Goal: Task Accomplishment & Management: Manage account settings

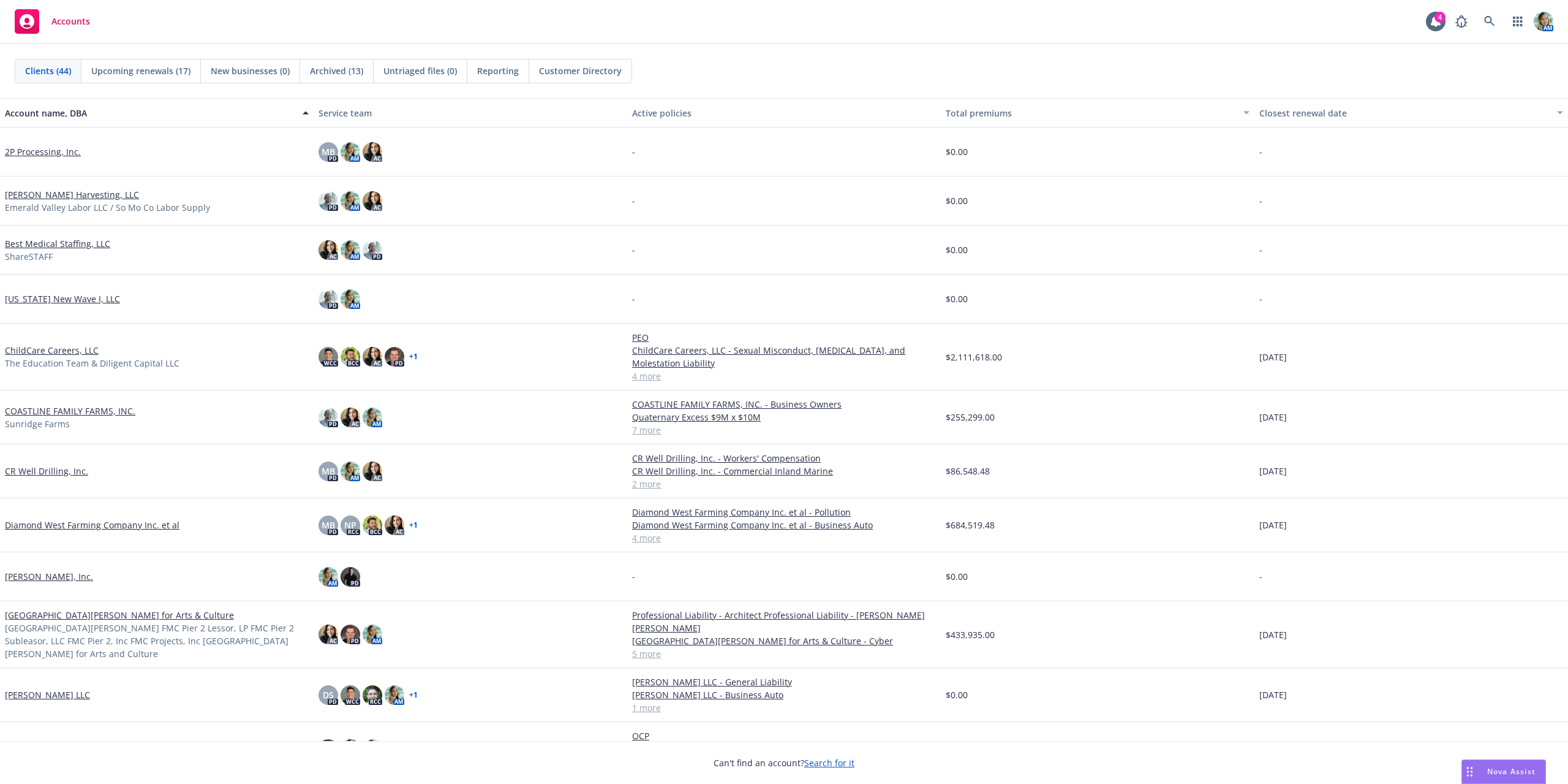
click at [82, 349] on link "ChildCare Careers, LLC" at bounding box center [52, 350] width 94 height 13
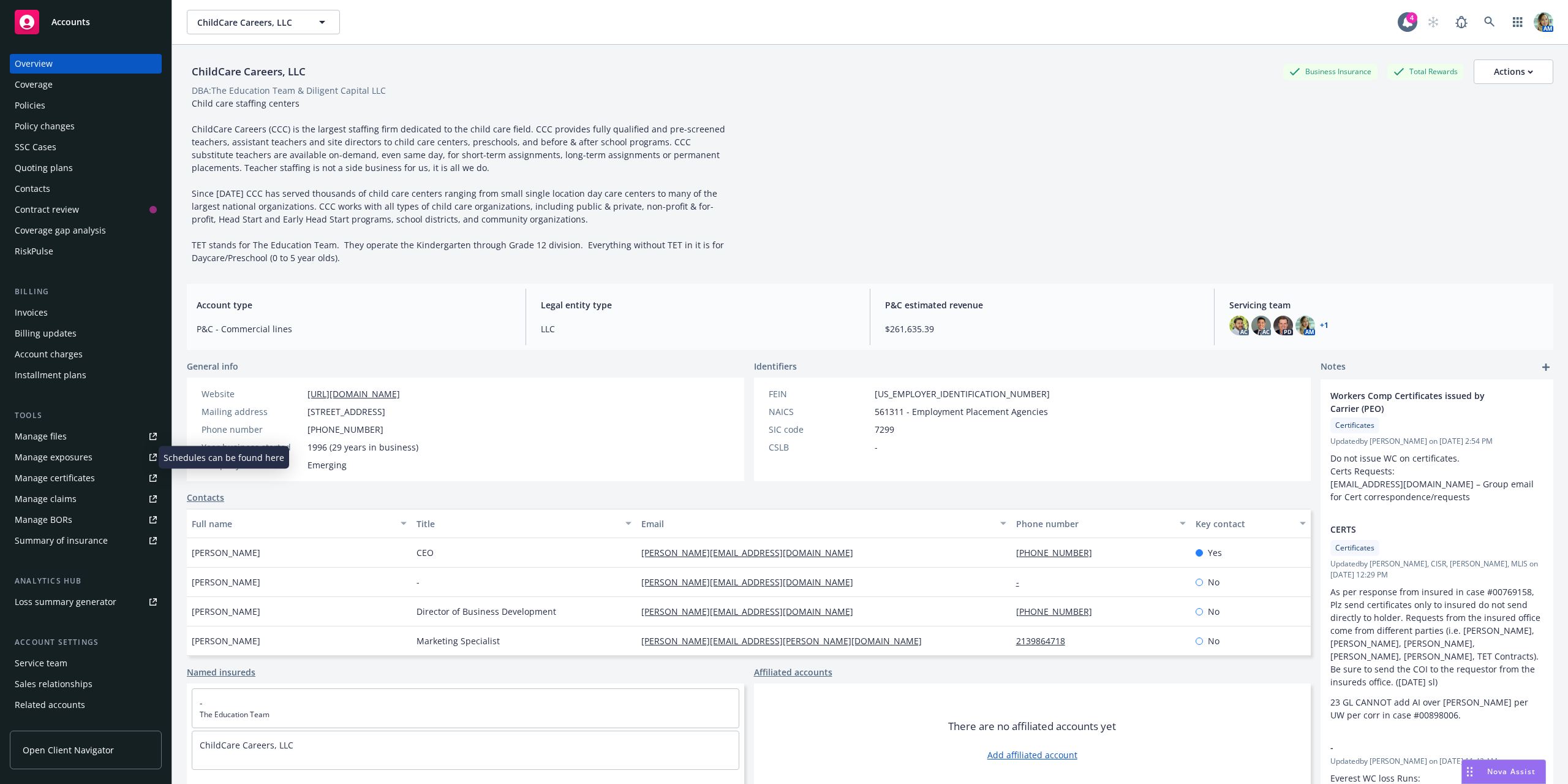
click at [87, 452] on div "Manage exposures" at bounding box center [53, 457] width 78 height 20
click at [54, 440] on div "Manage files" at bounding box center [41, 436] width 52 height 20
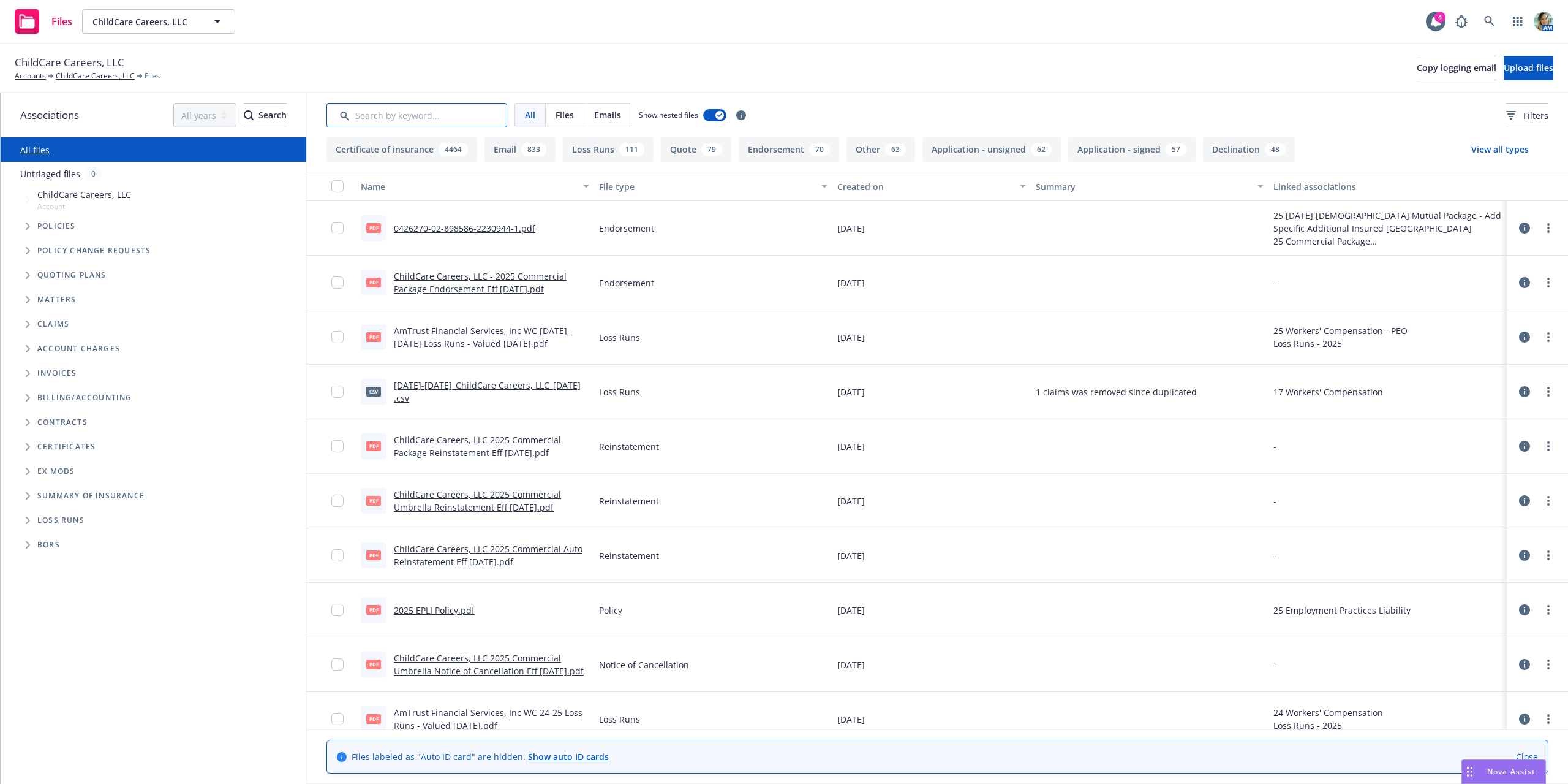
click at [411, 120] on input "Search by keyword..." at bounding box center [417, 115] width 180 height 24
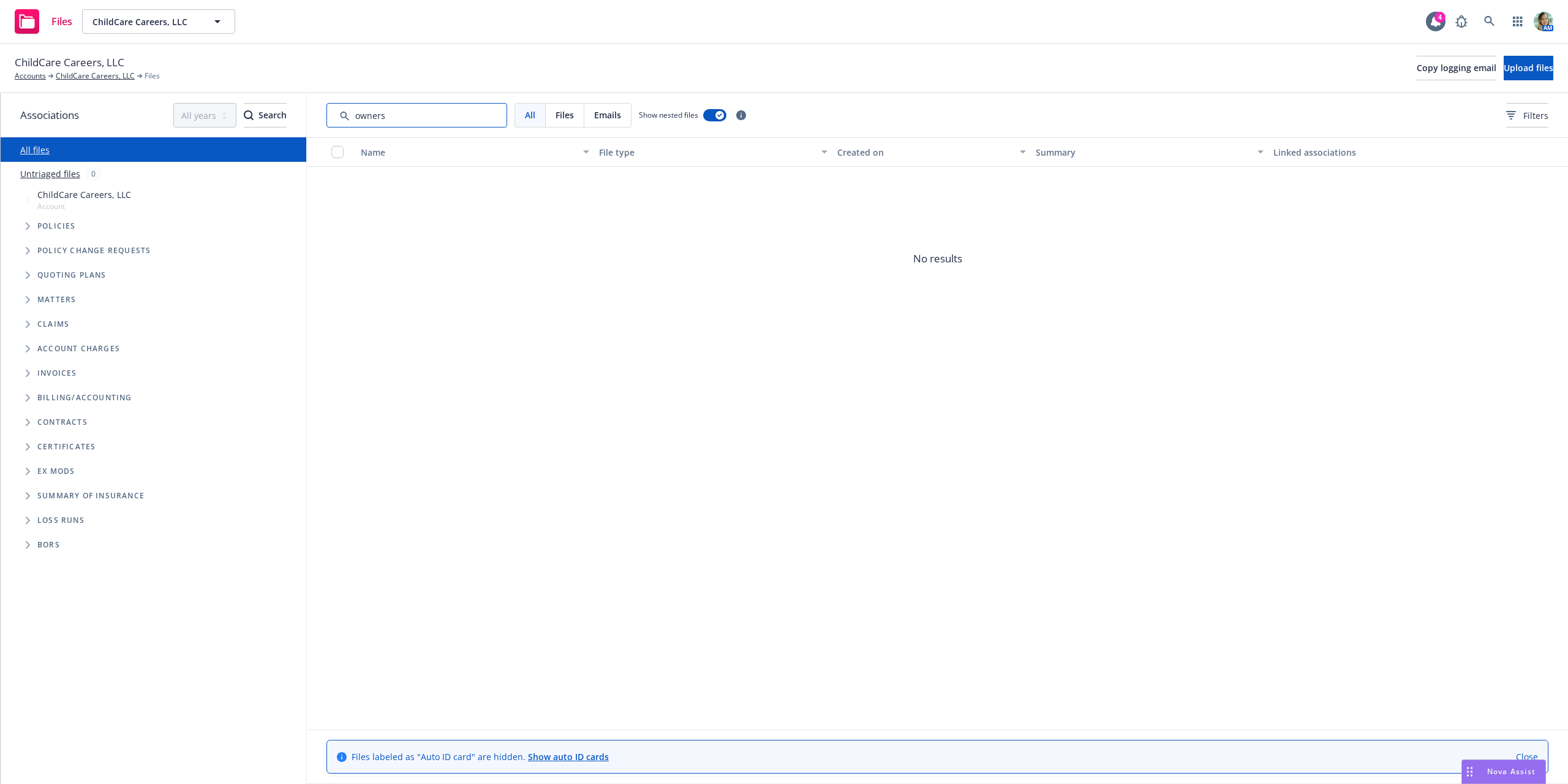
type input "owners"
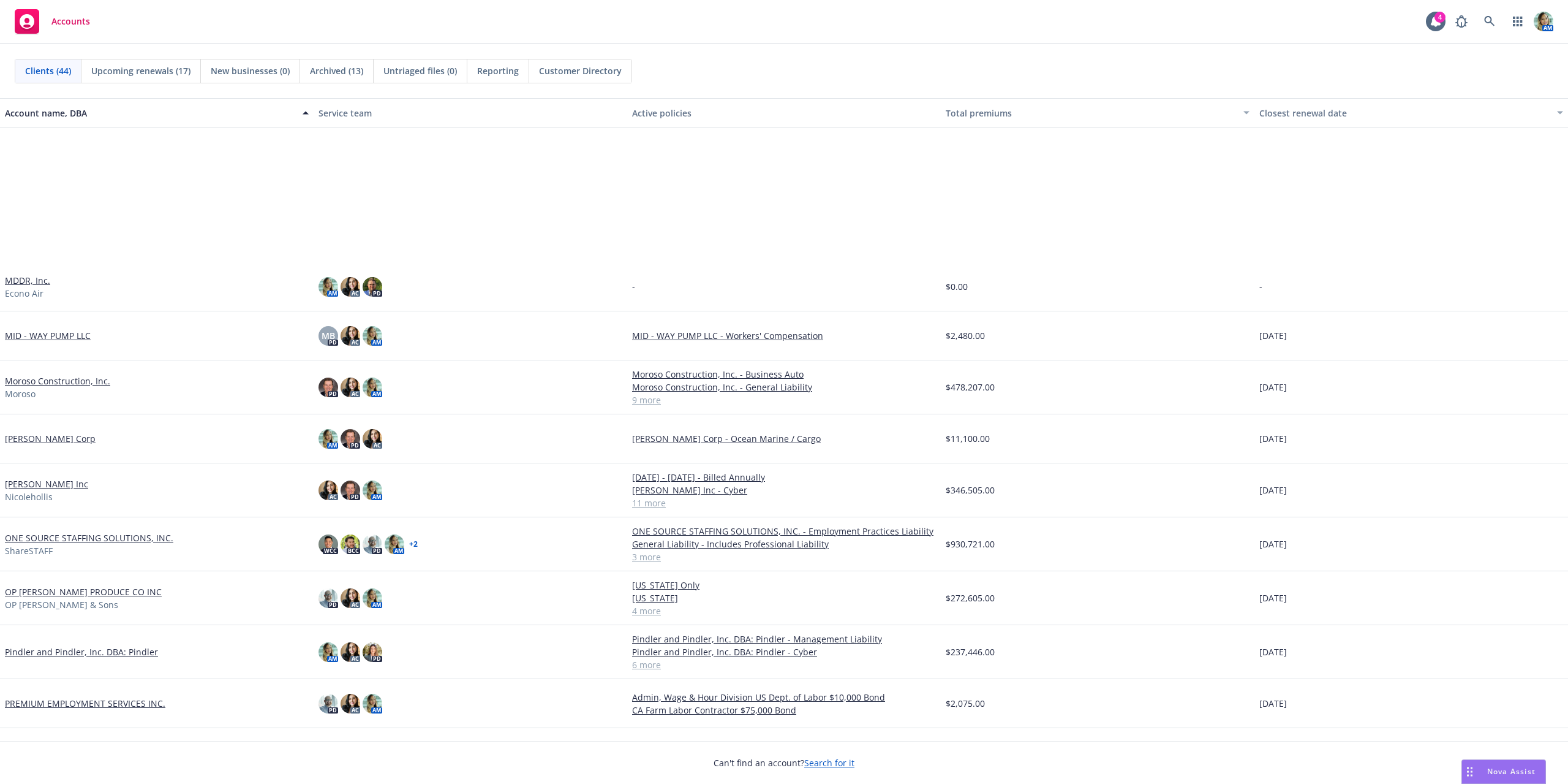
scroll to position [1164, 0]
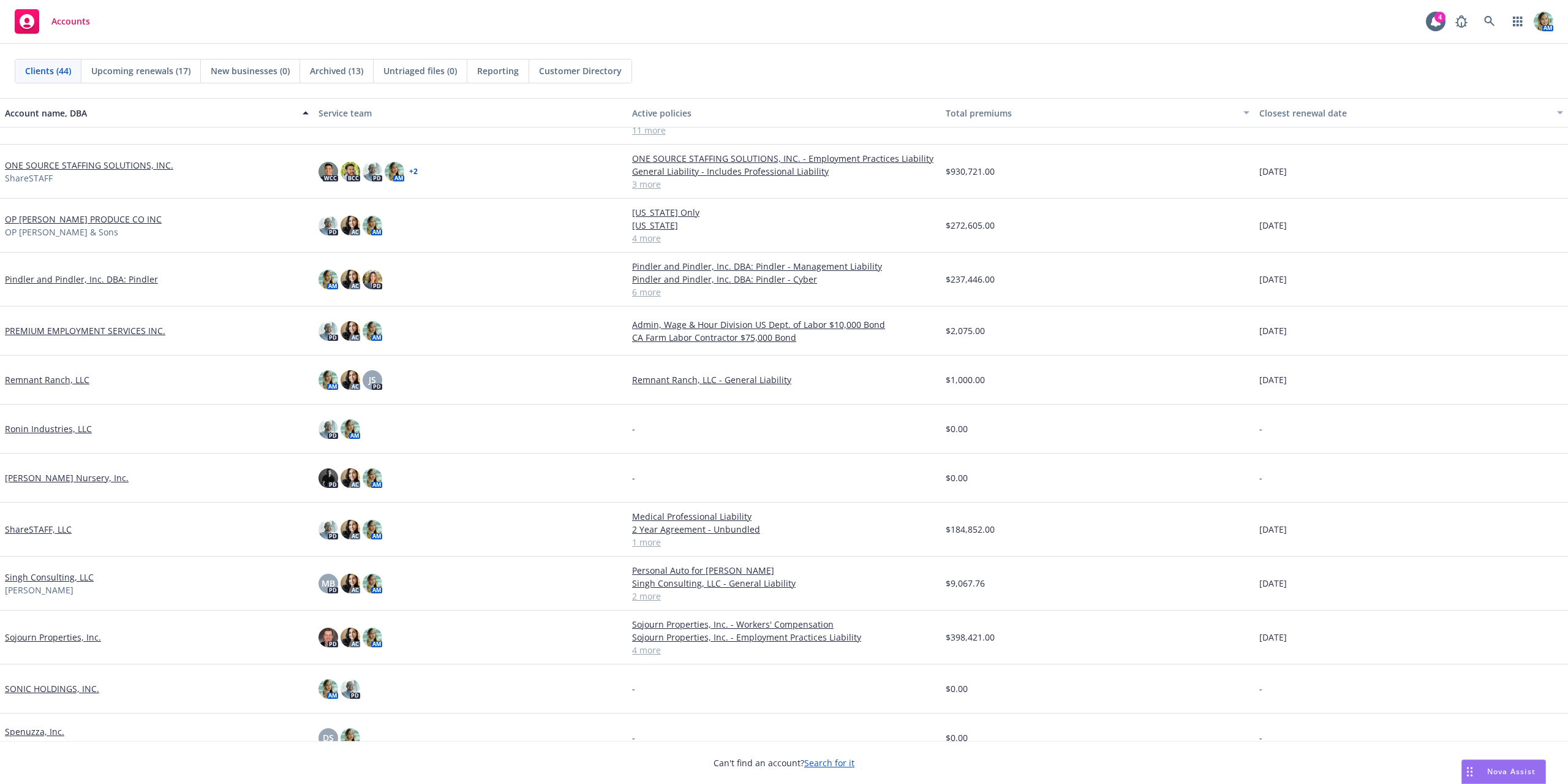
click at [78, 287] on div "Pindler and Pindler, Inc. DBA: Pindler" at bounding box center [157, 279] width 314 height 54
click at [86, 280] on link "Pindler and Pindler, Inc. DBA: Pindler" at bounding box center [81, 279] width 153 height 13
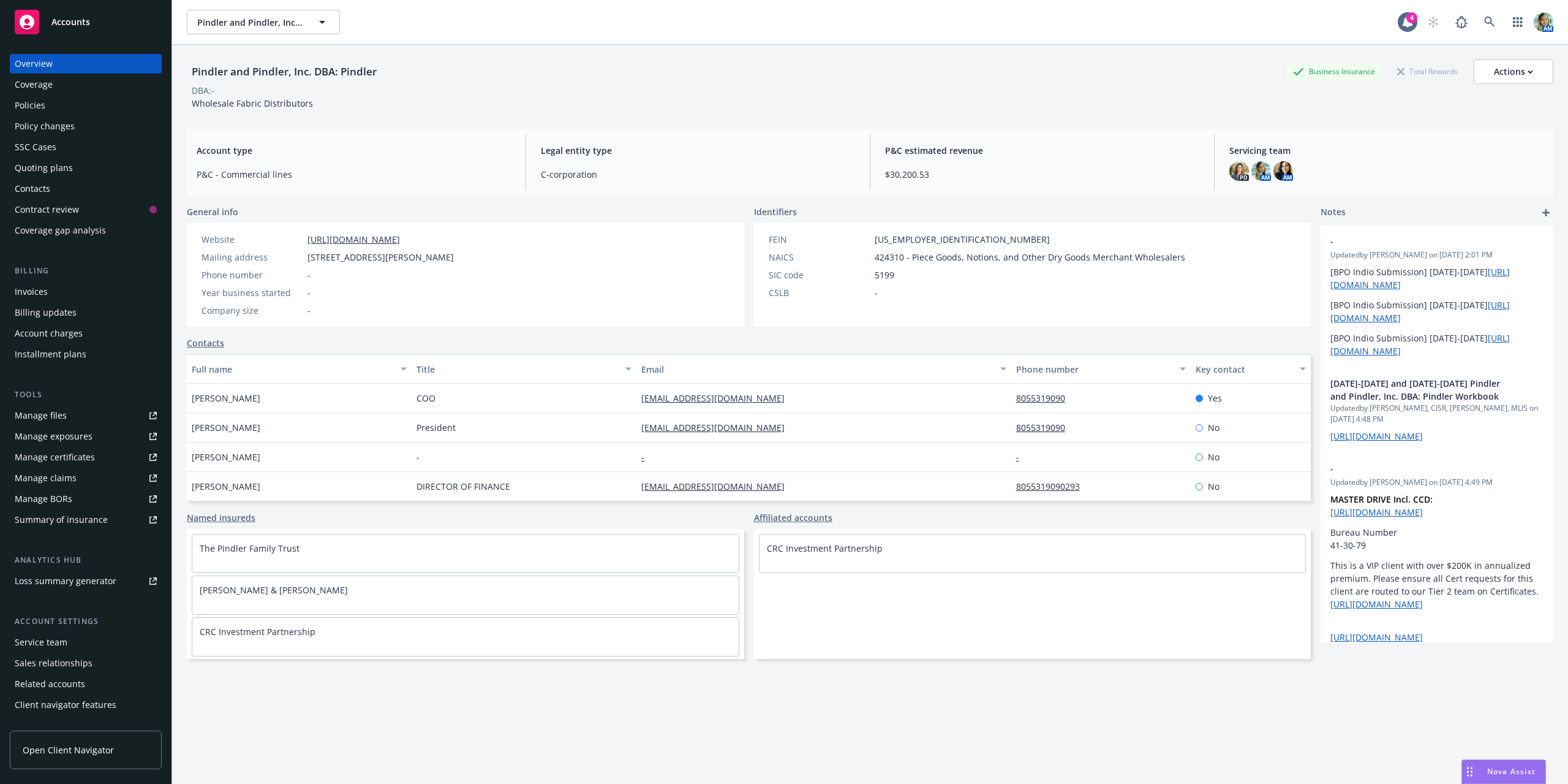
click at [37, 117] on div "Policy changes" at bounding box center [45, 126] width 60 height 20
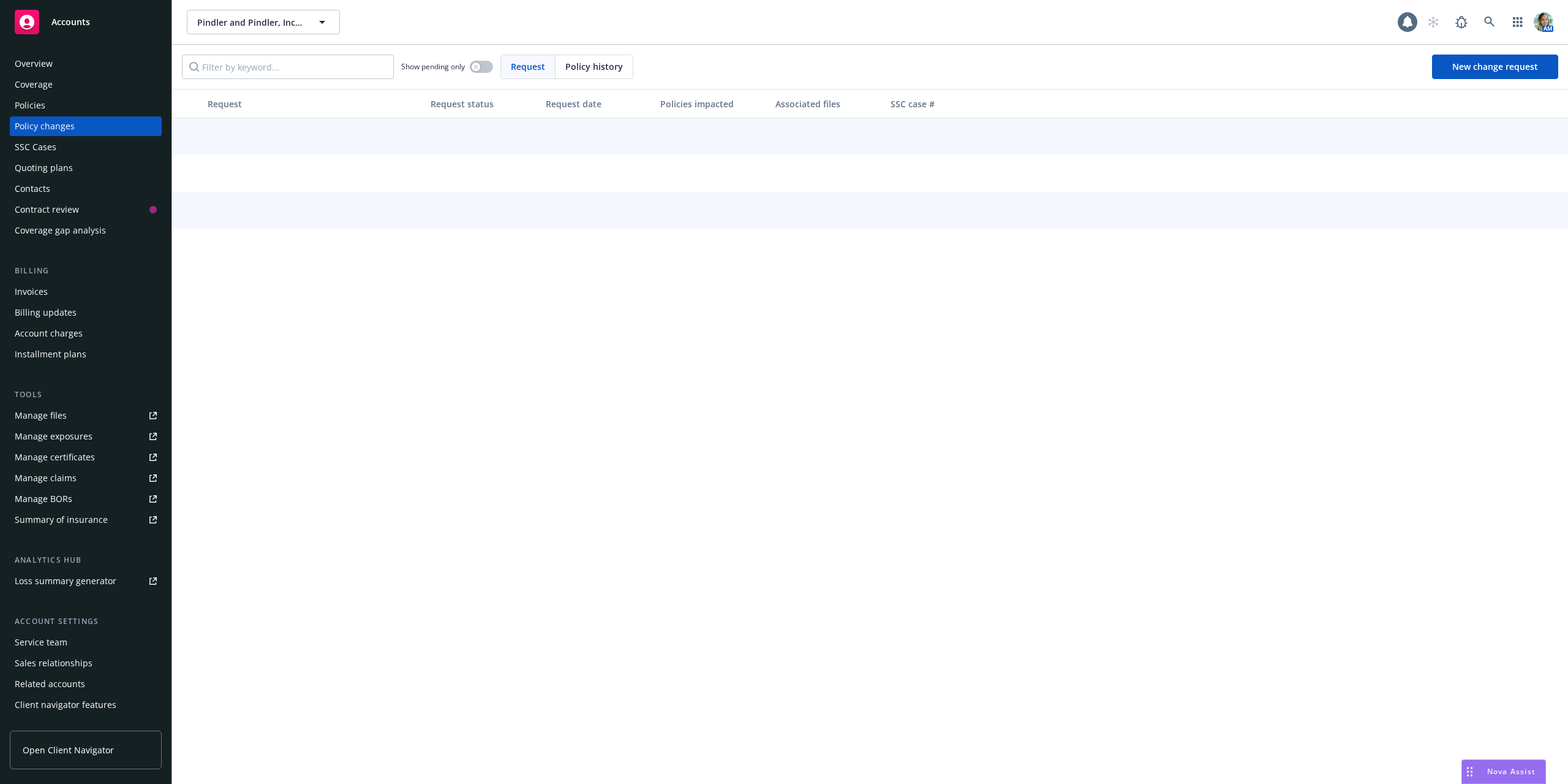
click at [41, 106] on div "Policies" at bounding box center [30, 106] width 31 height 20
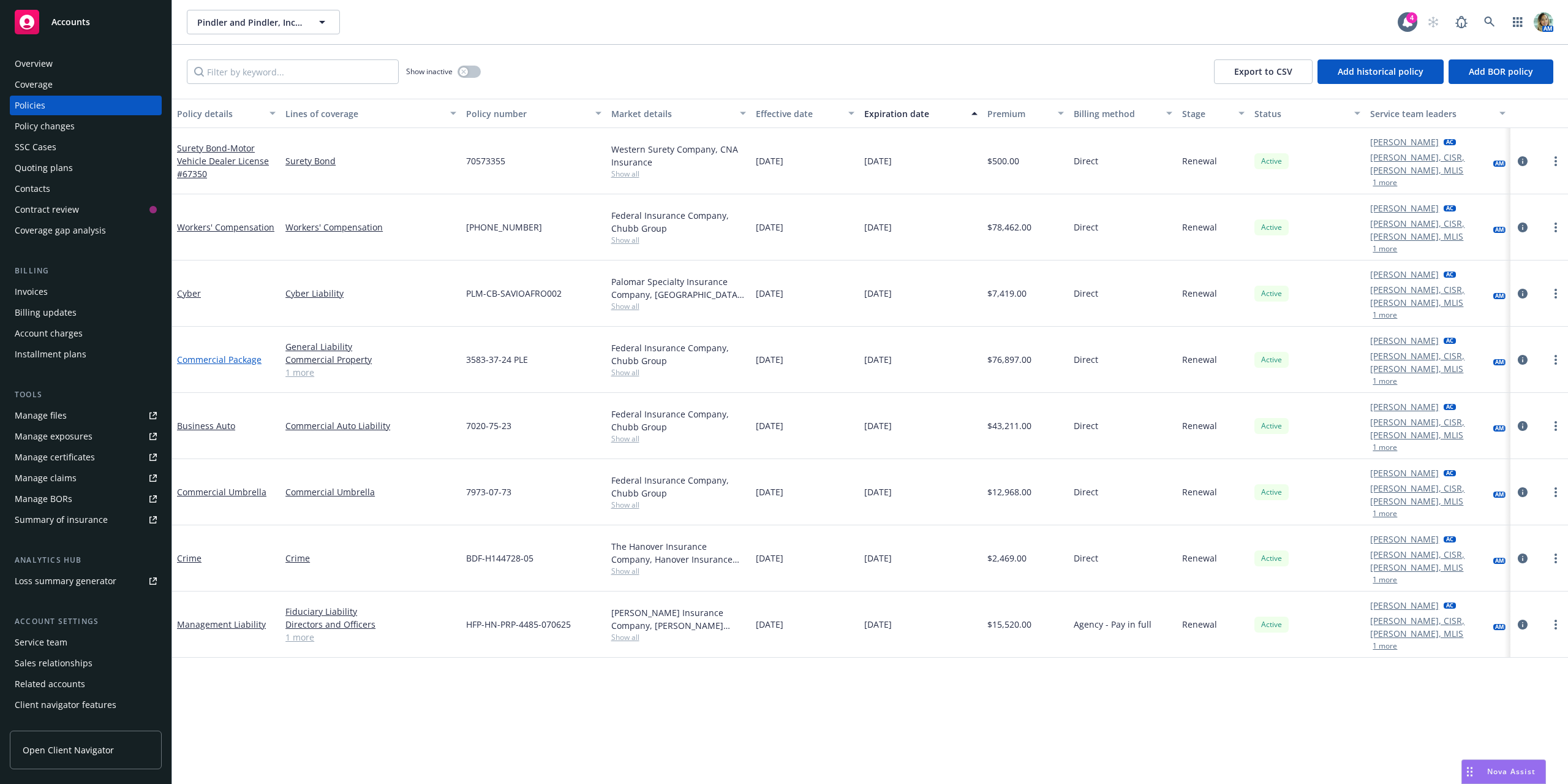
click at [236, 354] on link "Commercial Package" at bounding box center [219, 359] width 85 height 12
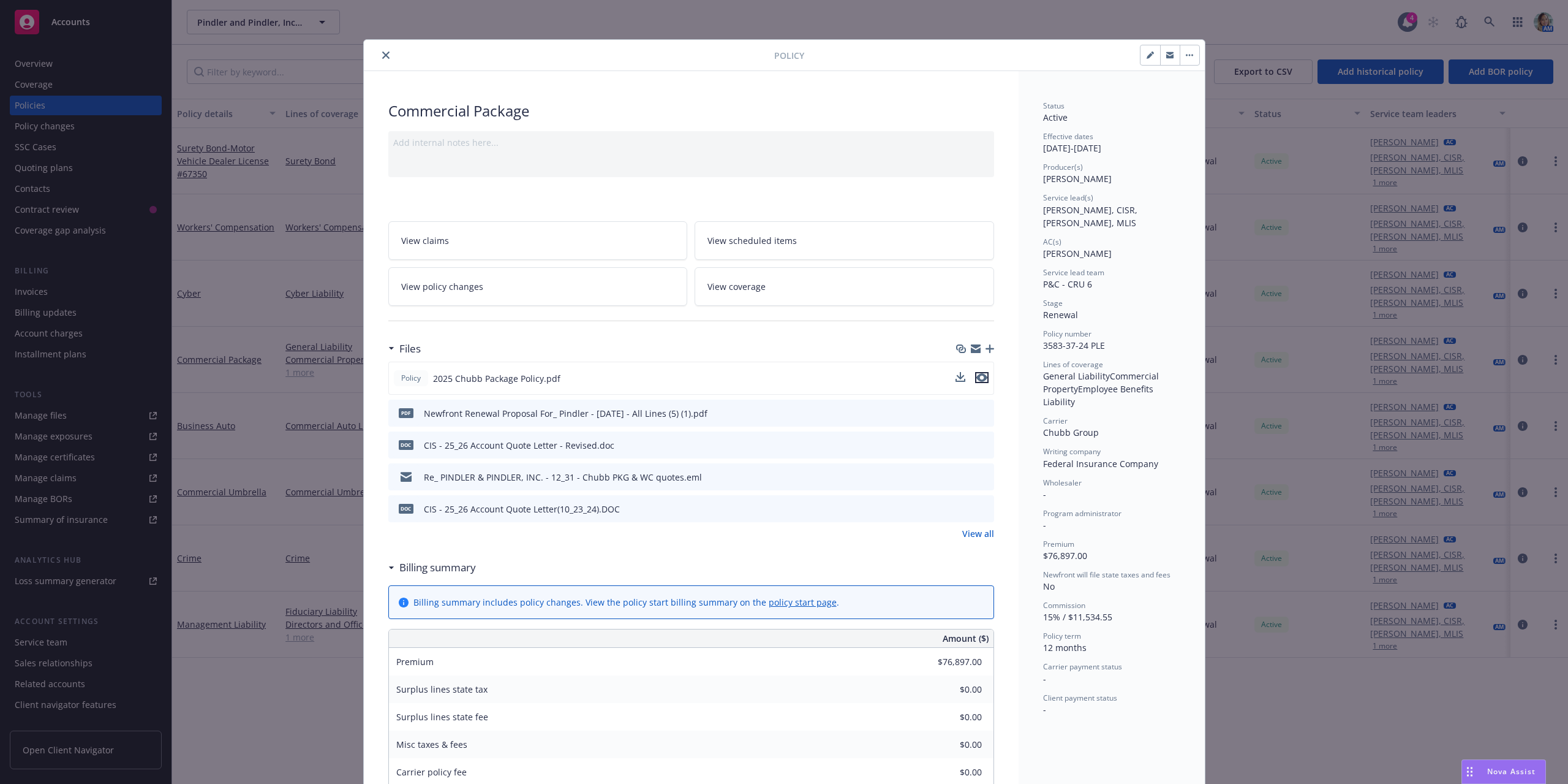
click at [977, 378] on icon "preview file" at bounding box center [982, 378] width 11 height 8
click at [382, 57] on icon "close" at bounding box center [386, 55] width 8 height 8
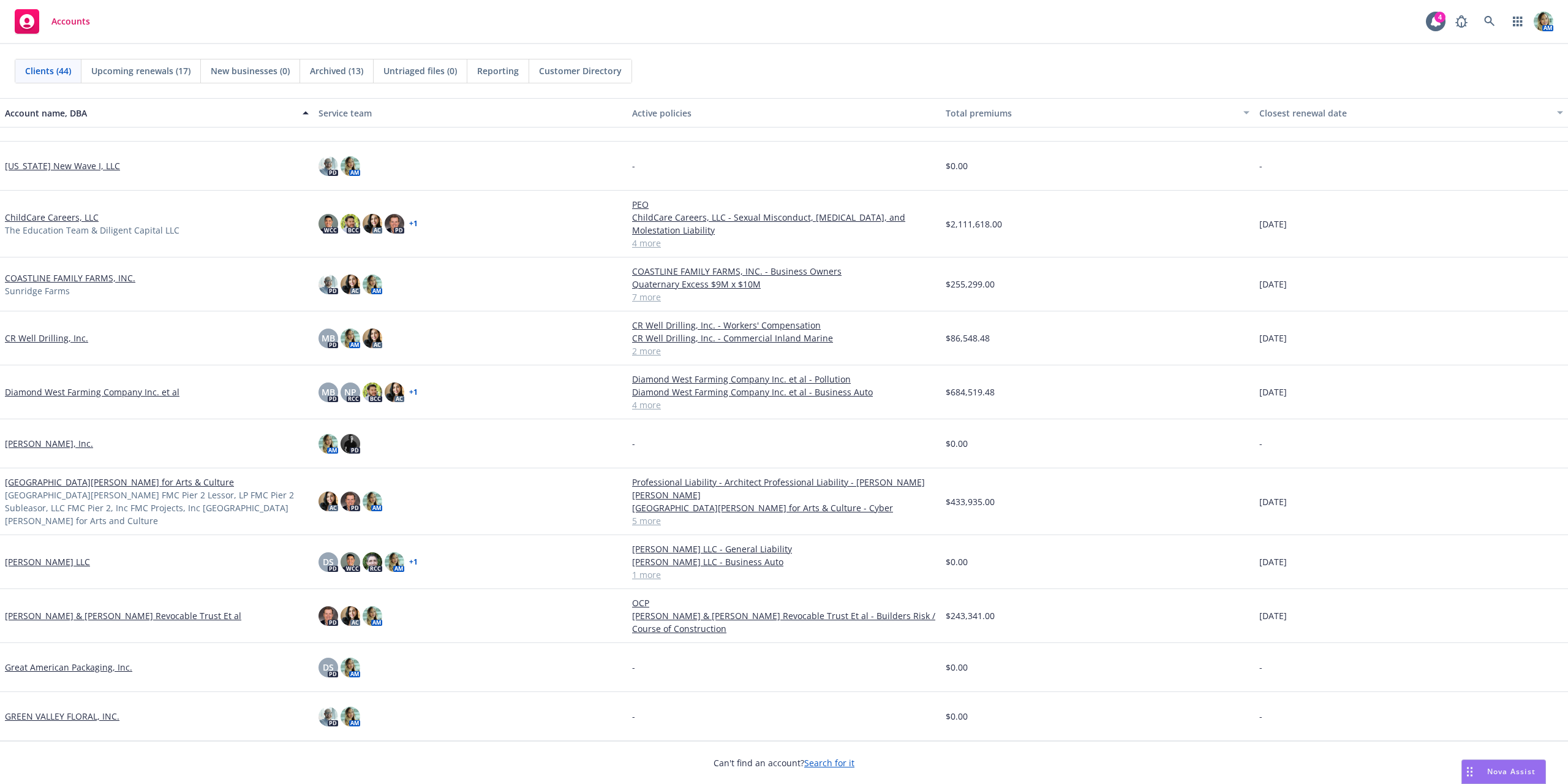
scroll to position [184, 0]
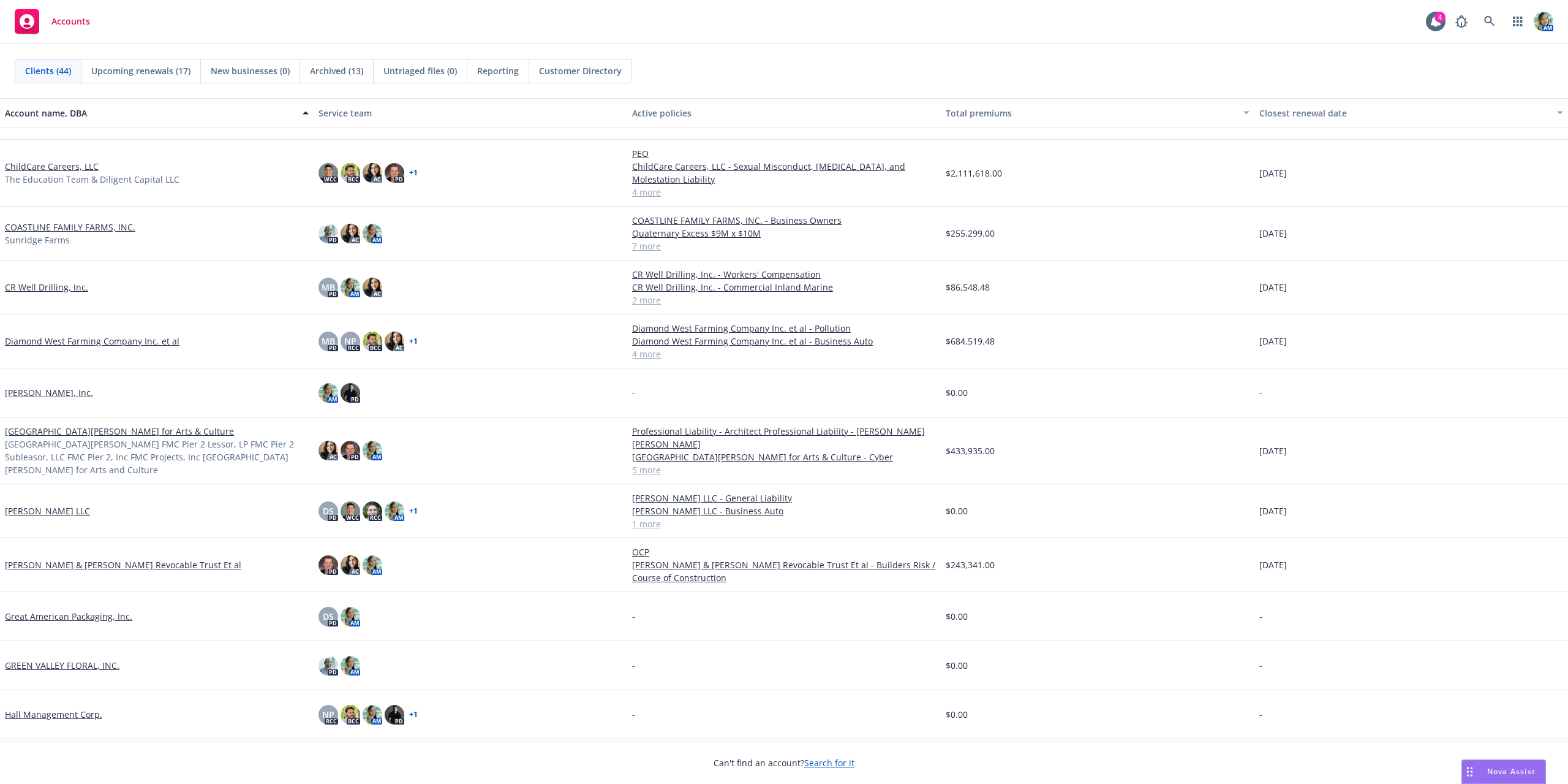
click at [34, 437] on link "[GEOGRAPHIC_DATA][PERSON_NAME] for Arts & Culture" at bounding box center [120, 431] width 229 height 13
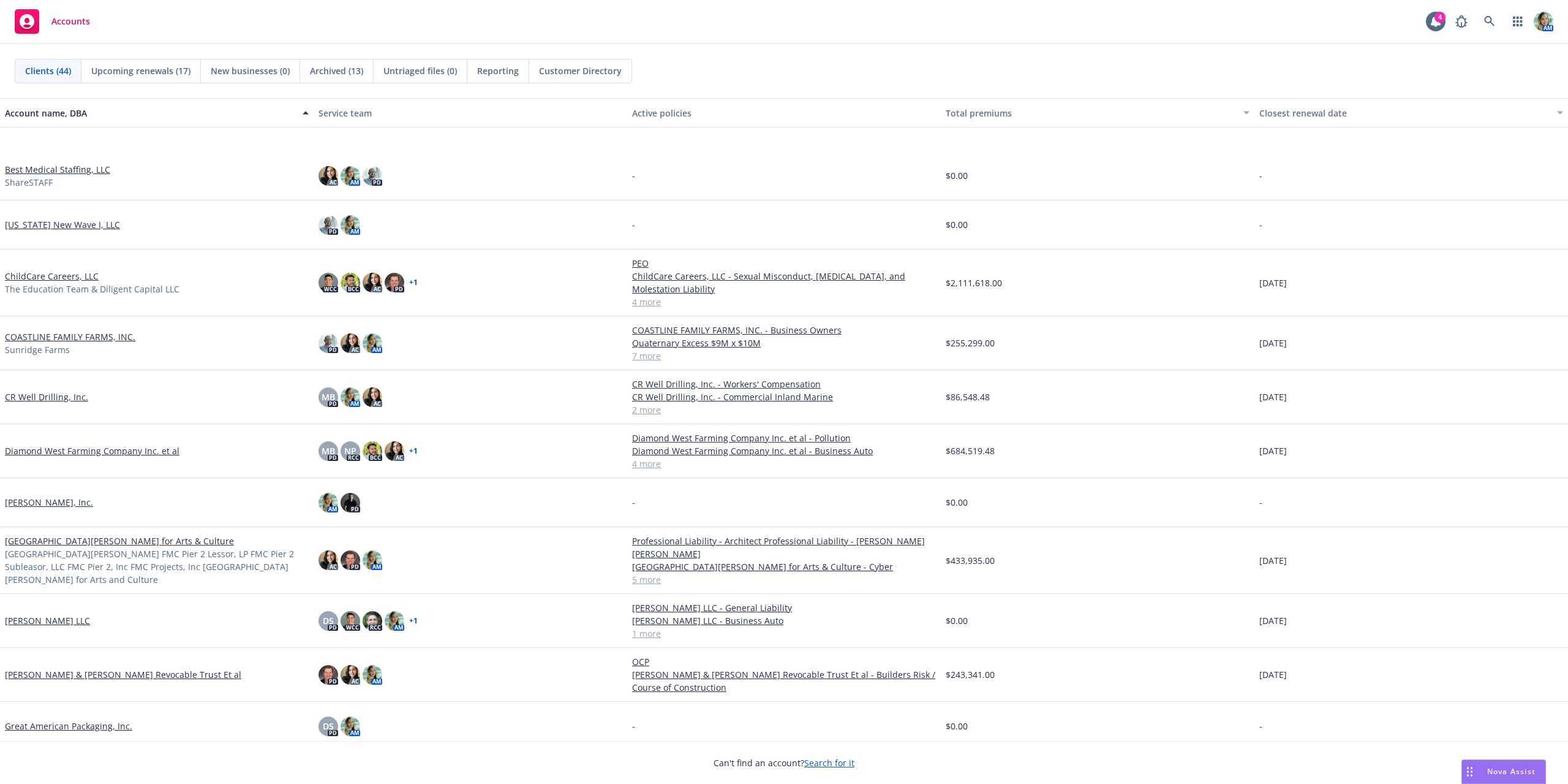
scroll to position [184, 0]
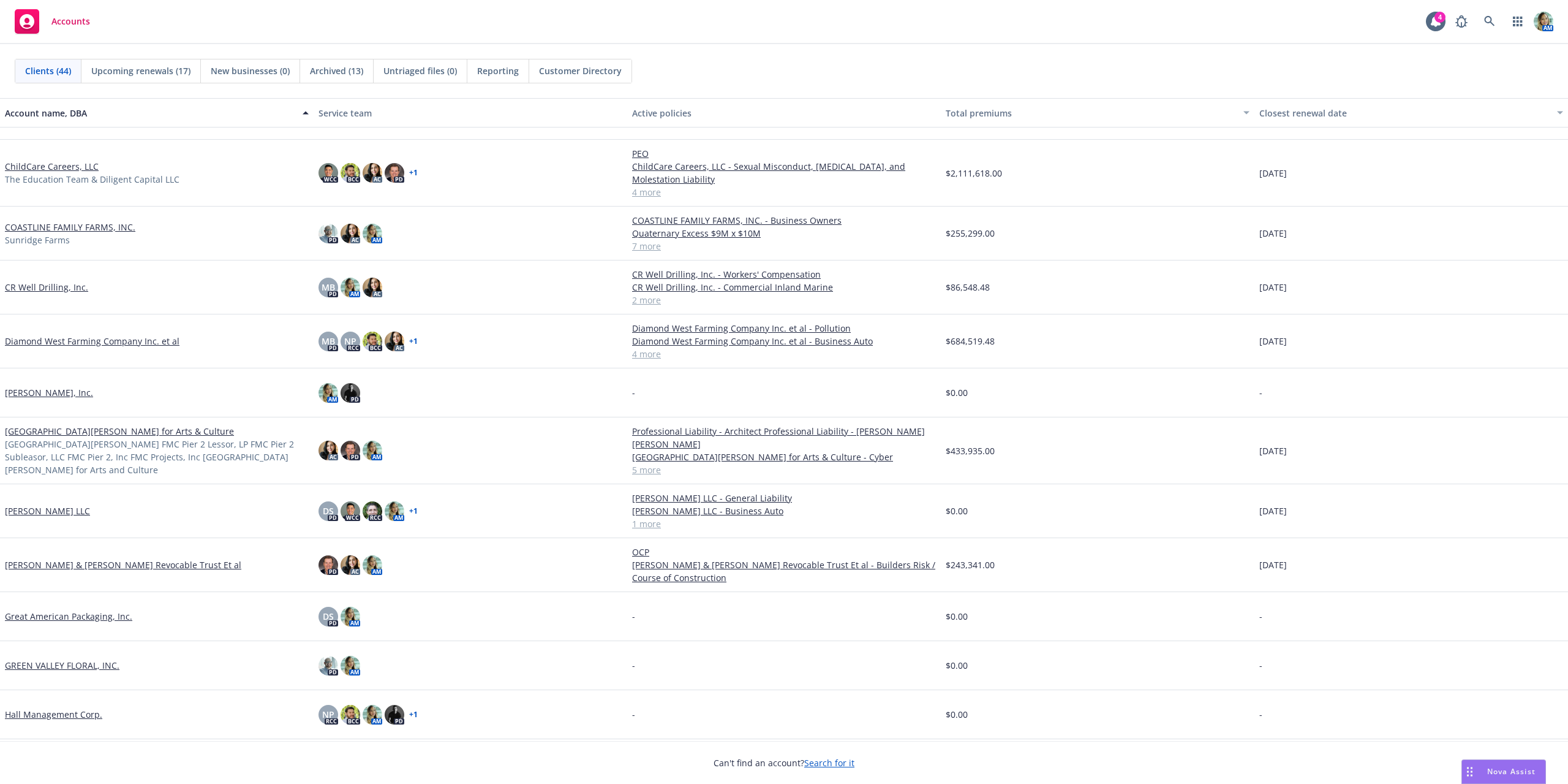
click at [71, 433] on link "[GEOGRAPHIC_DATA][PERSON_NAME] for Arts & Culture" at bounding box center [120, 431] width 229 height 13
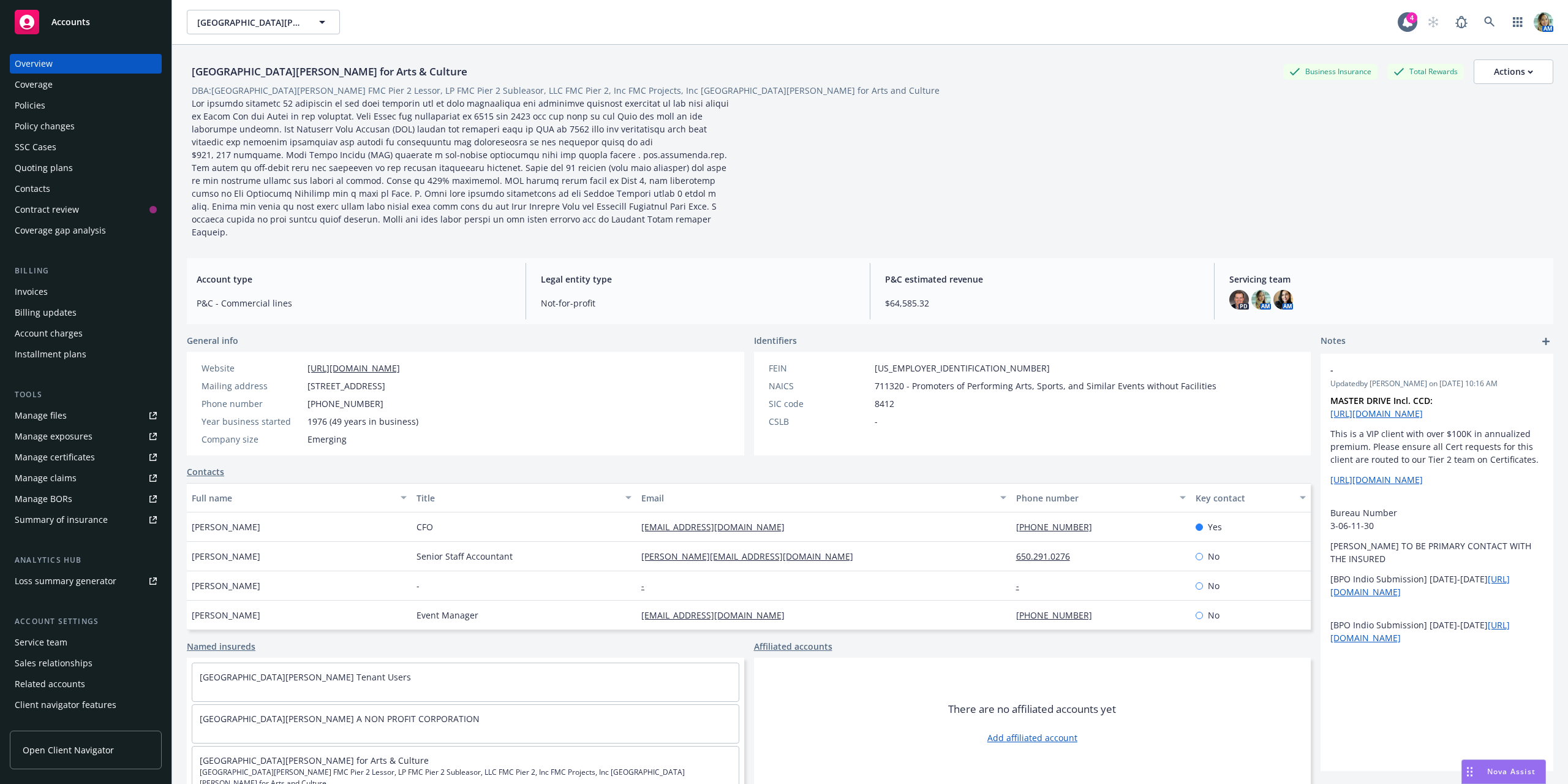
click at [58, 170] on div "Quoting plans" at bounding box center [43, 168] width 58 height 20
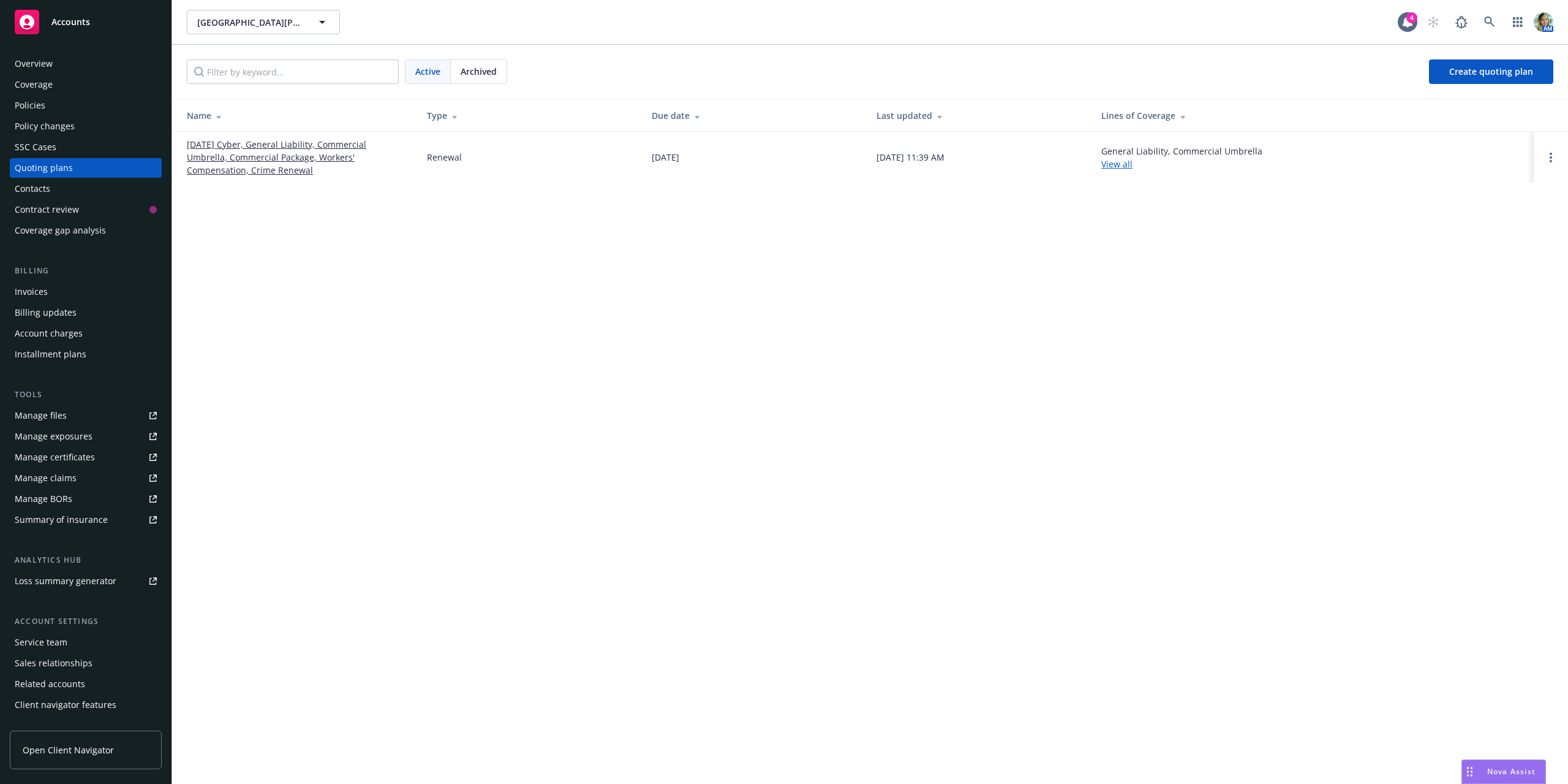
click at [59, 420] on div "Manage files" at bounding box center [41, 415] width 52 height 20
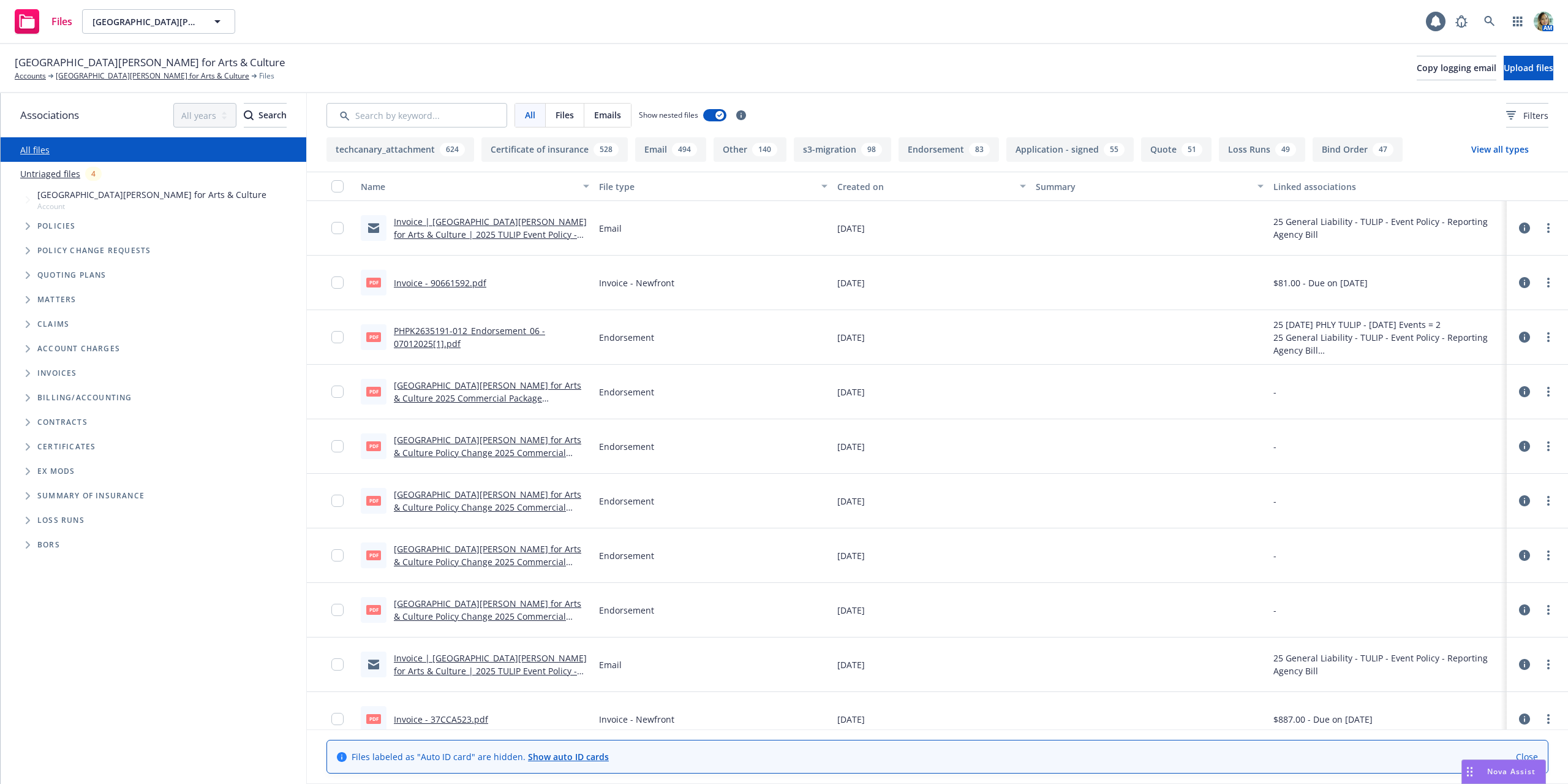
click at [73, 173] on link "Untriaged files" at bounding box center [50, 173] width 60 height 13
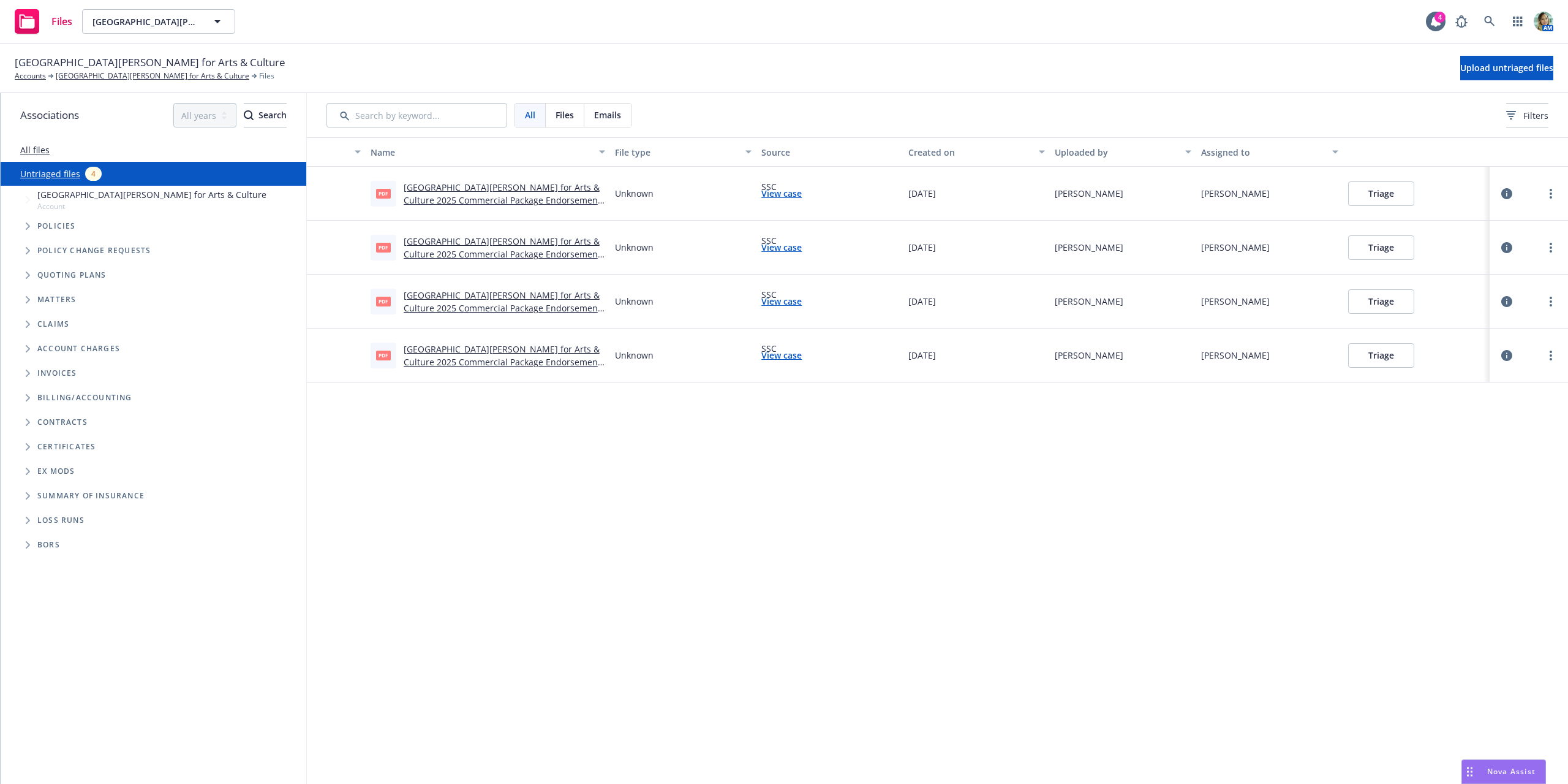
click at [1357, 194] on button "Triage" at bounding box center [1381, 193] width 66 height 24
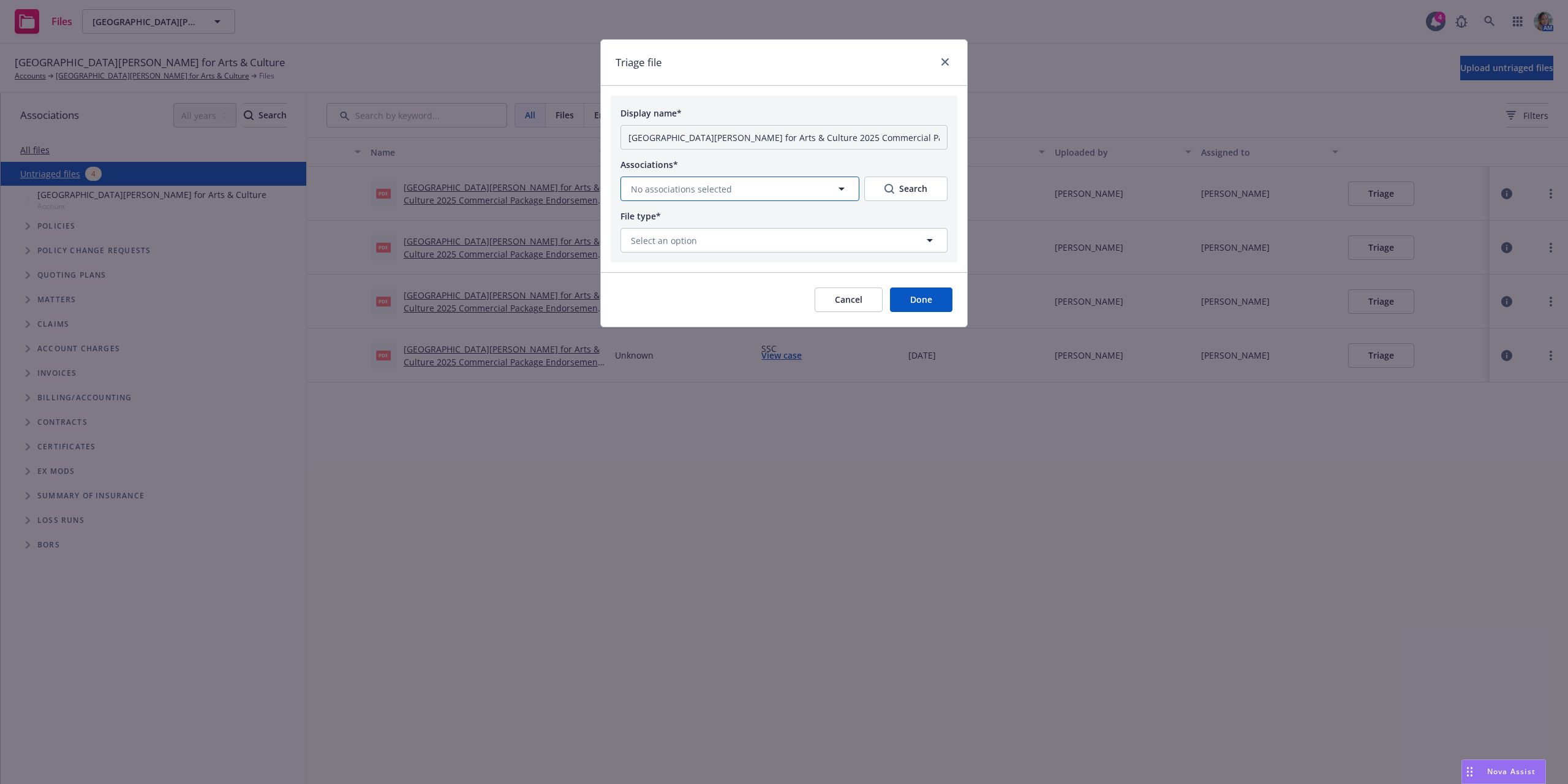
click at [764, 185] on button "No associations selected" at bounding box center [740, 188] width 239 height 24
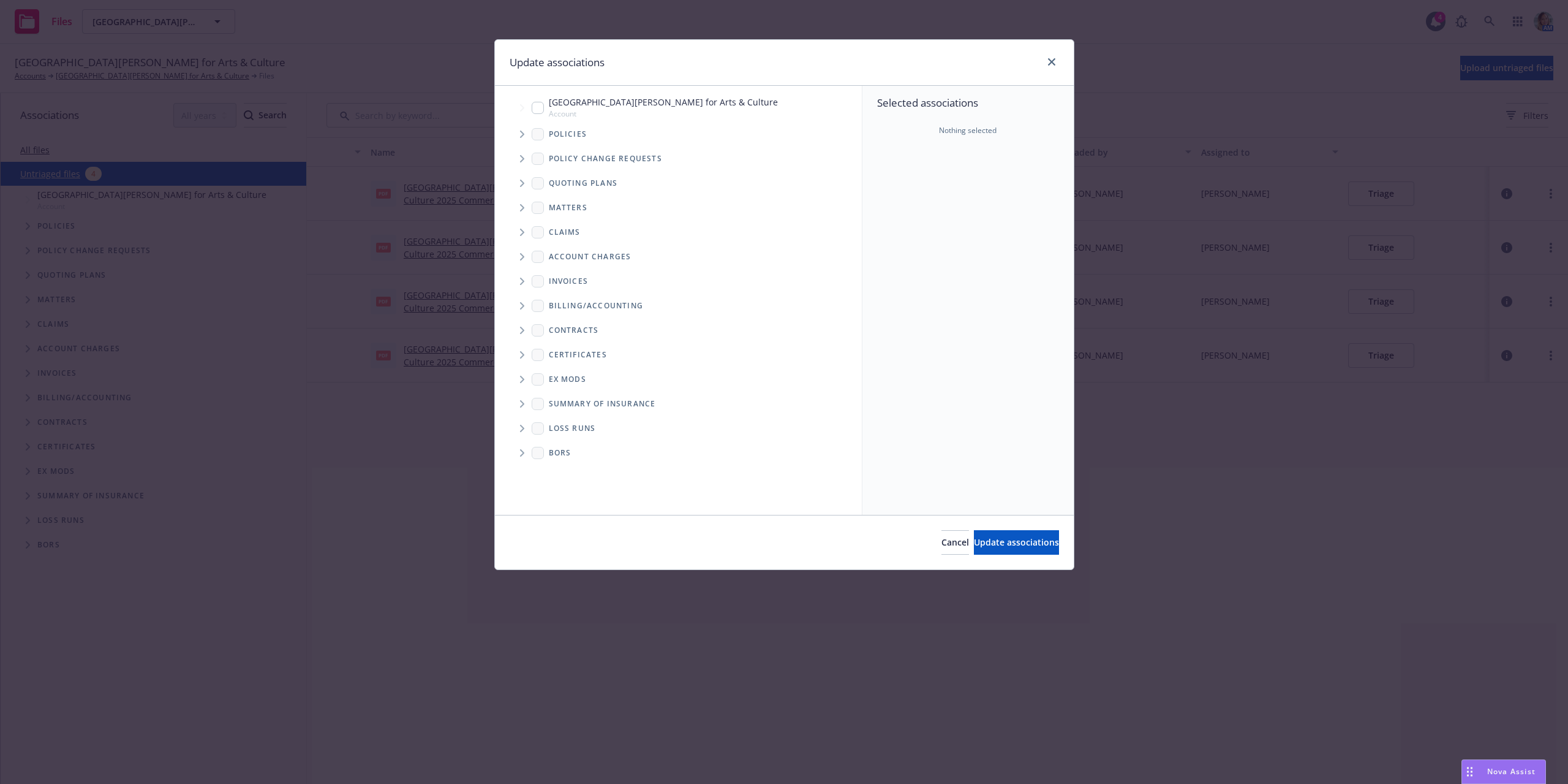
click at [542, 113] on input "Tree Example" at bounding box center [538, 108] width 13 height 13
checkbox input "true"
click at [988, 534] on button "Update associations" at bounding box center [1016, 542] width 85 height 24
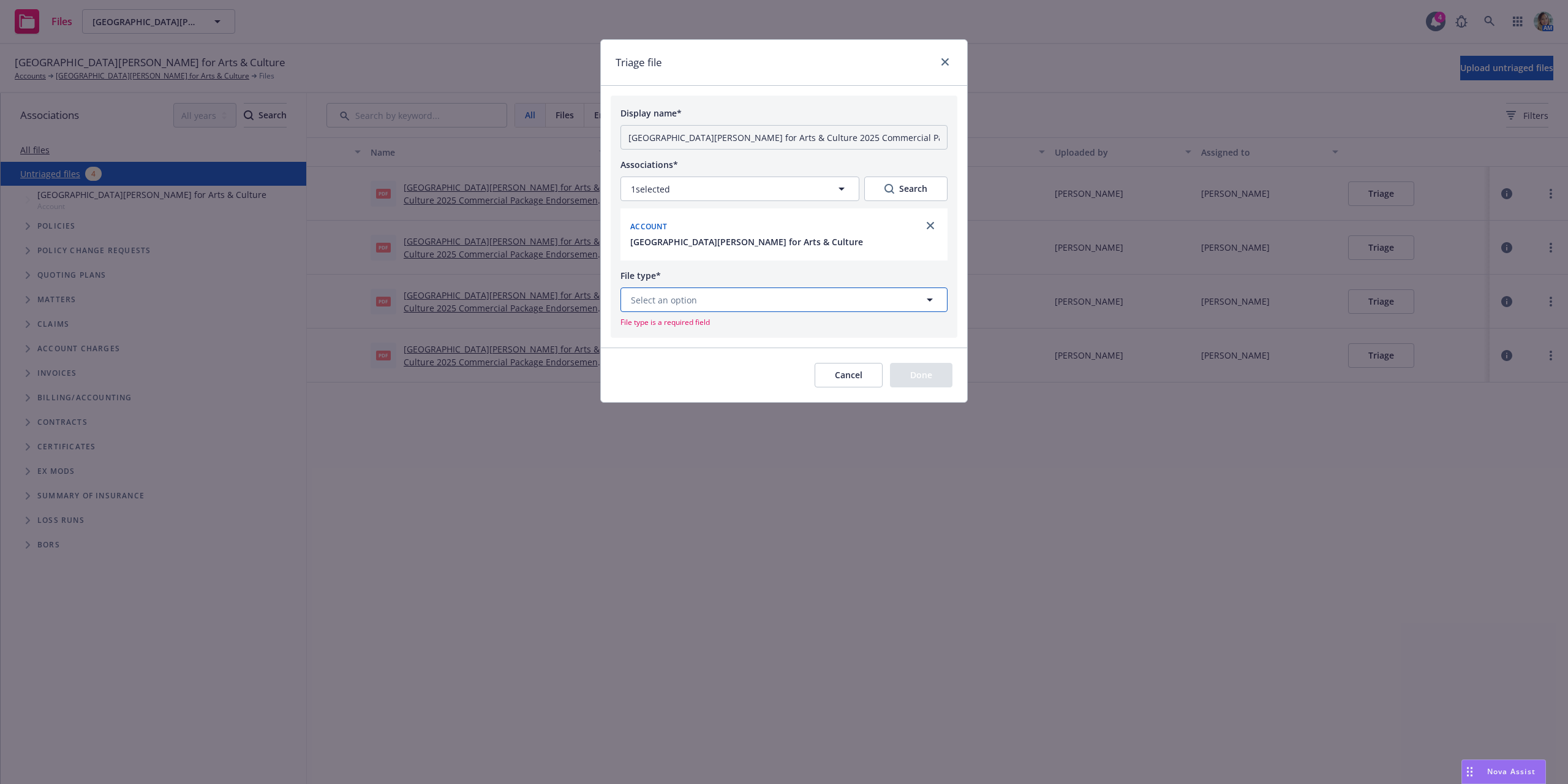
click at [798, 304] on button "Select an option" at bounding box center [784, 299] width 327 height 24
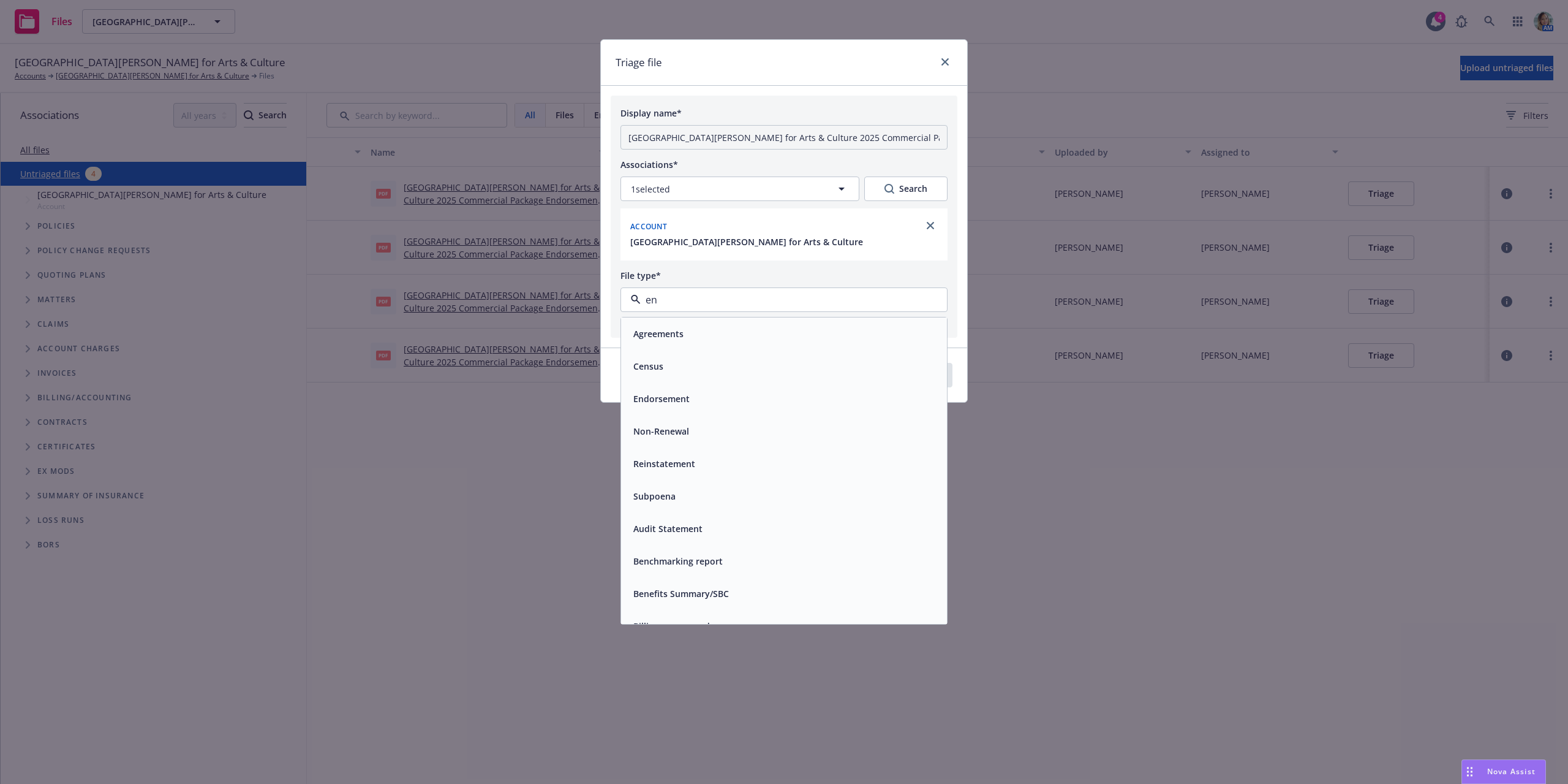
type input "end"
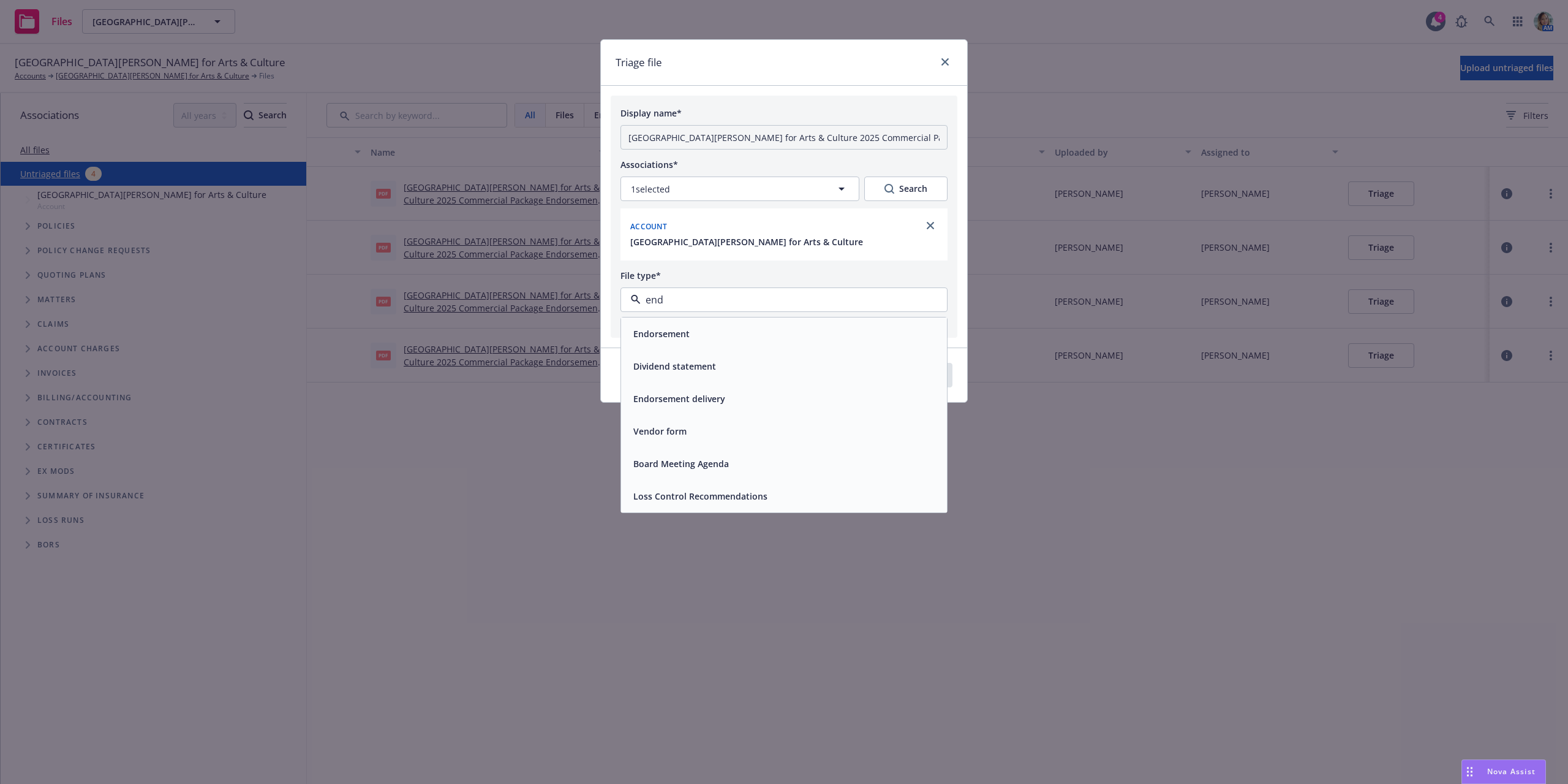
click at [777, 329] on div "Endorsement" at bounding box center [784, 333] width 311 height 17
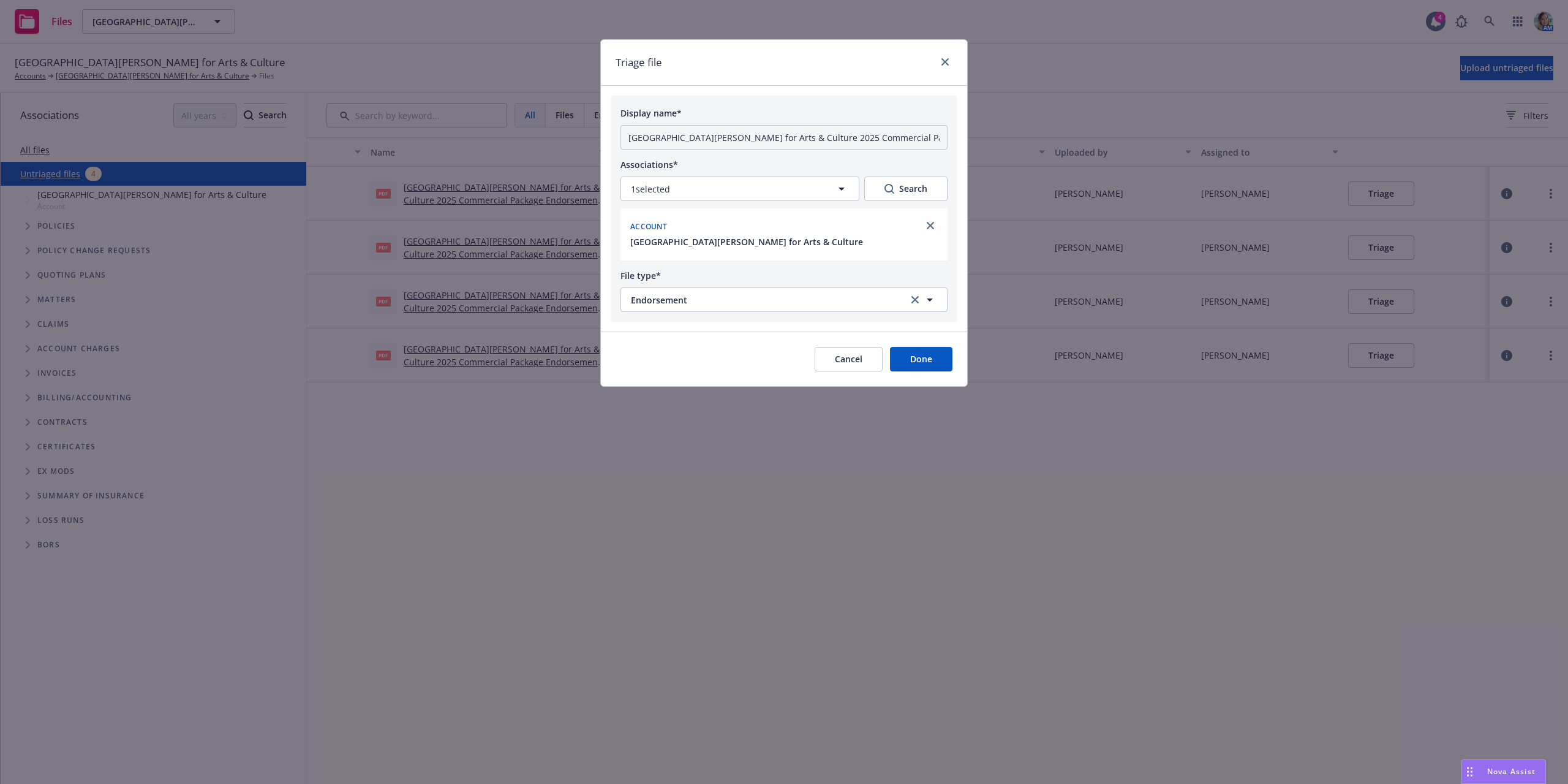
click at [916, 359] on button "Done" at bounding box center [921, 359] width 62 height 24
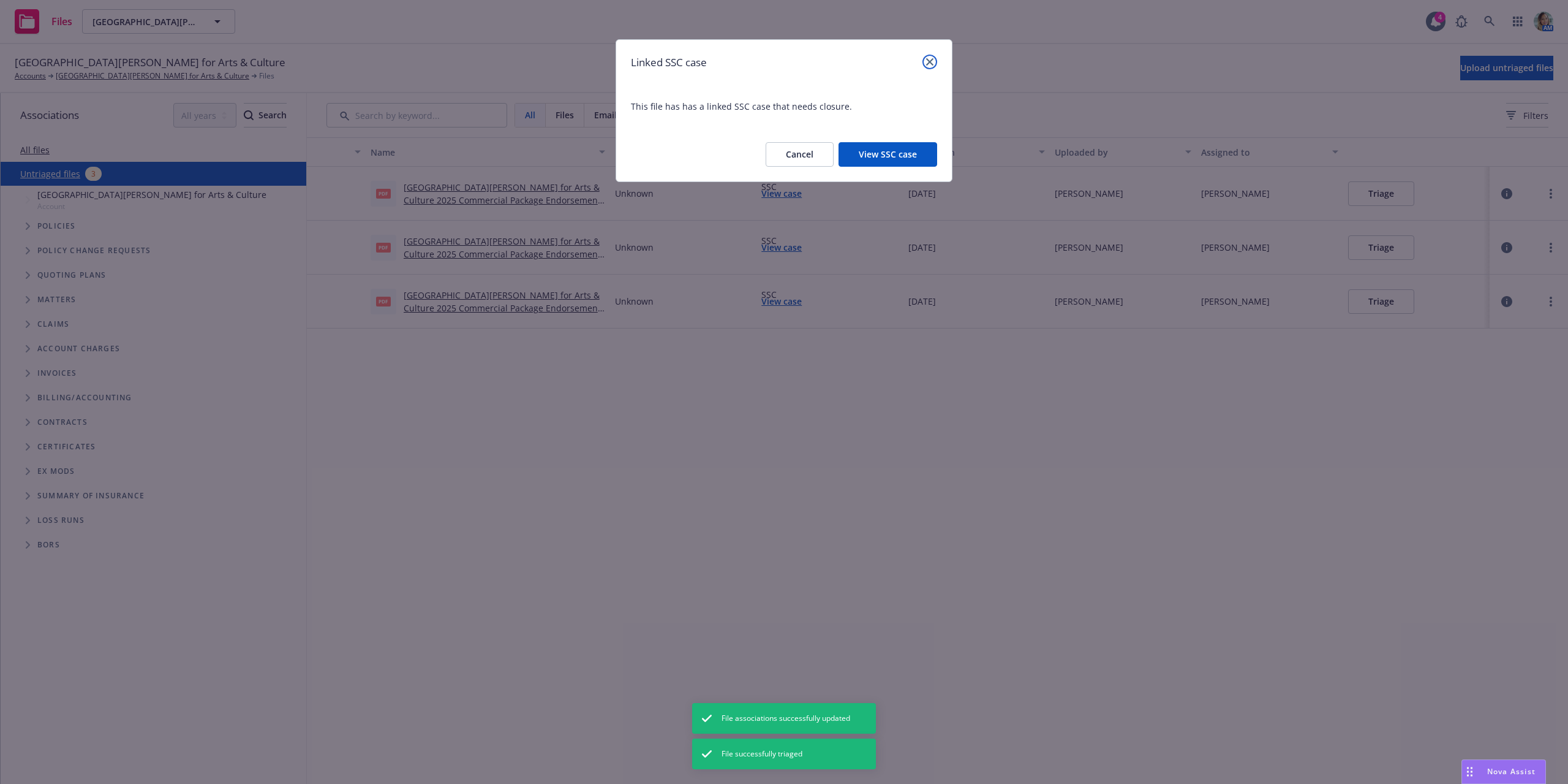
click at [935, 59] on link "close" at bounding box center [930, 62] width 15 height 15
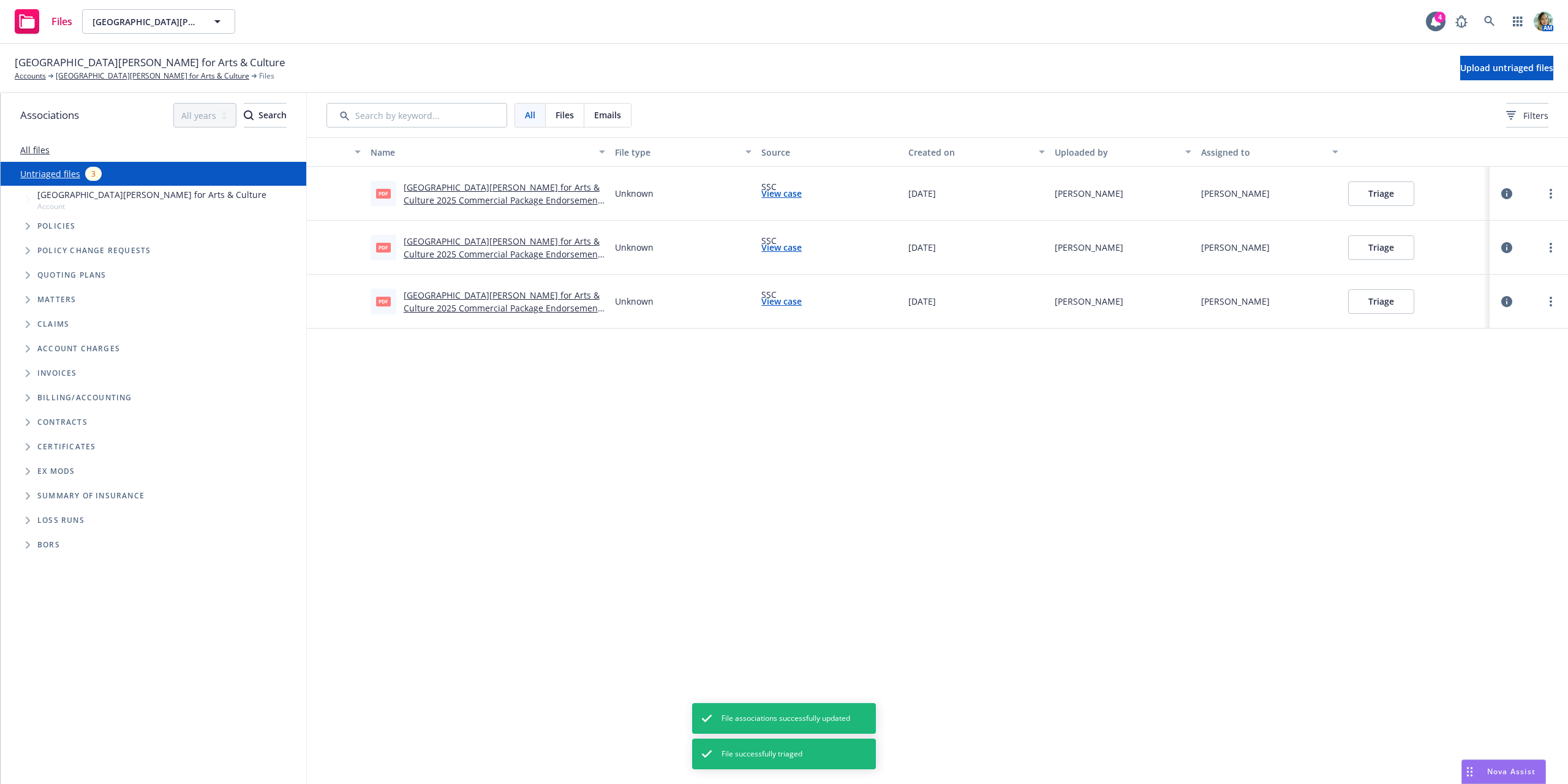
click at [1396, 192] on button "Triage" at bounding box center [1381, 193] width 66 height 24
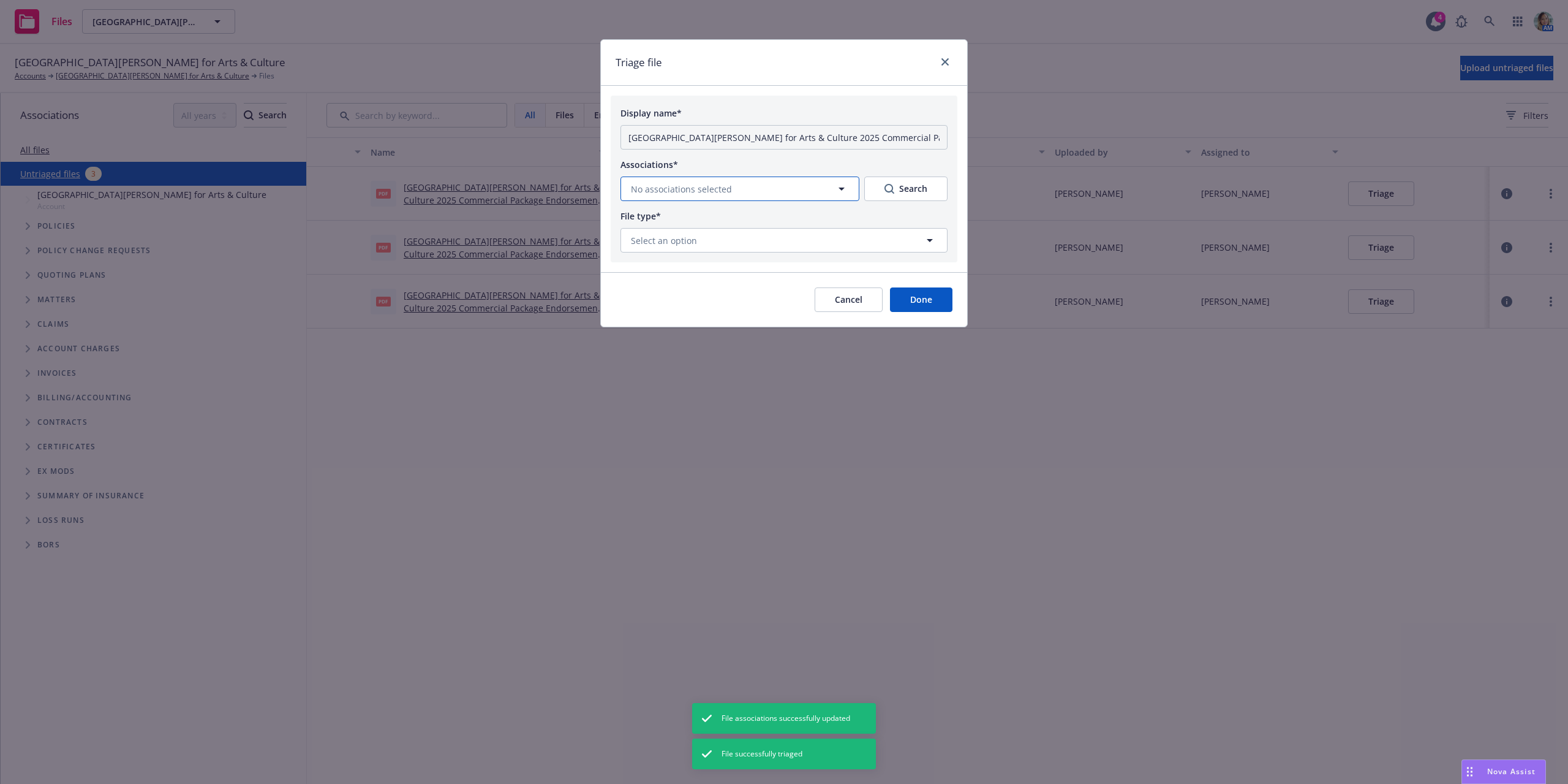
click at [651, 188] on span "No associations selected" at bounding box center [681, 189] width 101 height 13
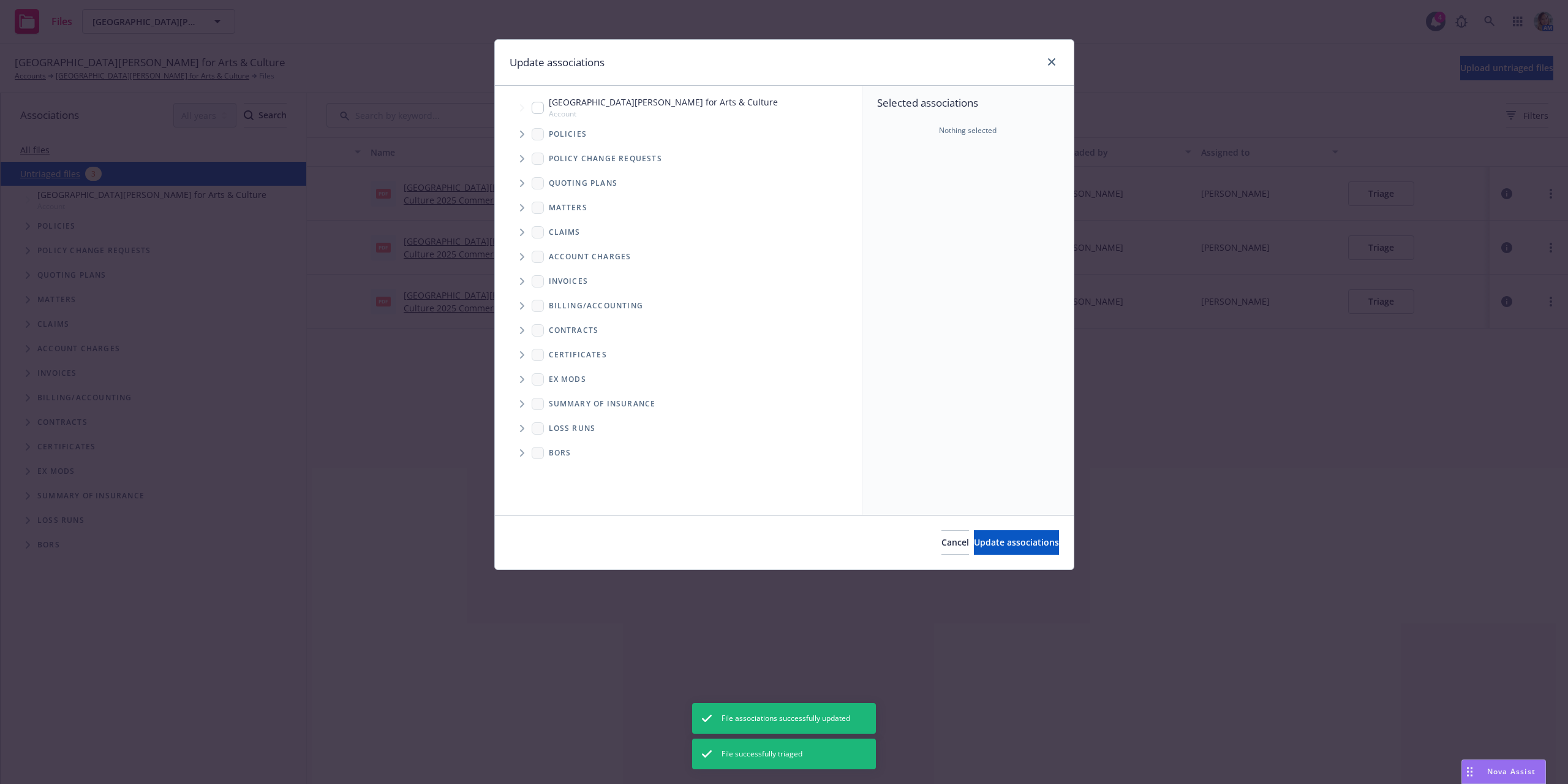
drag, startPoint x: 542, startPoint y: 113, endPoint x: 610, endPoint y: 158, distance: 81.5
click at [542, 113] on div "Fort Mason Center for Arts & Culture Account" at bounding box center [655, 107] width 246 height 23
checkbox input "true"
click at [974, 533] on button "Update associations" at bounding box center [1016, 542] width 85 height 24
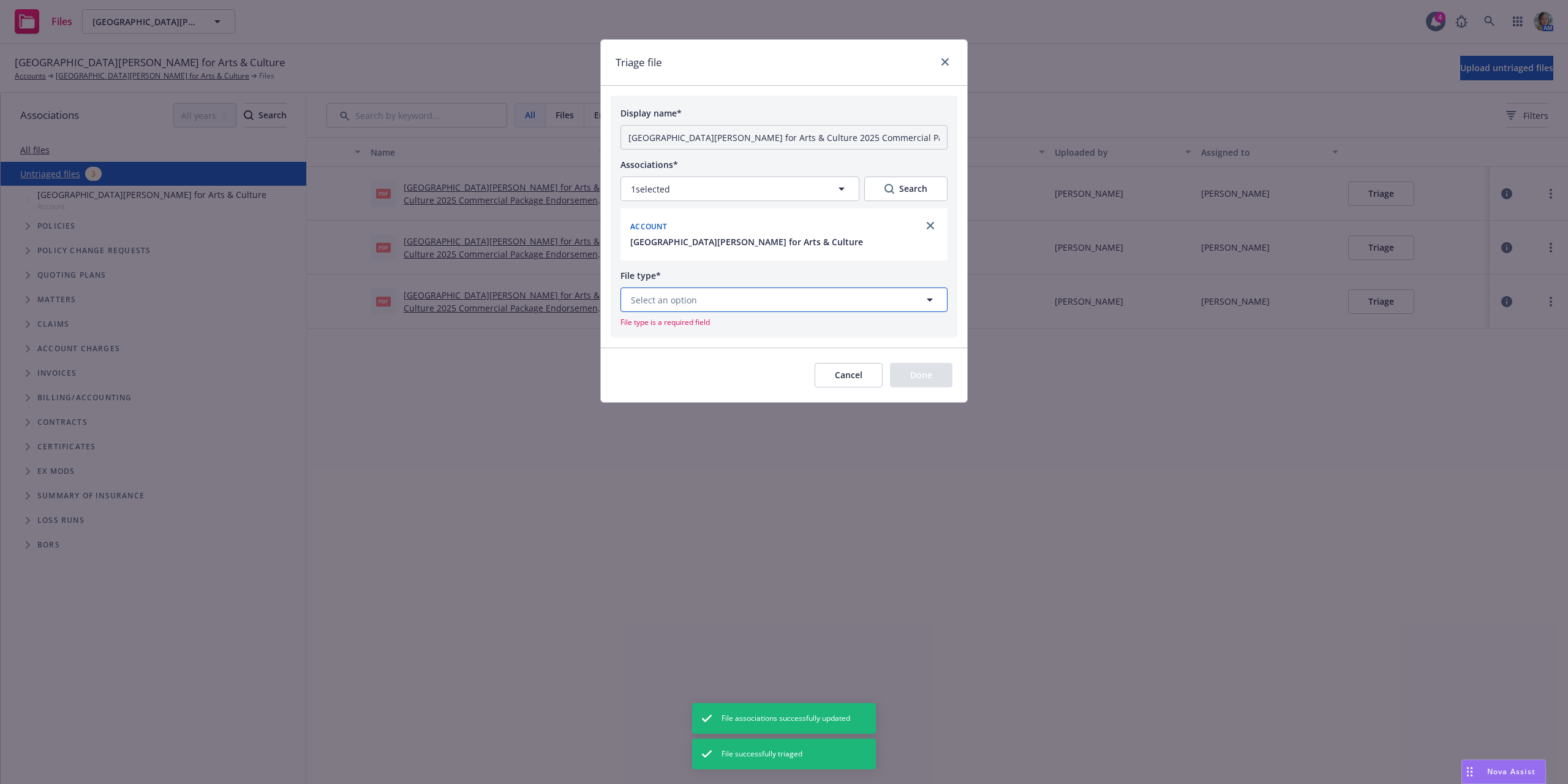
click at [752, 298] on button "Select an option" at bounding box center [784, 299] width 327 height 24
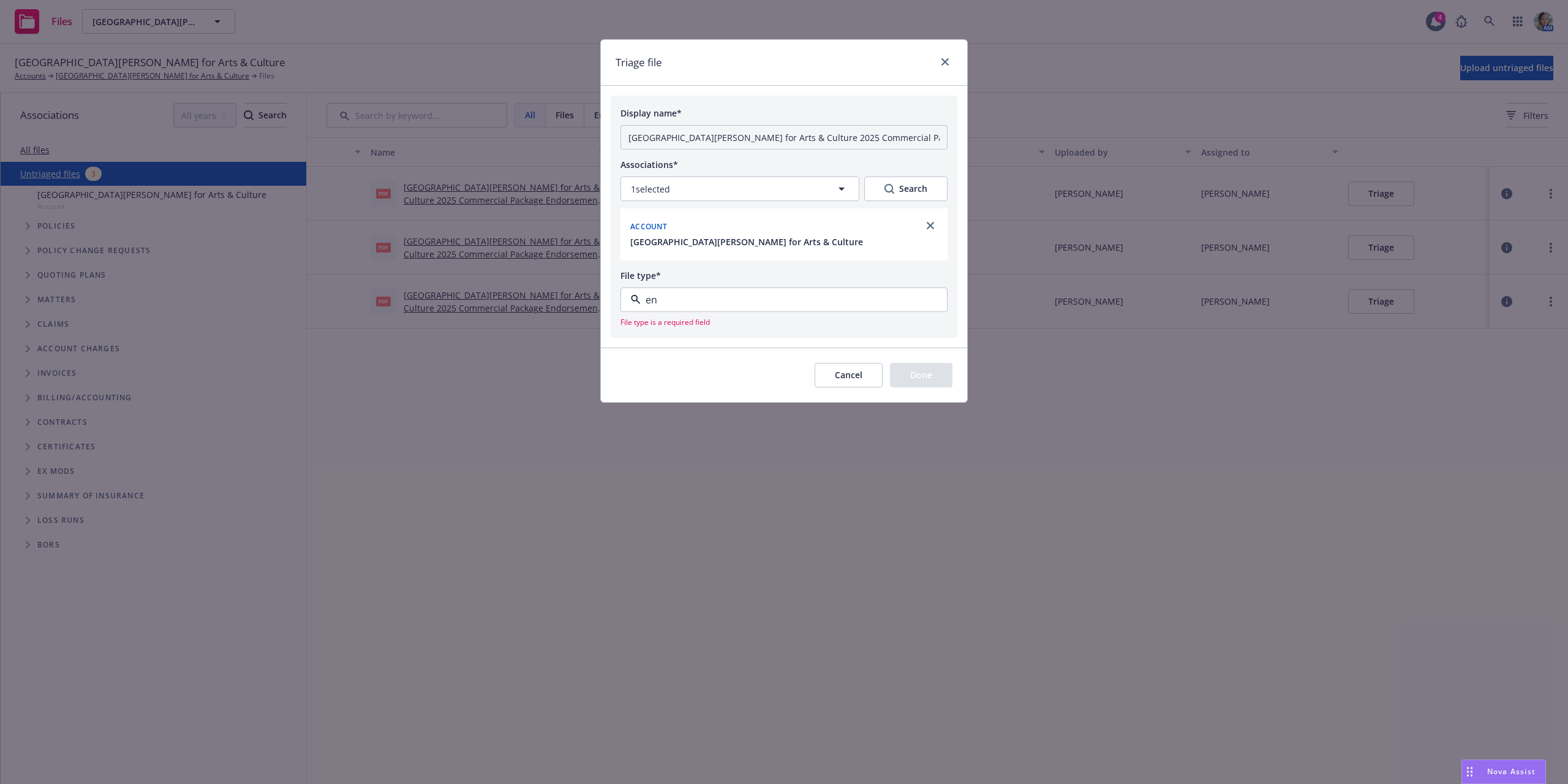
type input "end"
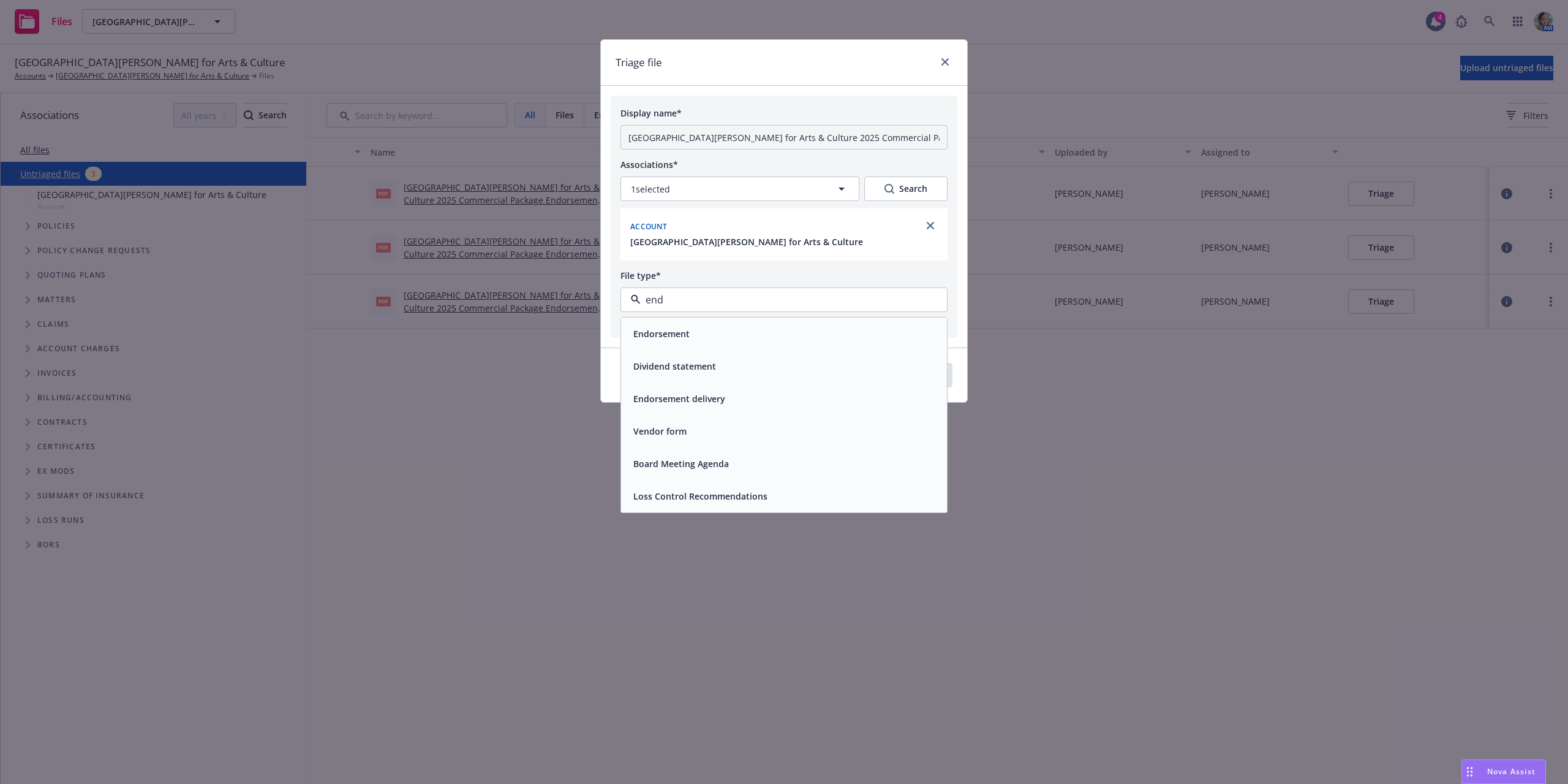
click at [729, 335] on div "Endorsement" at bounding box center [784, 333] width 311 height 17
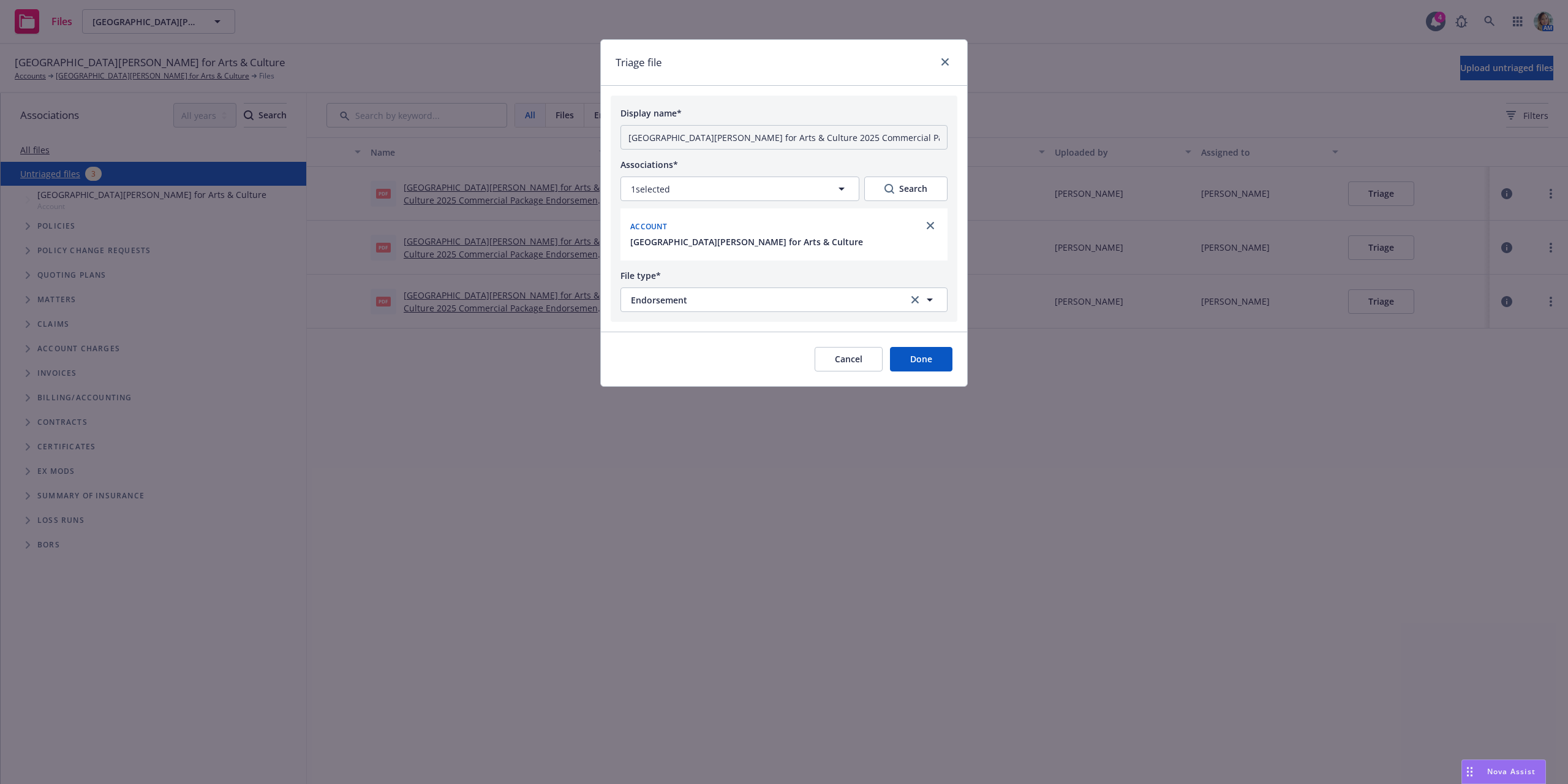
click at [939, 364] on button "Done" at bounding box center [921, 359] width 62 height 24
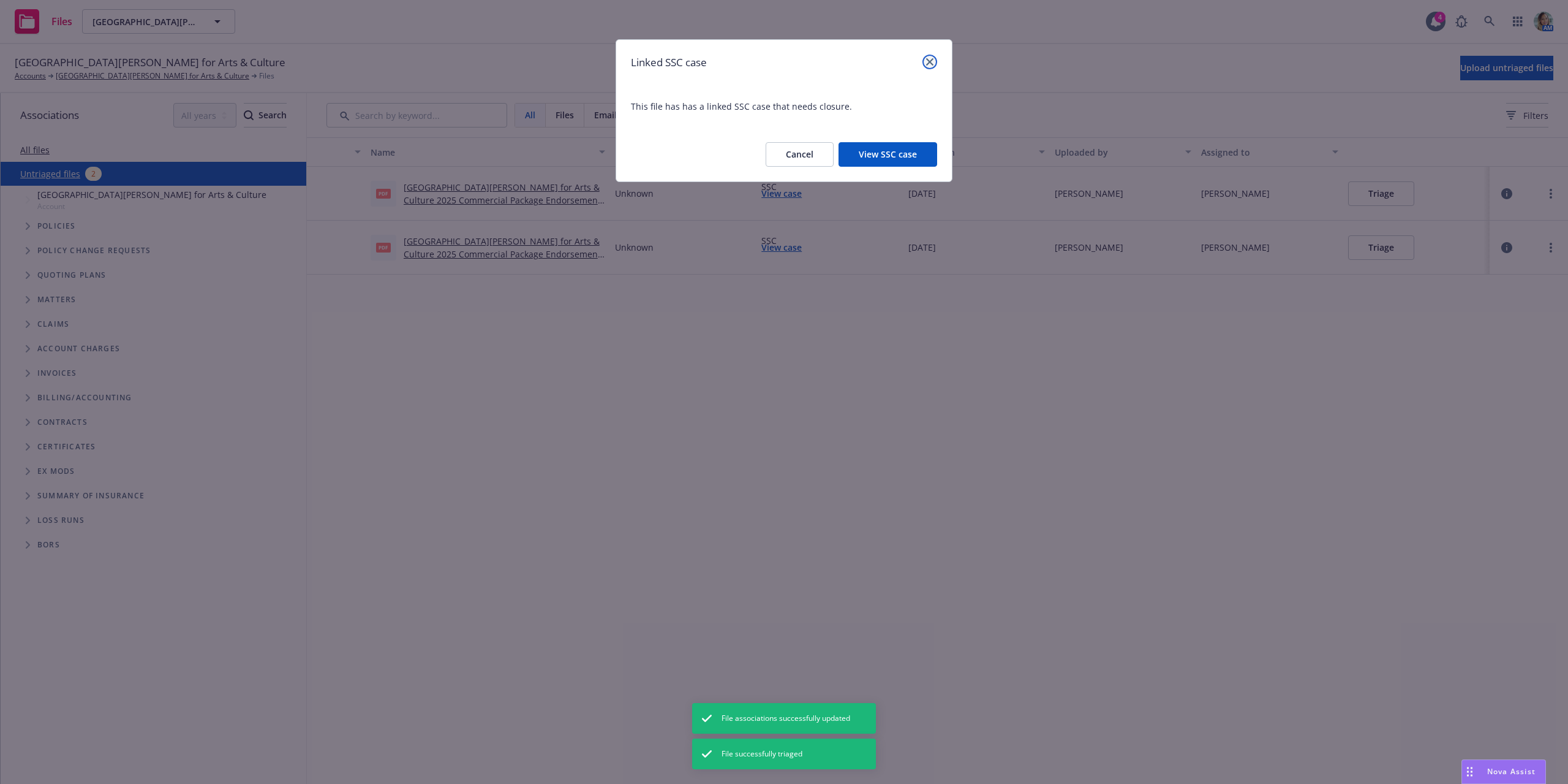
click at [934, 62] on link "close" at bounding box center [930, 62] width 15 height 15
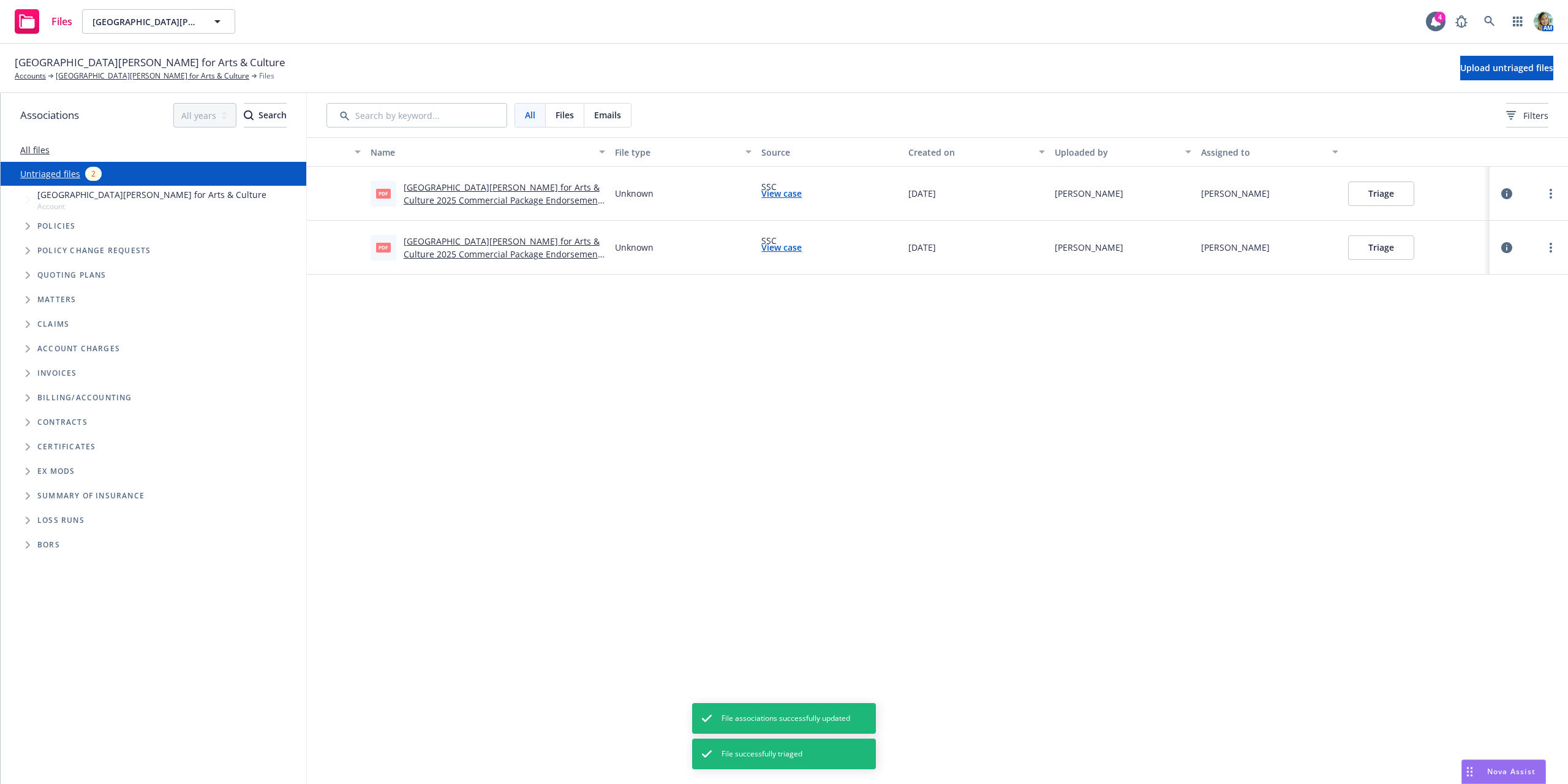
click at [1355, 192] on button "Triage" at bounding box center [1381, 193] width 66 height 24
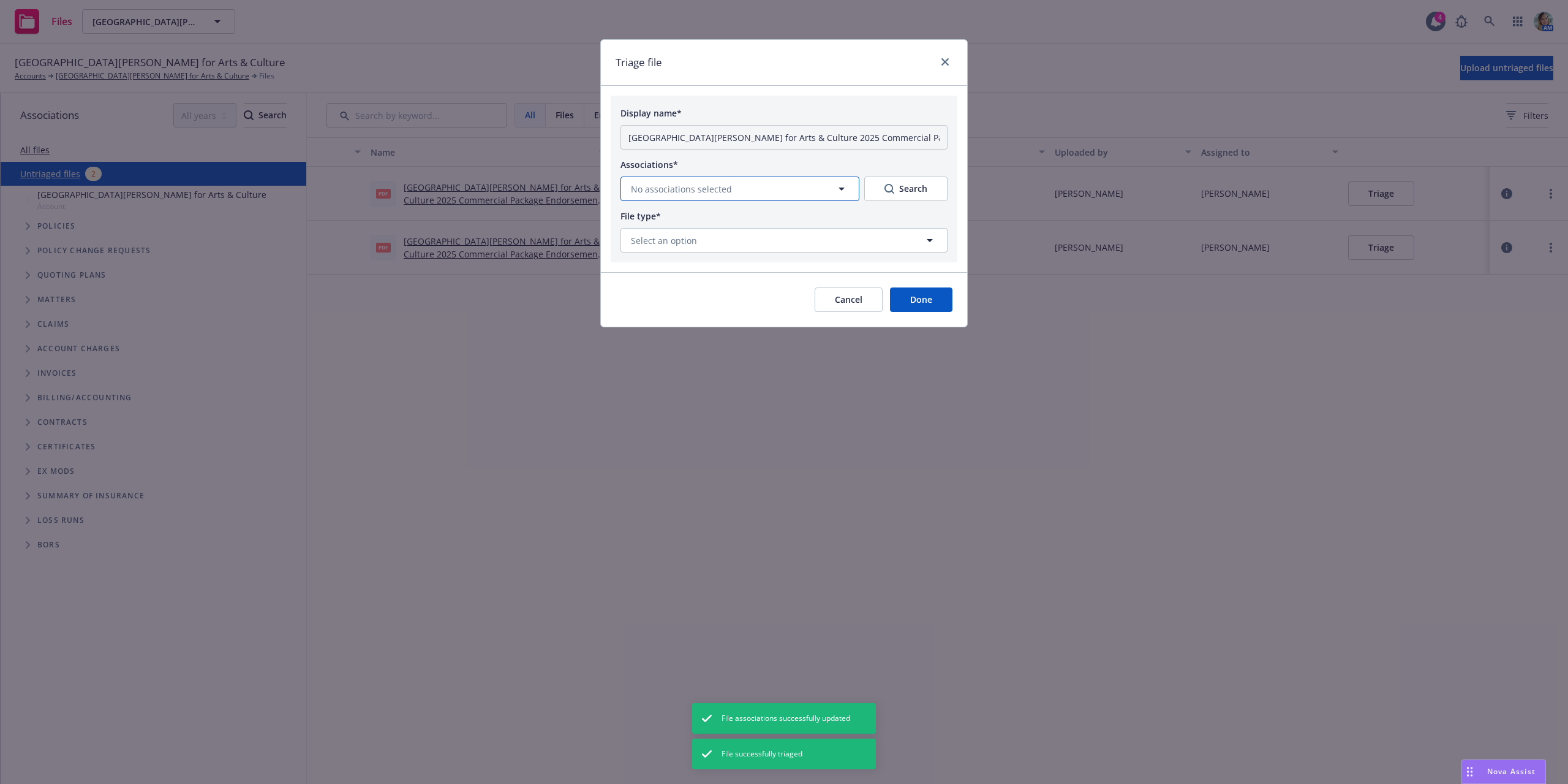
click at [703, 196] on button "No associations selected" at bounding box center [740, 188] width 239 height 24
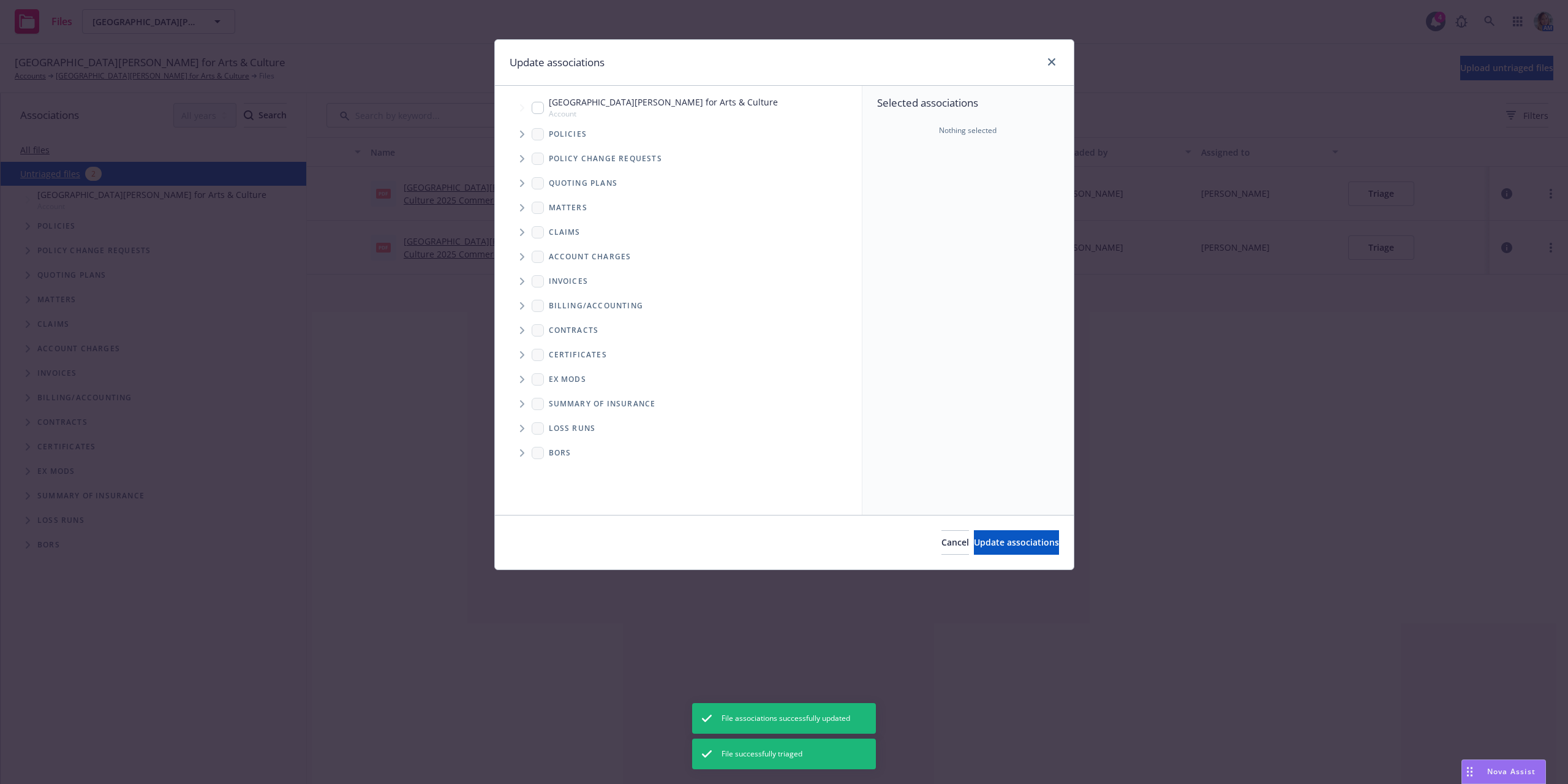
click at [545, 107] on div "Fort Mason Center for Arts & Culture Account" at bounding box center [655, 107] width 246 height 23
checkbox input "true"
click at [974, 541] on span "Update associations" at bounding box center [1016, 542] width 85 height 12
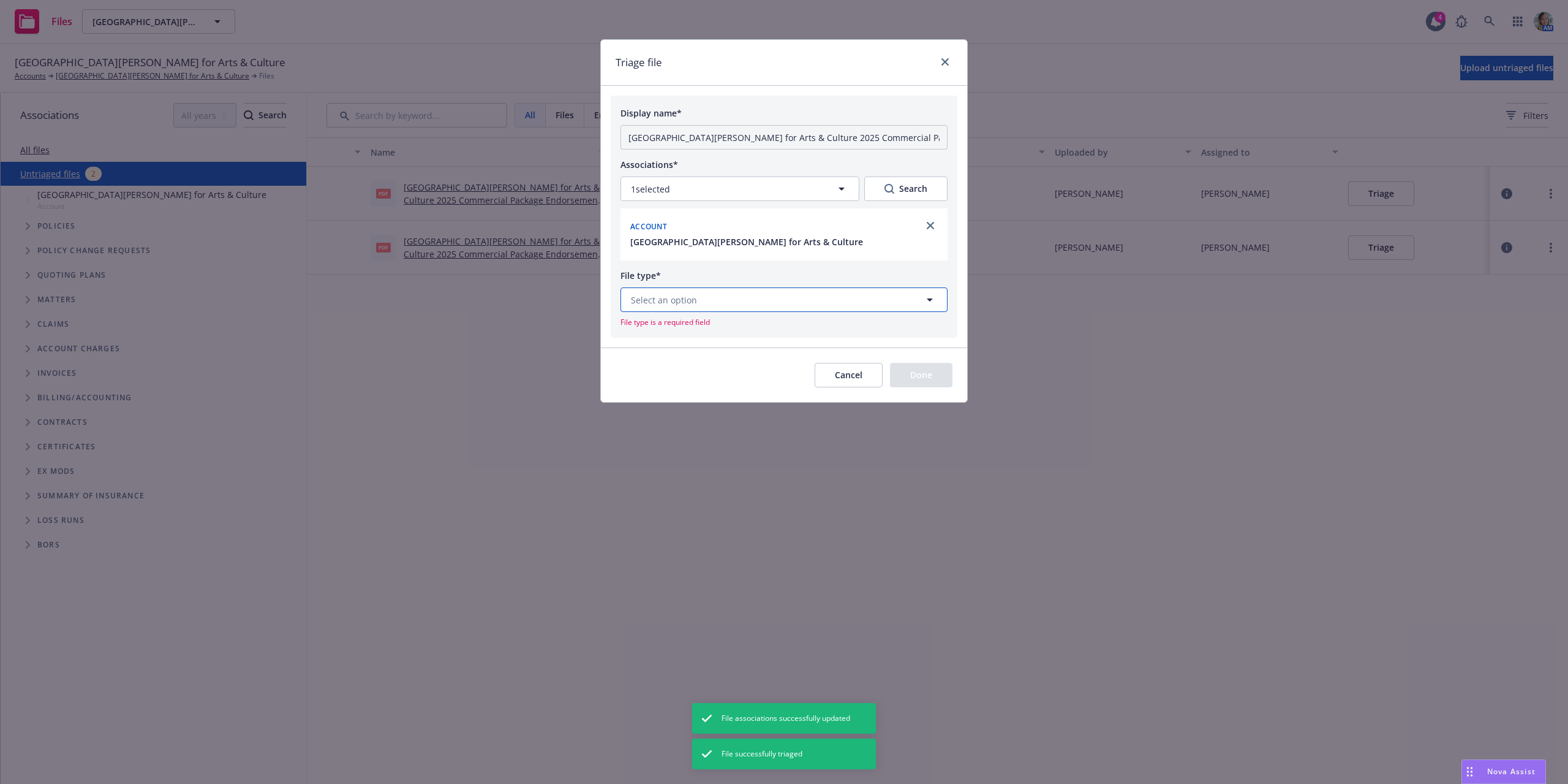
click at [749, 303] on button "Select an option" at bounding box center [784, 299] width 327 height 24
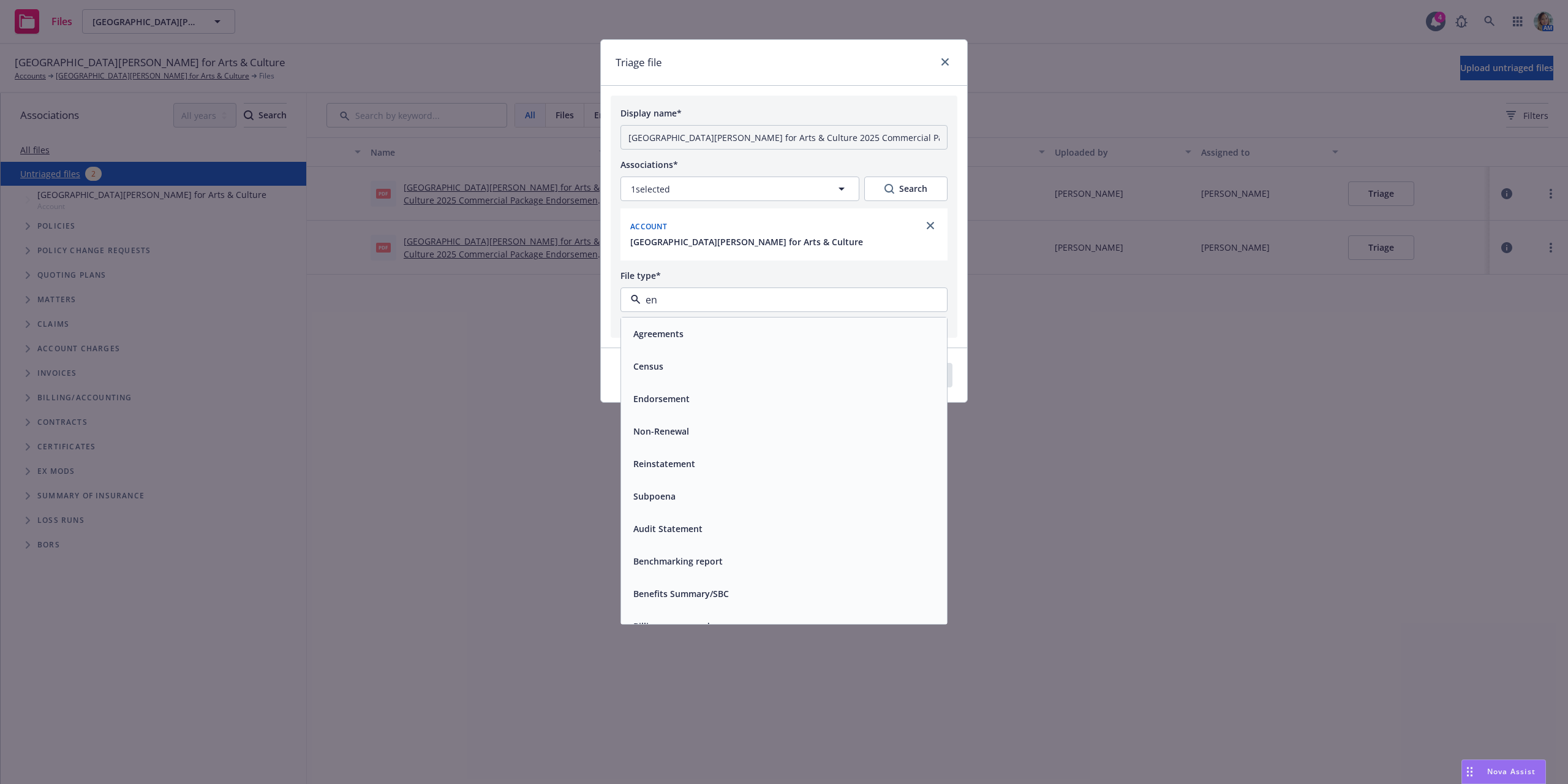
type input "end"
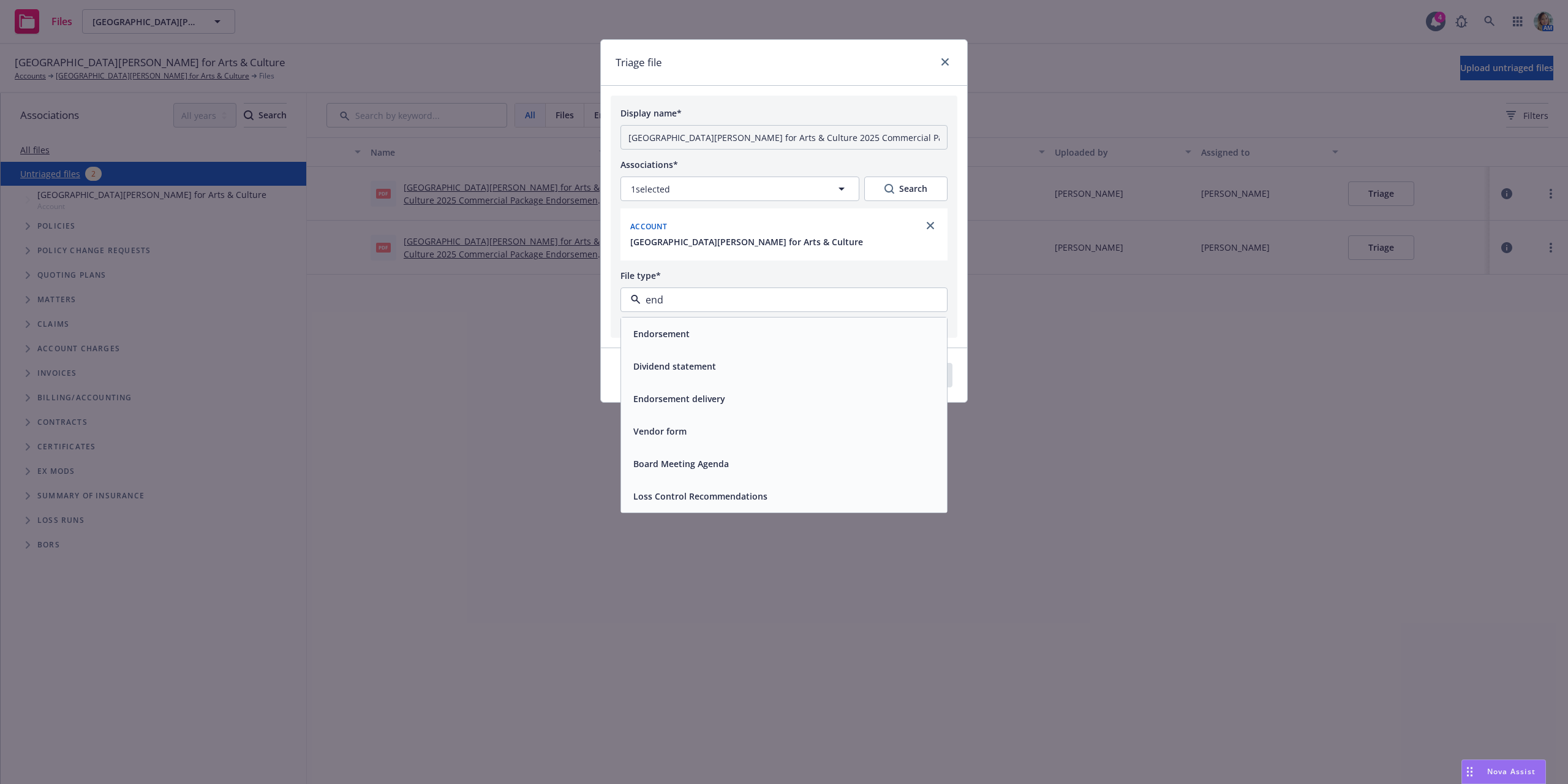
click at [733, 328] on div "Endorsement" at bounding box center [784, 333] width 311 height 17
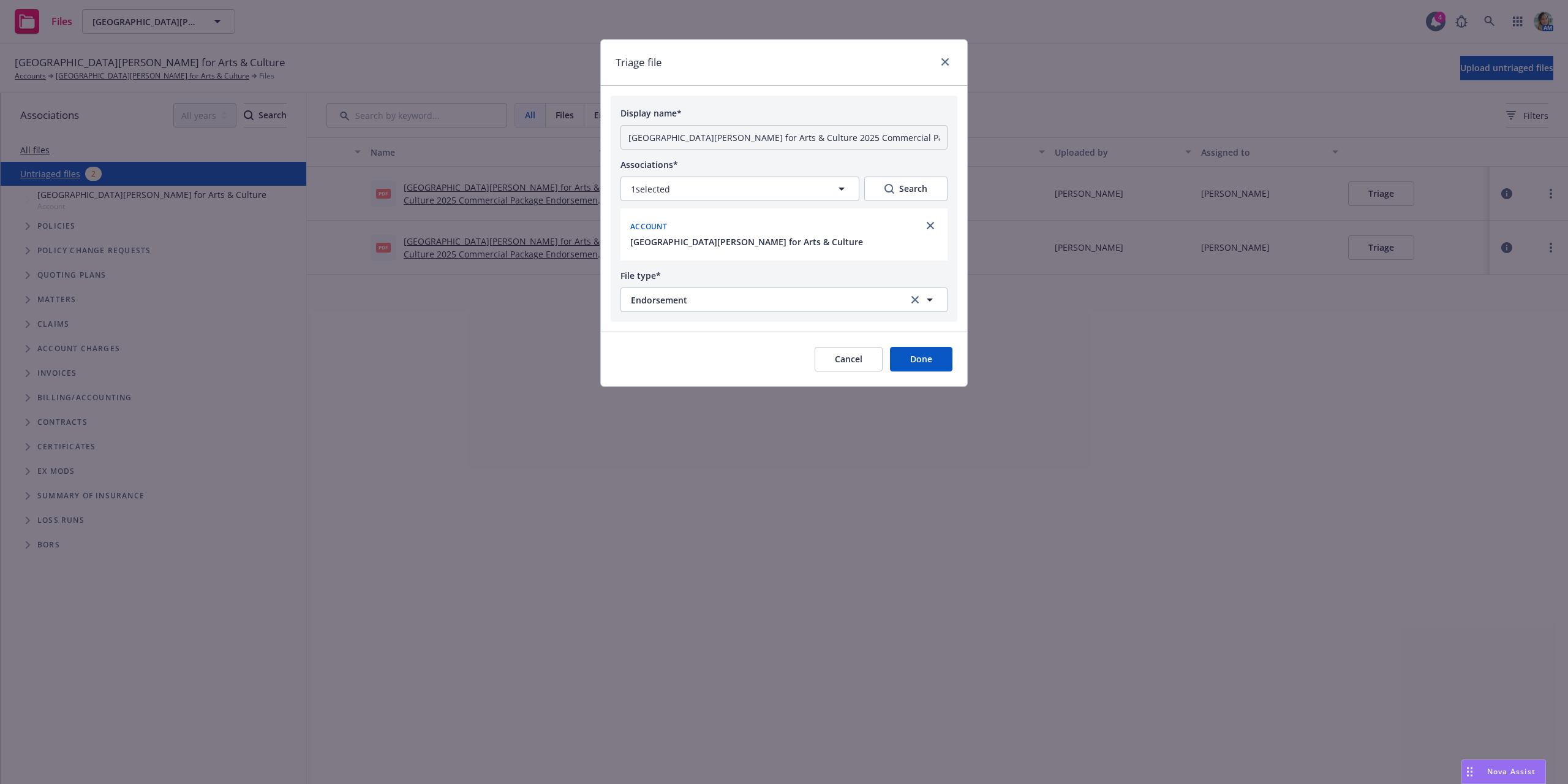
click at [928, 358] on button "Done" at bounding box center [921, 359] width 62 height 24
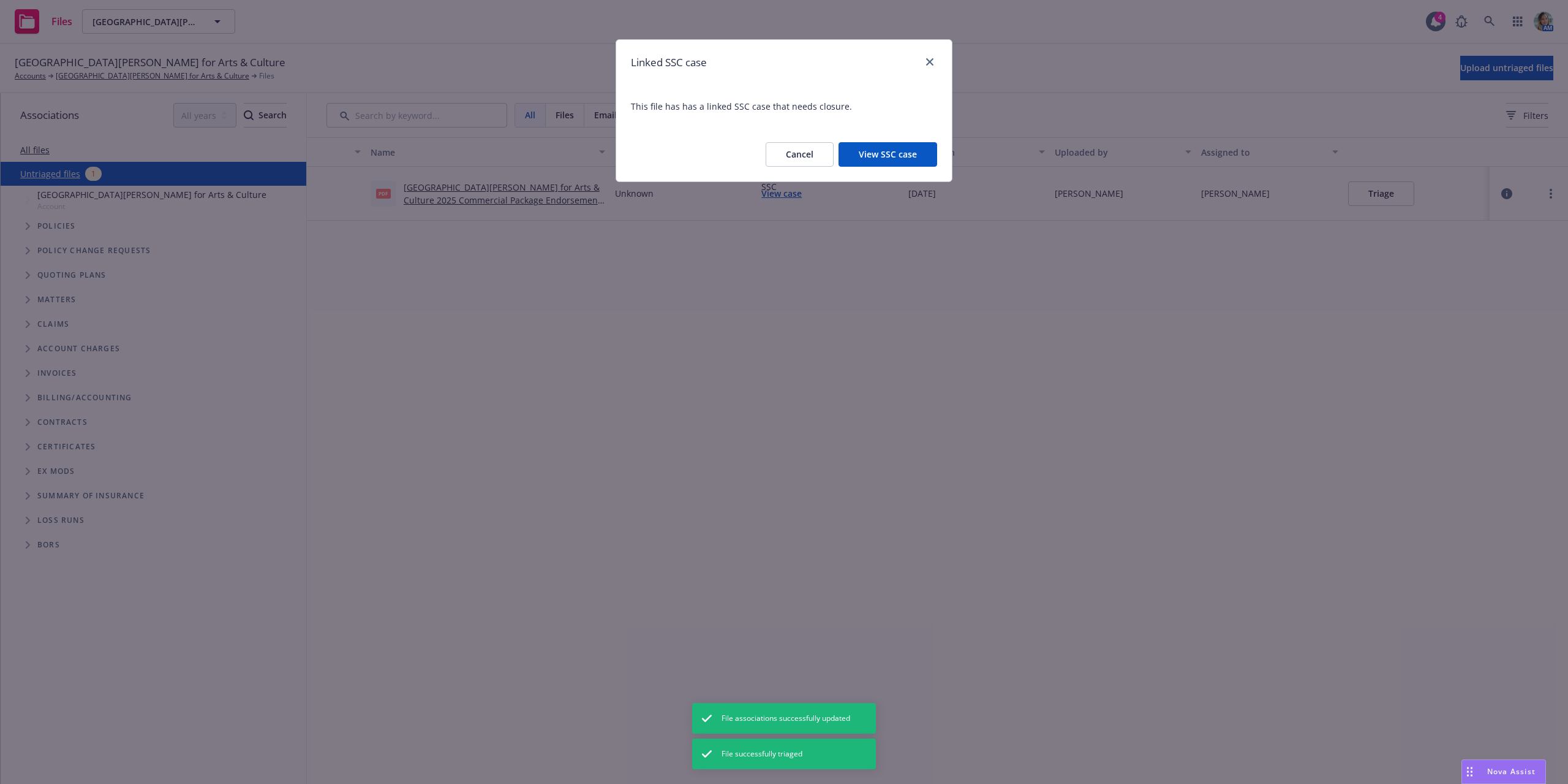
drag, startPoint x: 1007, startPoint y: 376, endPoint x: 1057, endPoint y: 348, distance: 57.3
click at [1009, 375] on div "Linked SSC case This file has has a linked SSC case that needs closure. Cancel …" at bounding box center [784, 392] width 1568 height 784
click at [929, 64] on icon "close" at bounding box center [930, 62] width 8 height 8
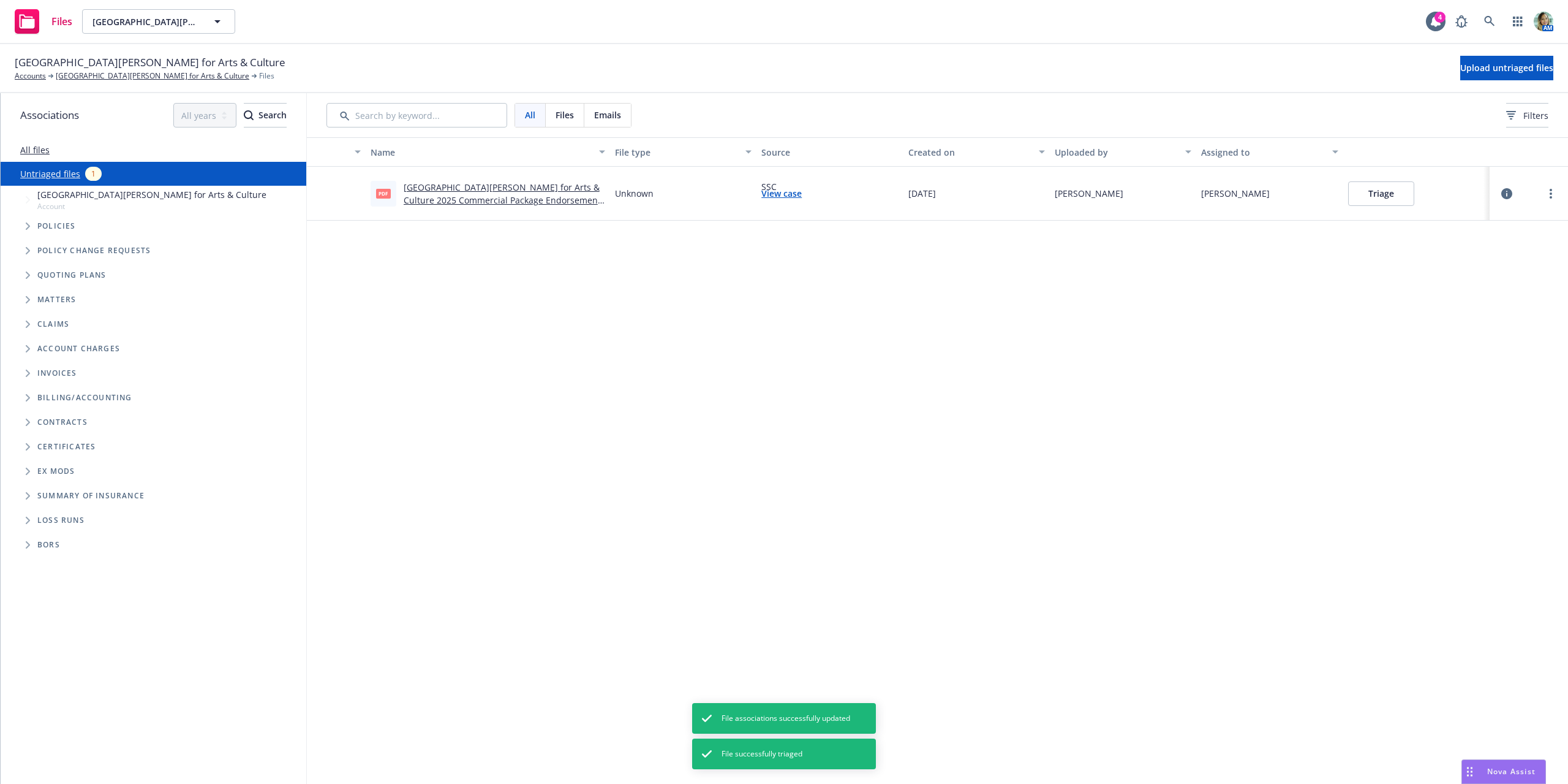
click at [1384, 197] on button "Triage" at bounding box center [1381, 193] width 66 height 24
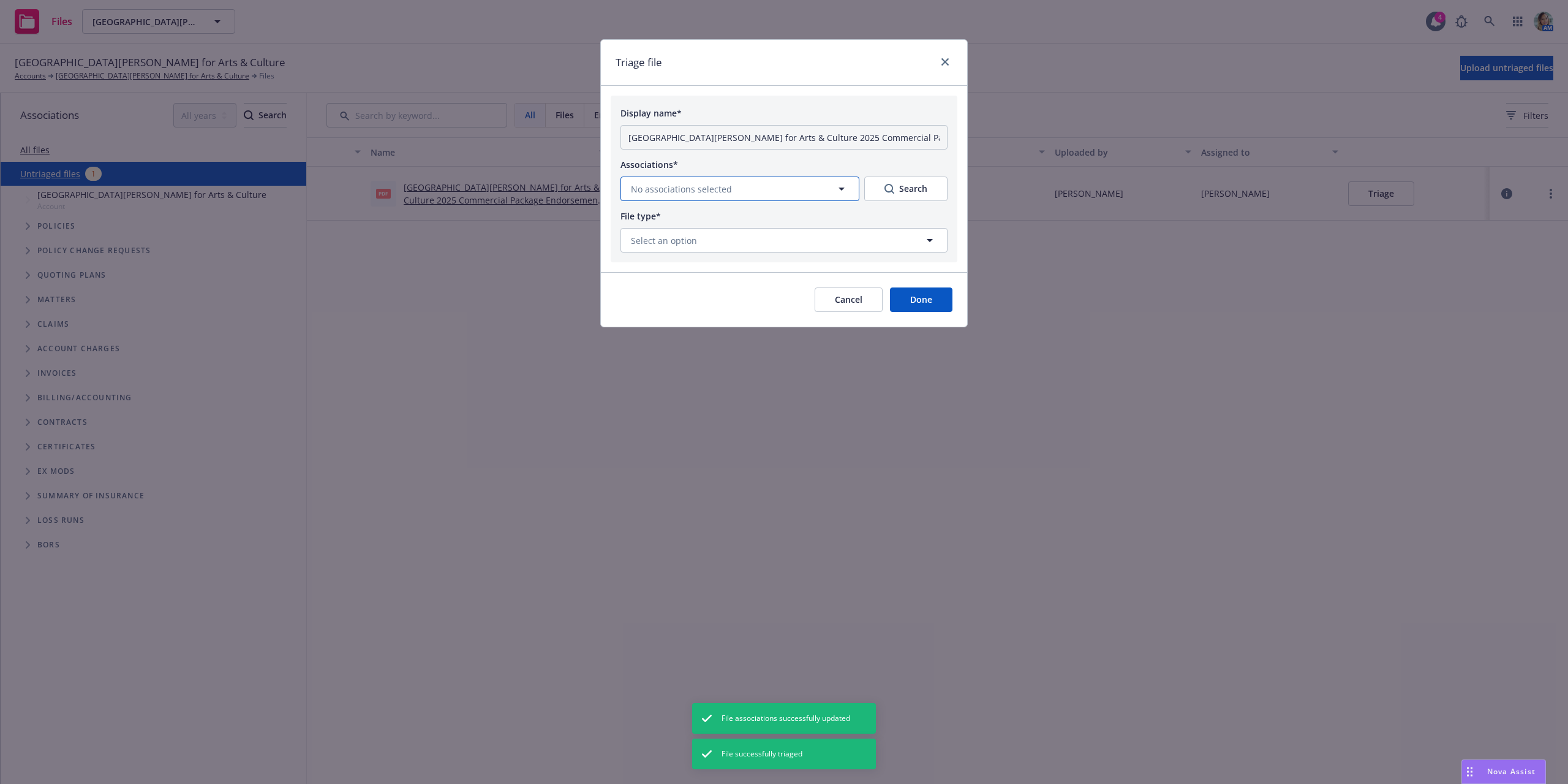
click at [681, 190] on span "No associations selected" at bounding box center [681, 189] width 101 height 13
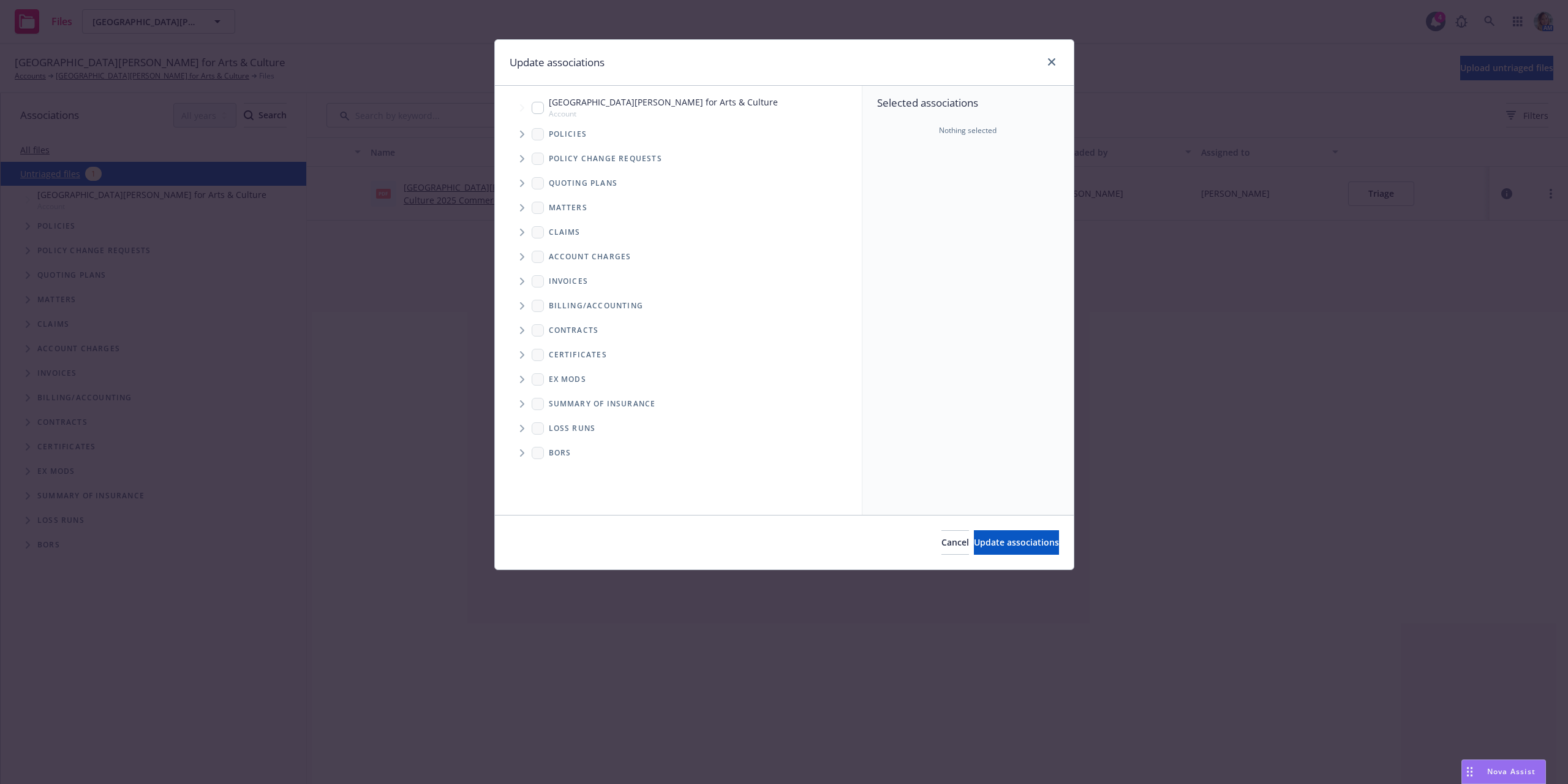
click at [542, 109] on input "Tree Example" at bounding box center [538, 108] width 13 height 13
checkbox input "true"
click at [974, 544] on span "Update associations" at bounding box center [1016, 542] width 85 height 12
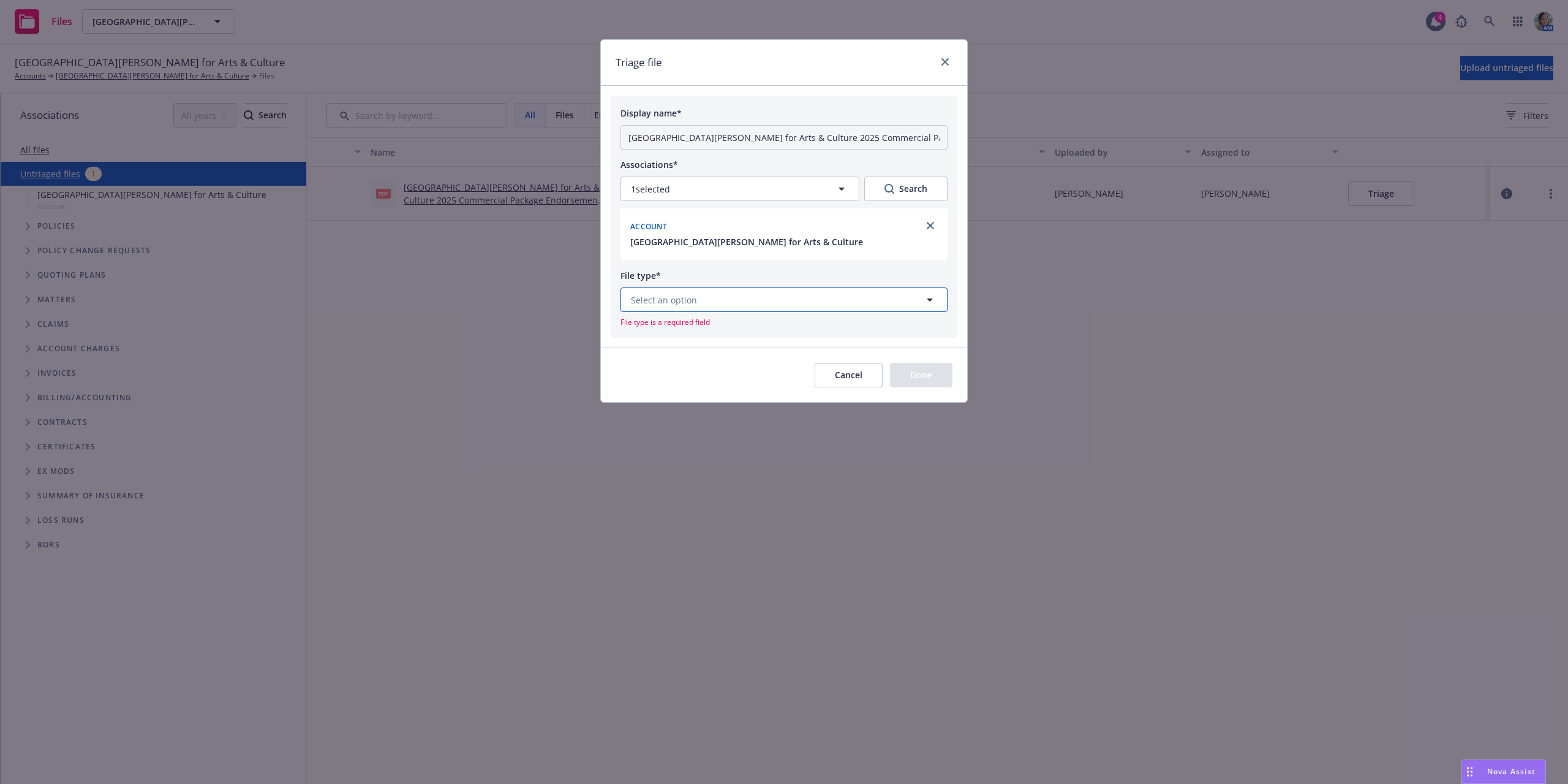
click at [735, 307] on button "Select an option" at bounding box center [784, 299] width 327 height 24
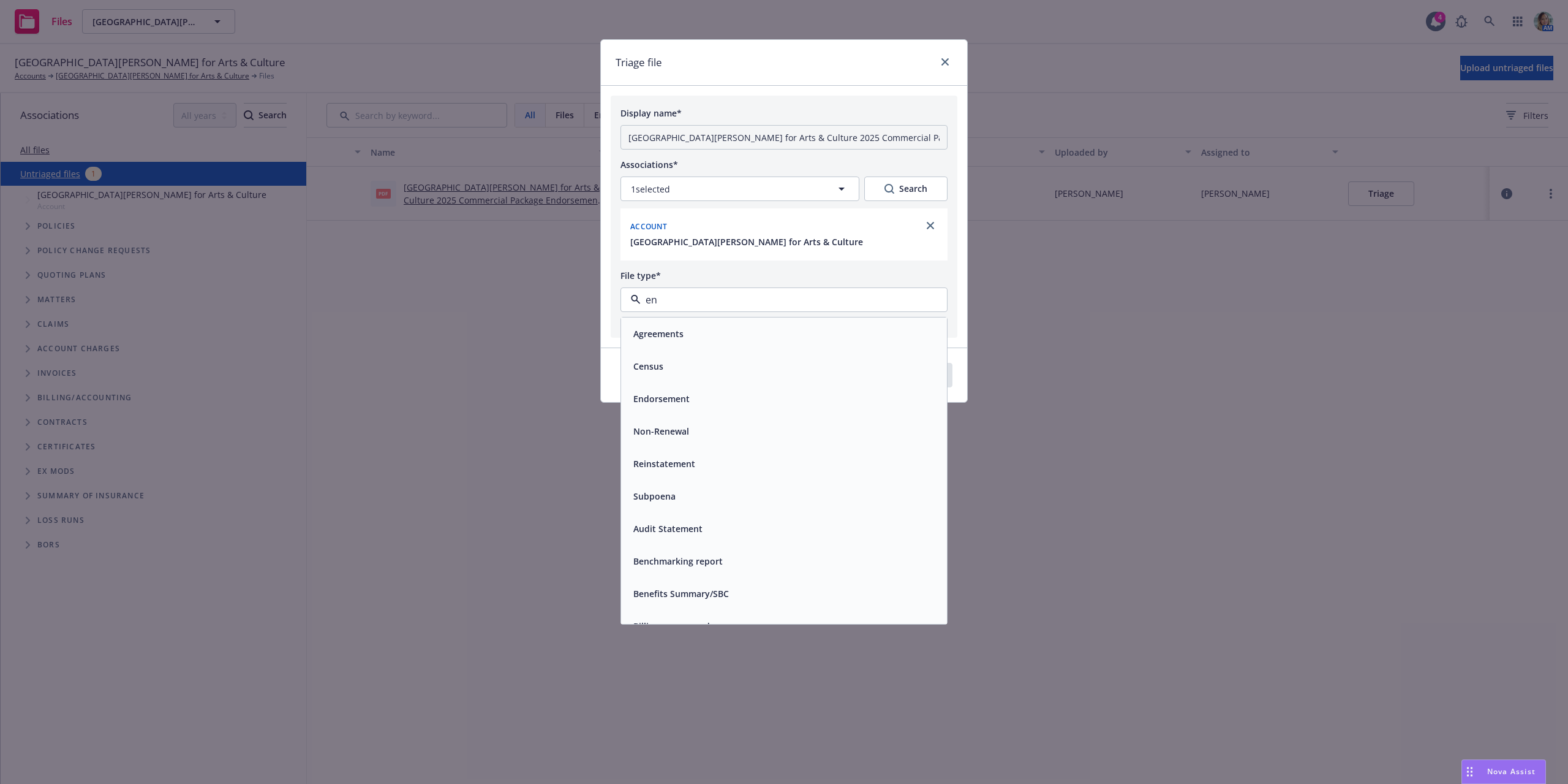
type input "end"
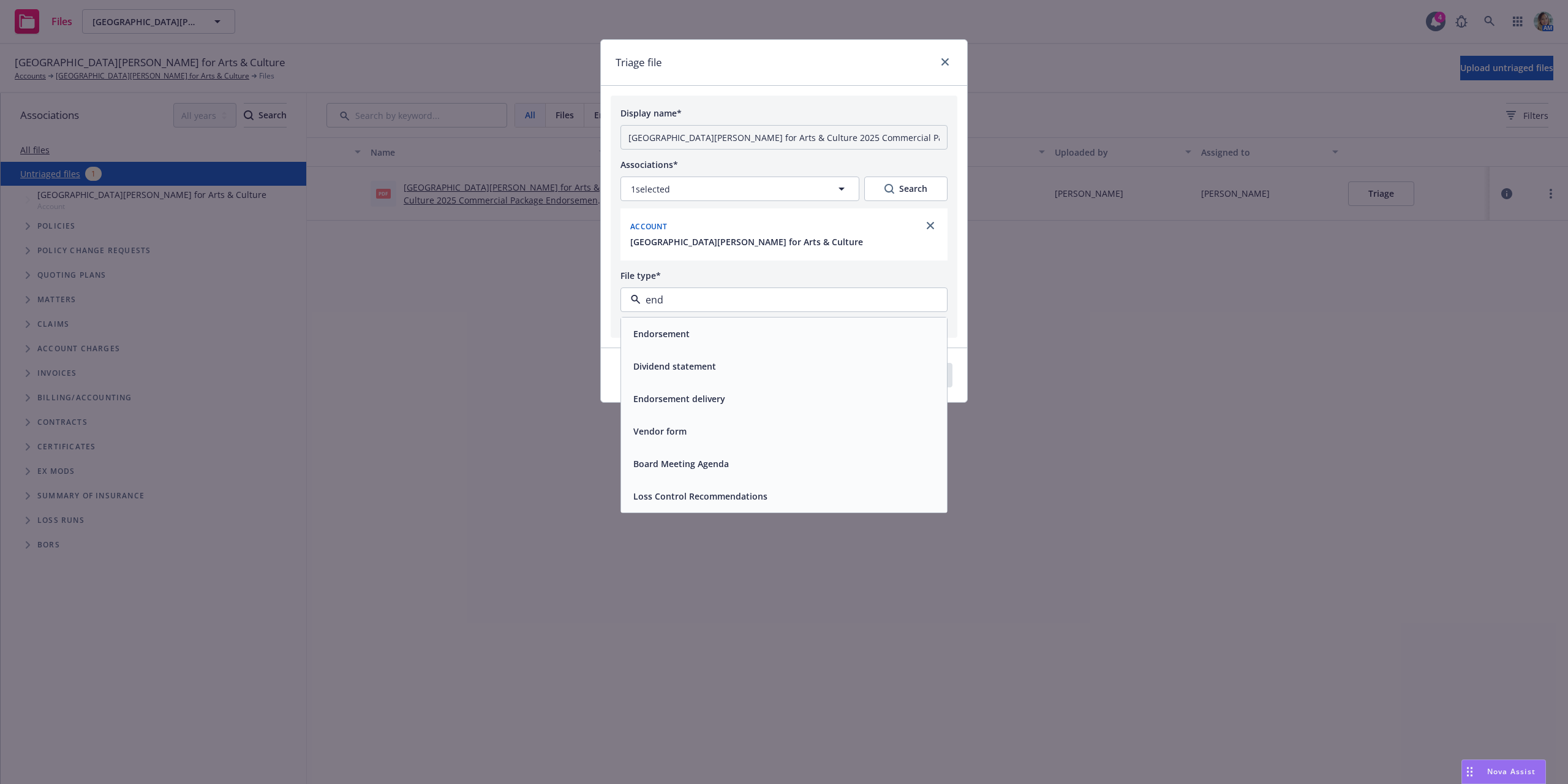
click at [679, 339] on span "Endorsement" at bounding box center [661, 334] width 57 height 13
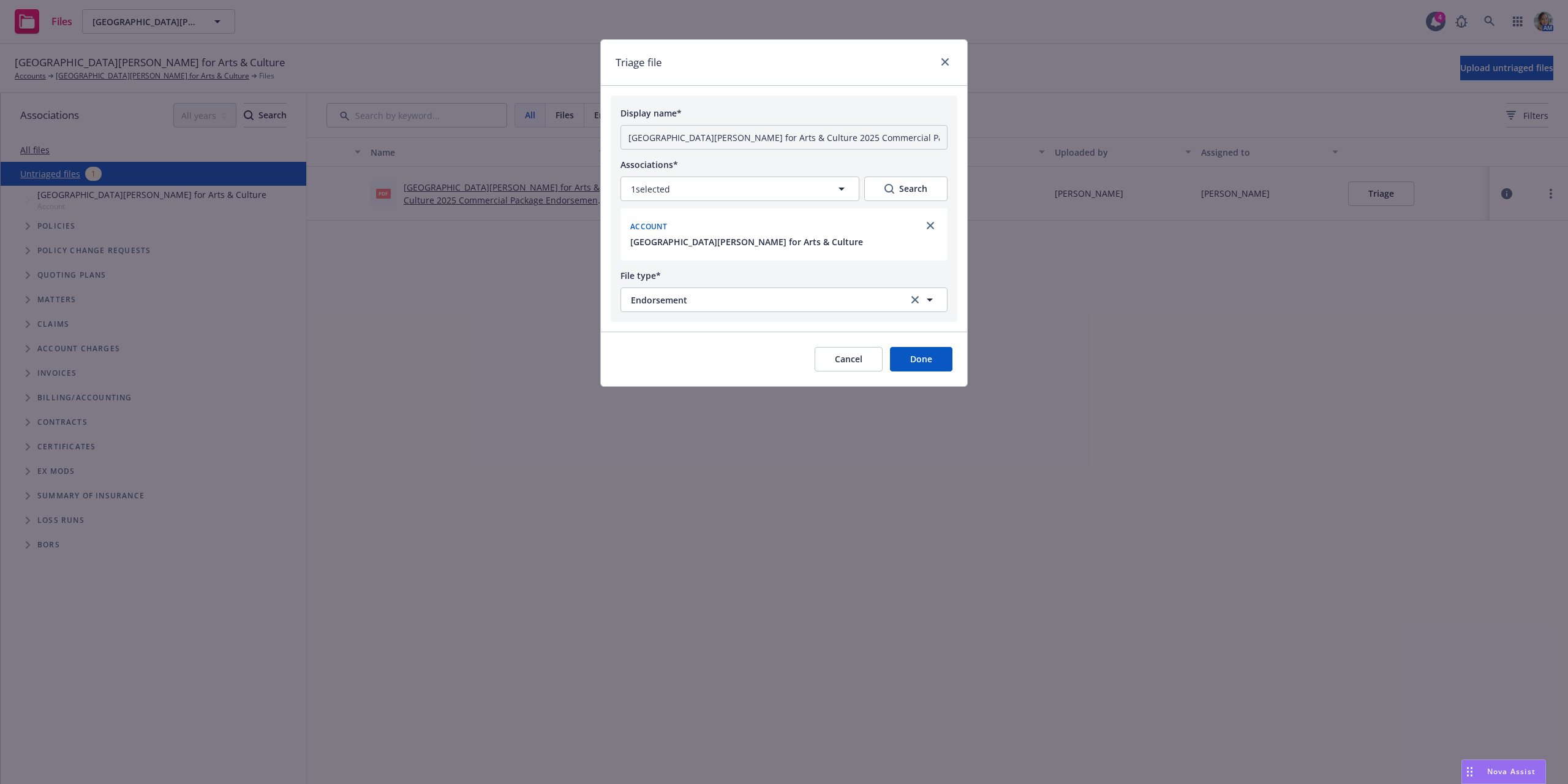
click at [920, 352] on button "Done" at bounding box center [921, 359] width 62 height 24
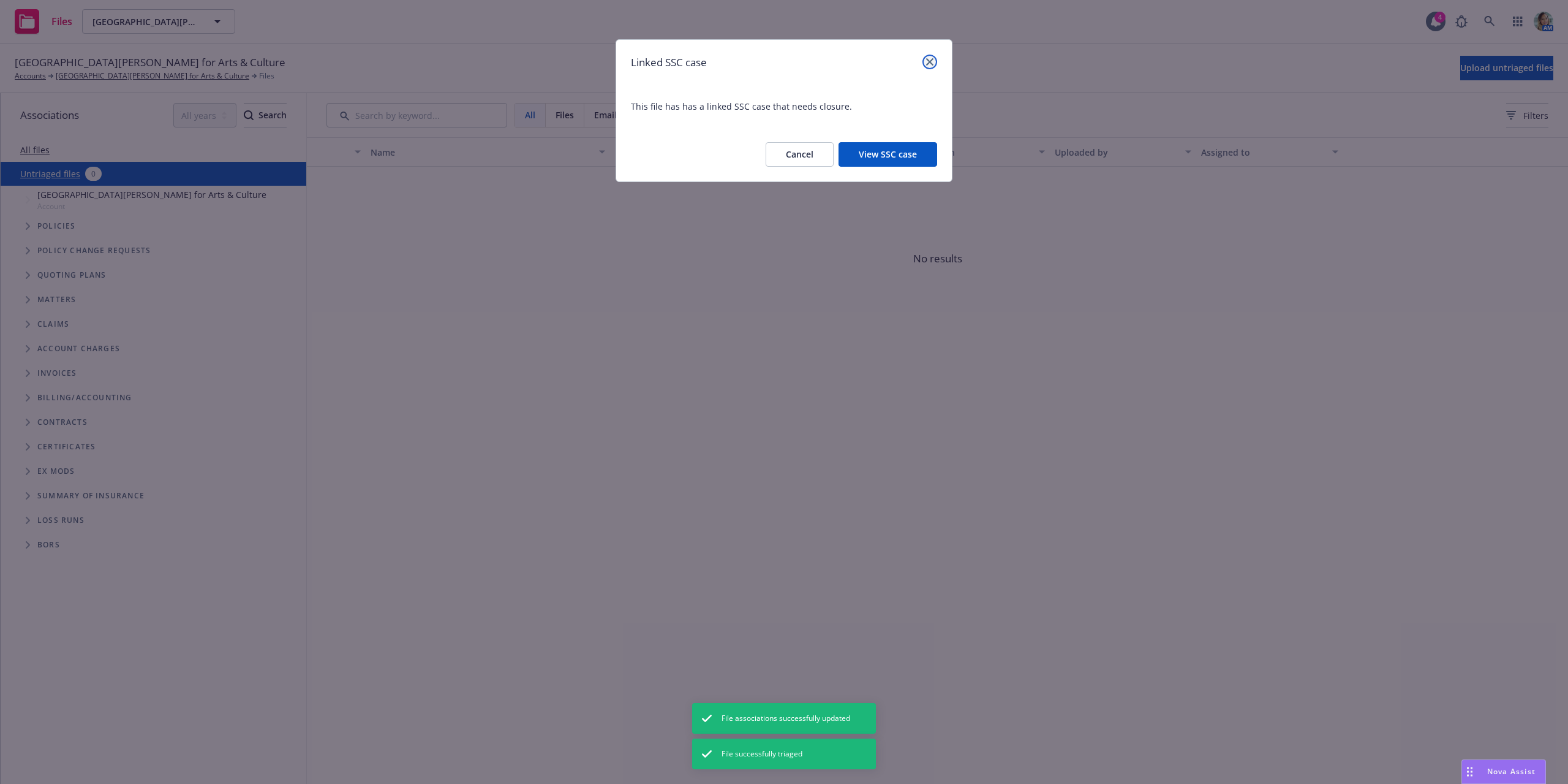
click at [932, 64] on icon "close" at bounding box center [930, 62] width 8 height 8
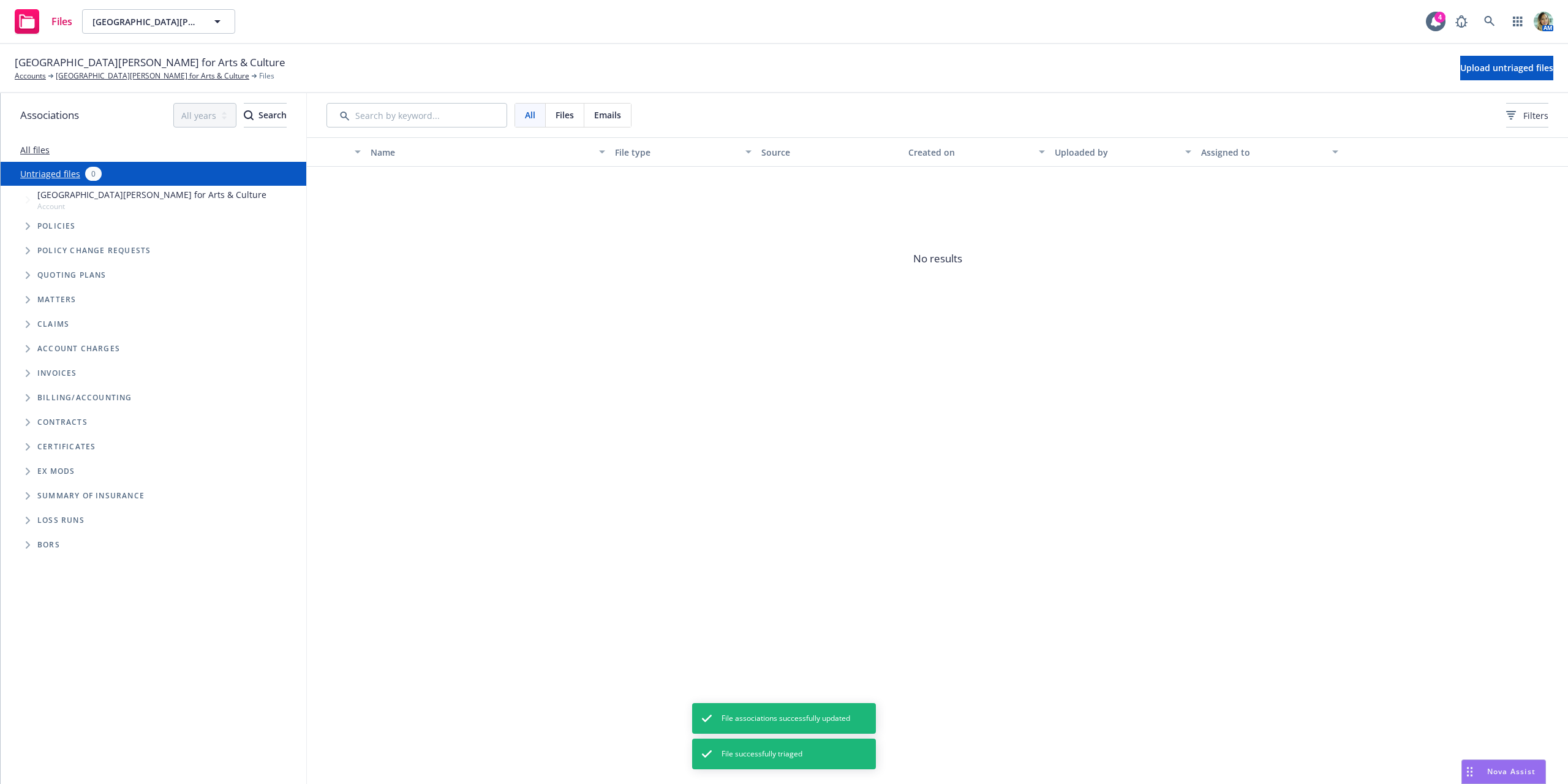
click at [794, 382] on div "Name File type Source Created on Uploaded by Assigned to No results" at bounding box center [937, 460] width 1261 height 646
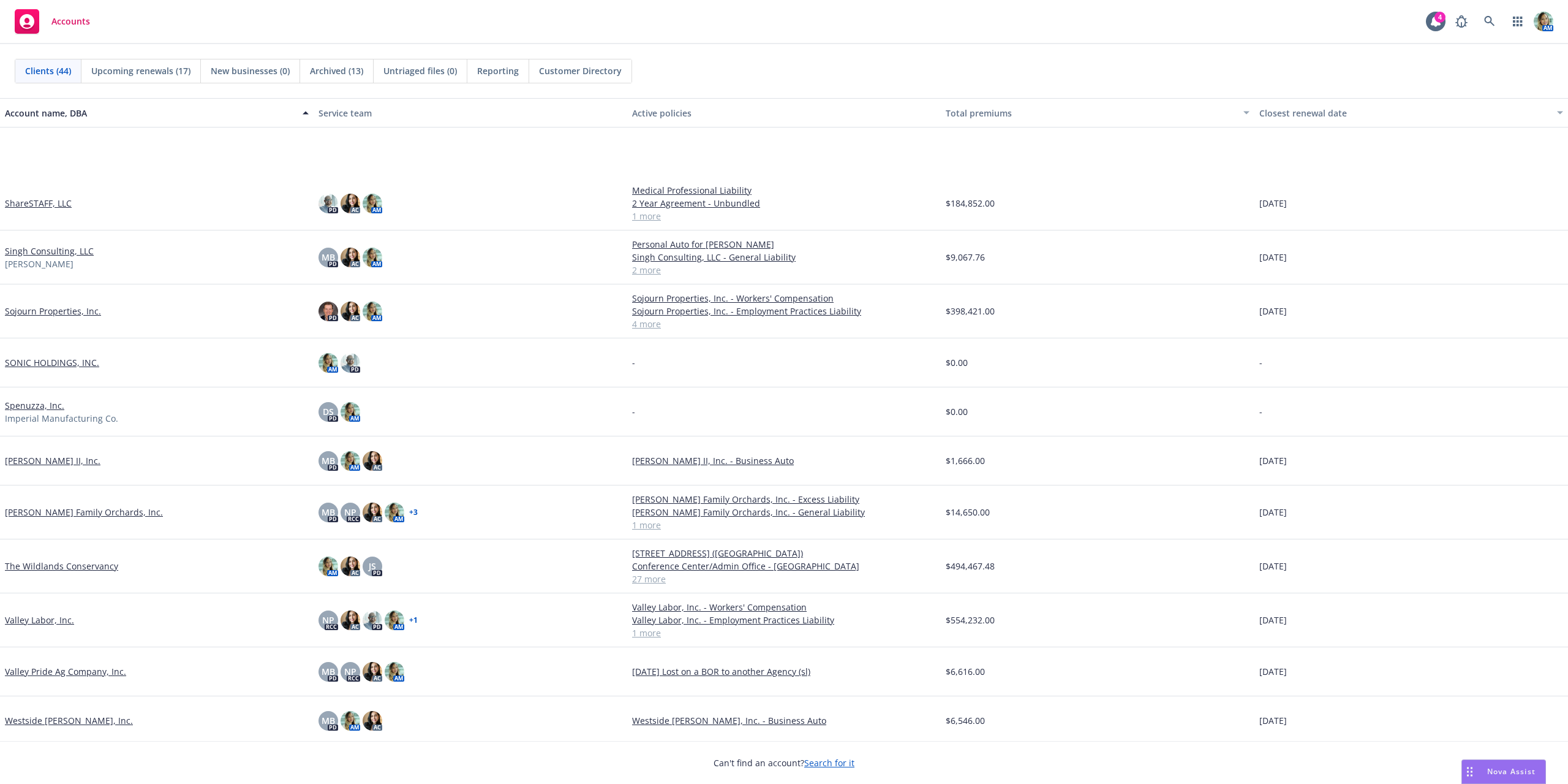
scroll to position [1578, 0]
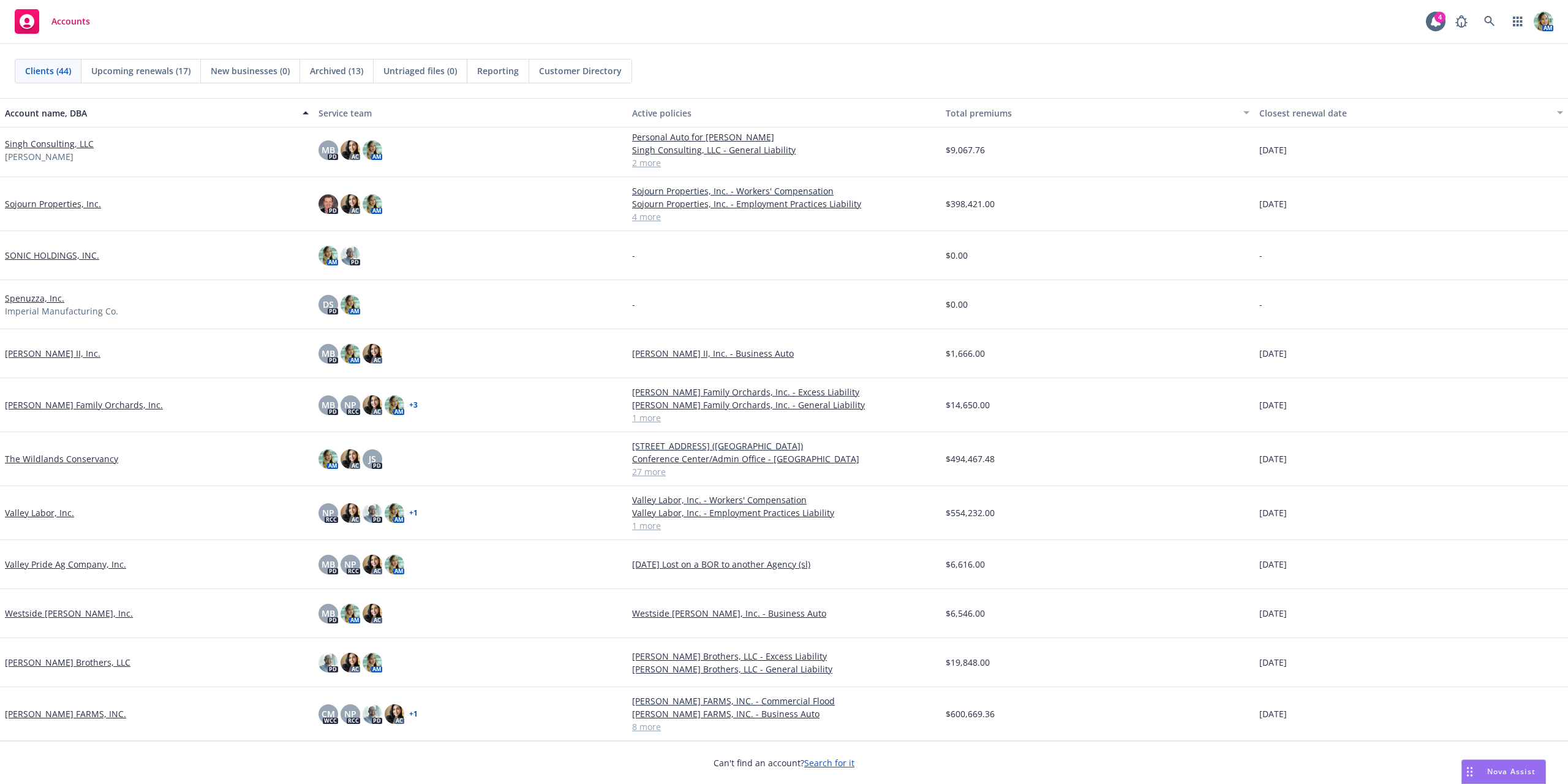
click at [58, 615] on link "Westside [PERSON_NAME], Inc." at bounding box center [69, 613] width 128 height 13
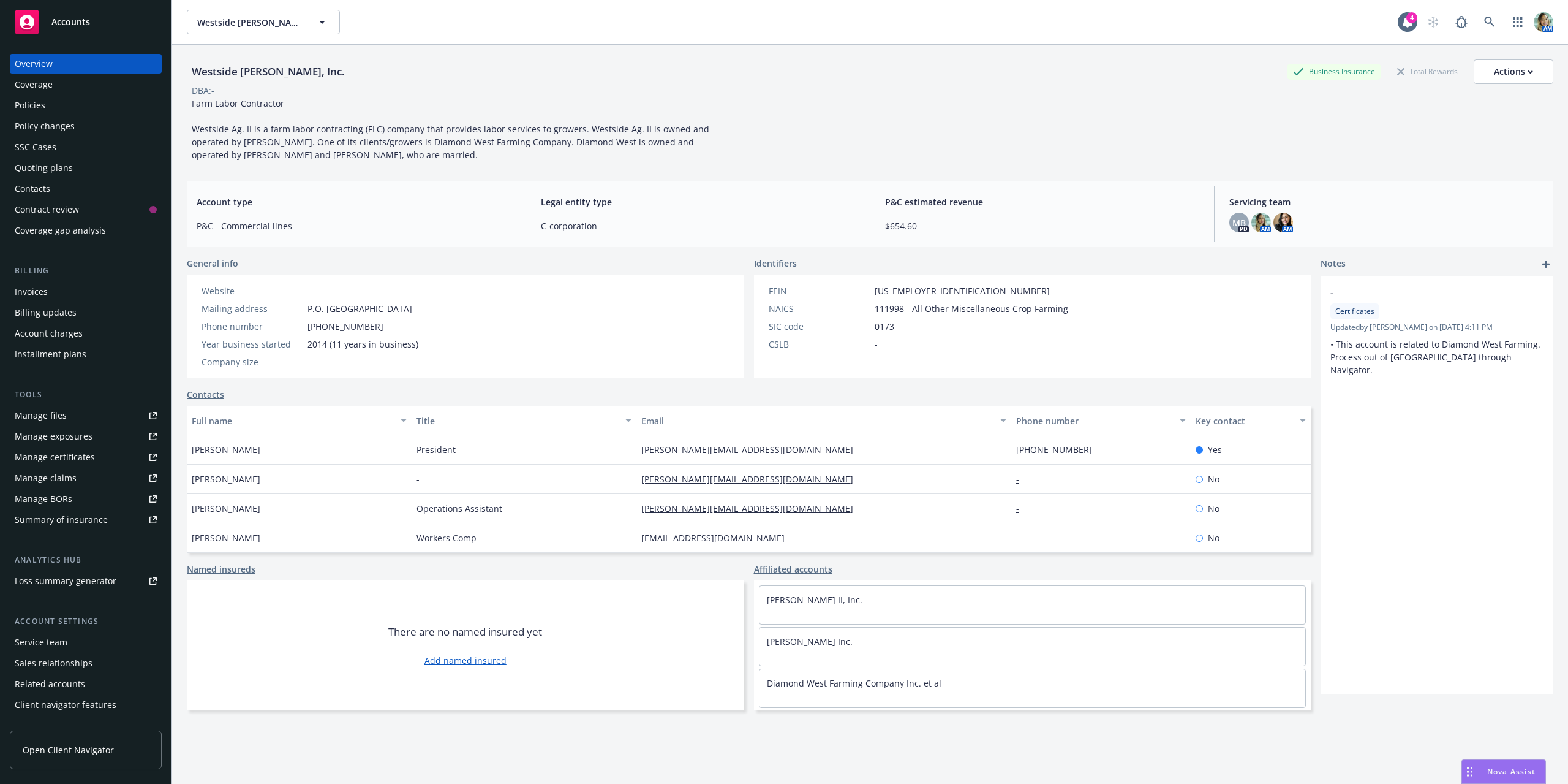
click at [34, 107] on div "Policies" at bounding box center [30, 106] width 31 height 20
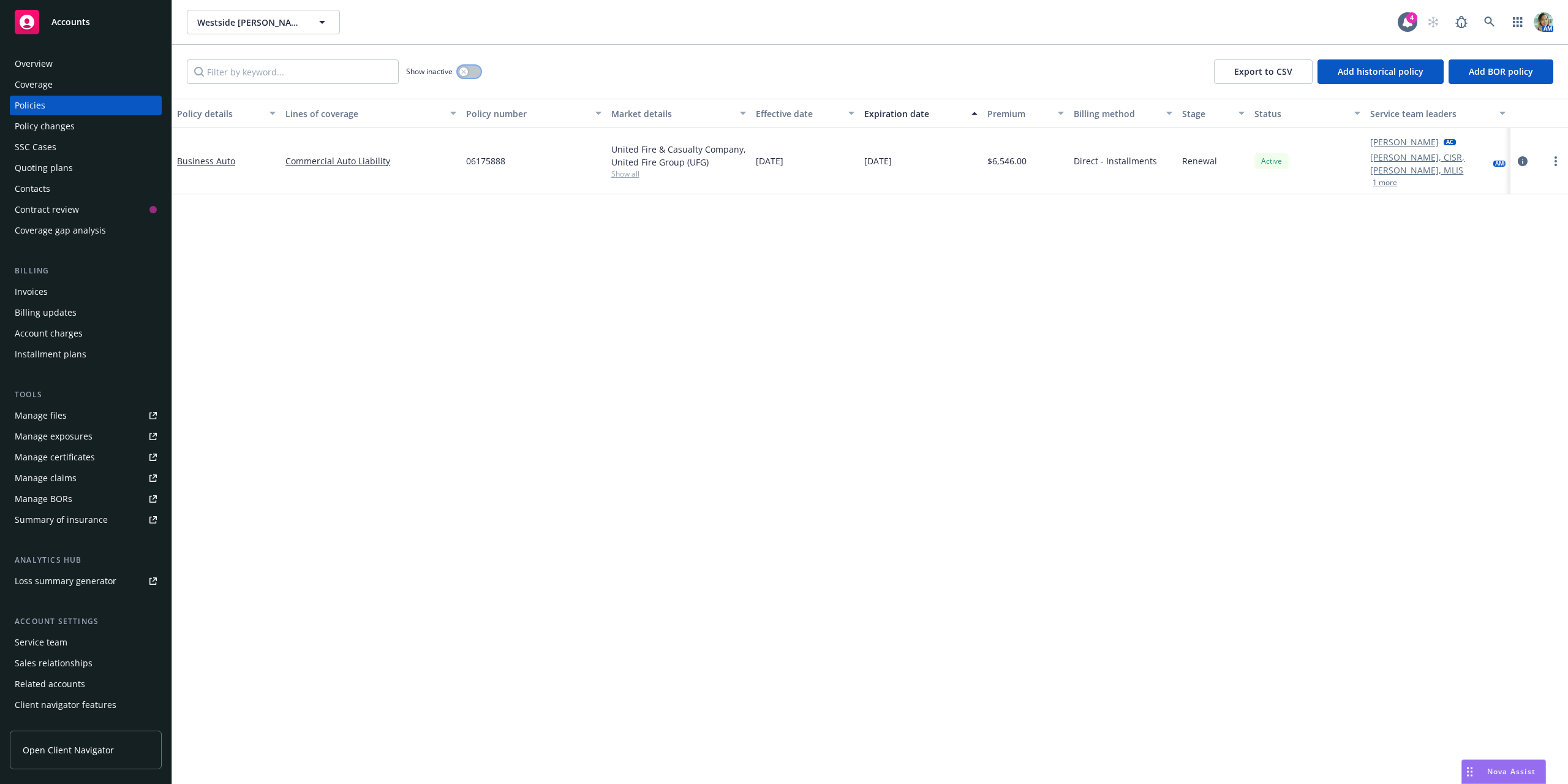
click at [468, 75] on button "button" at bounding box center [469, 72] width 23 height 13
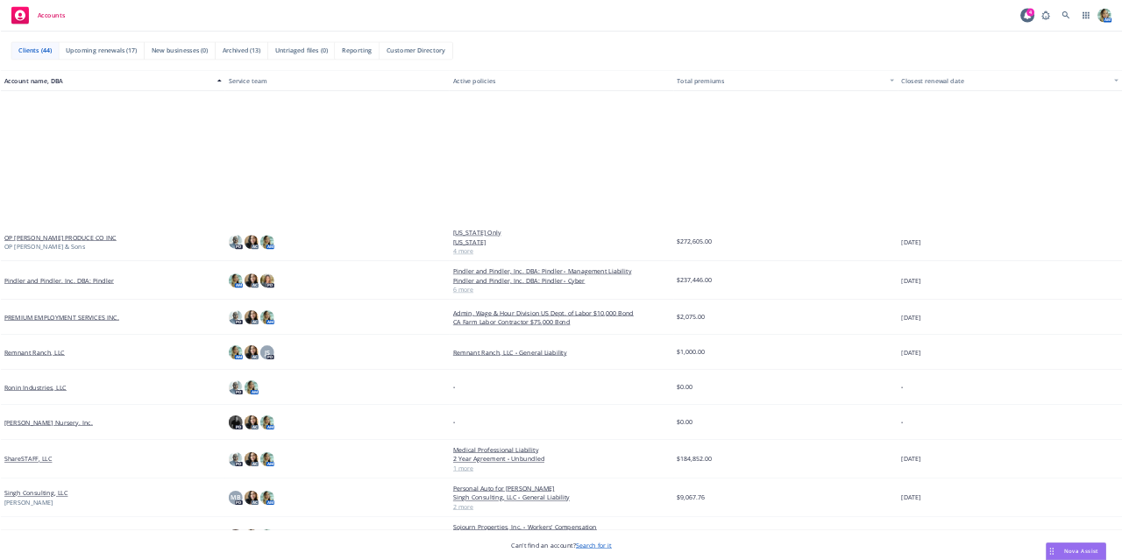
scroll to position [1928, 0]
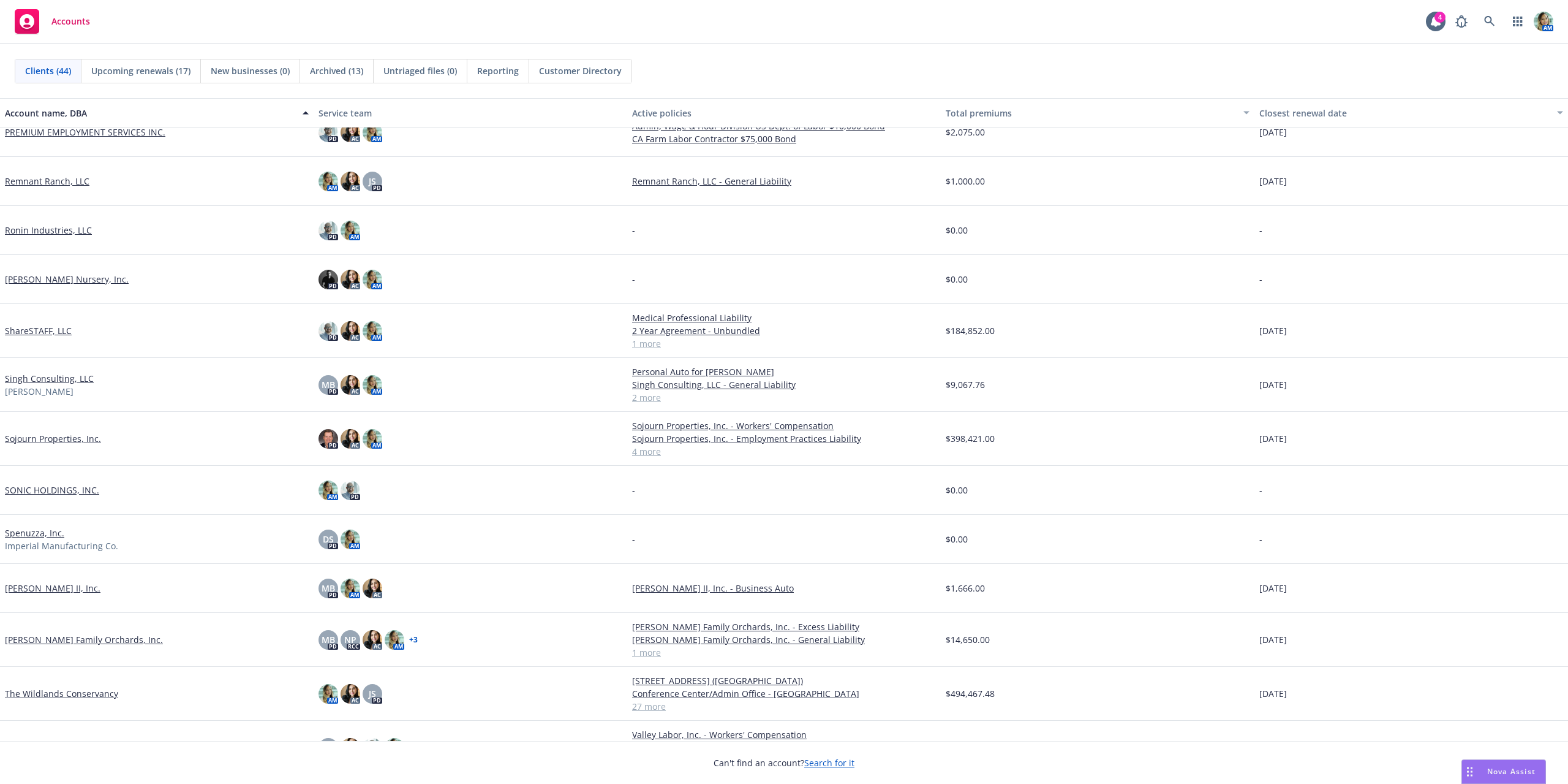
click at [69, 377] on link "Singh Consulting, LLC" at bounding box center [49, 378] width 89 height 13
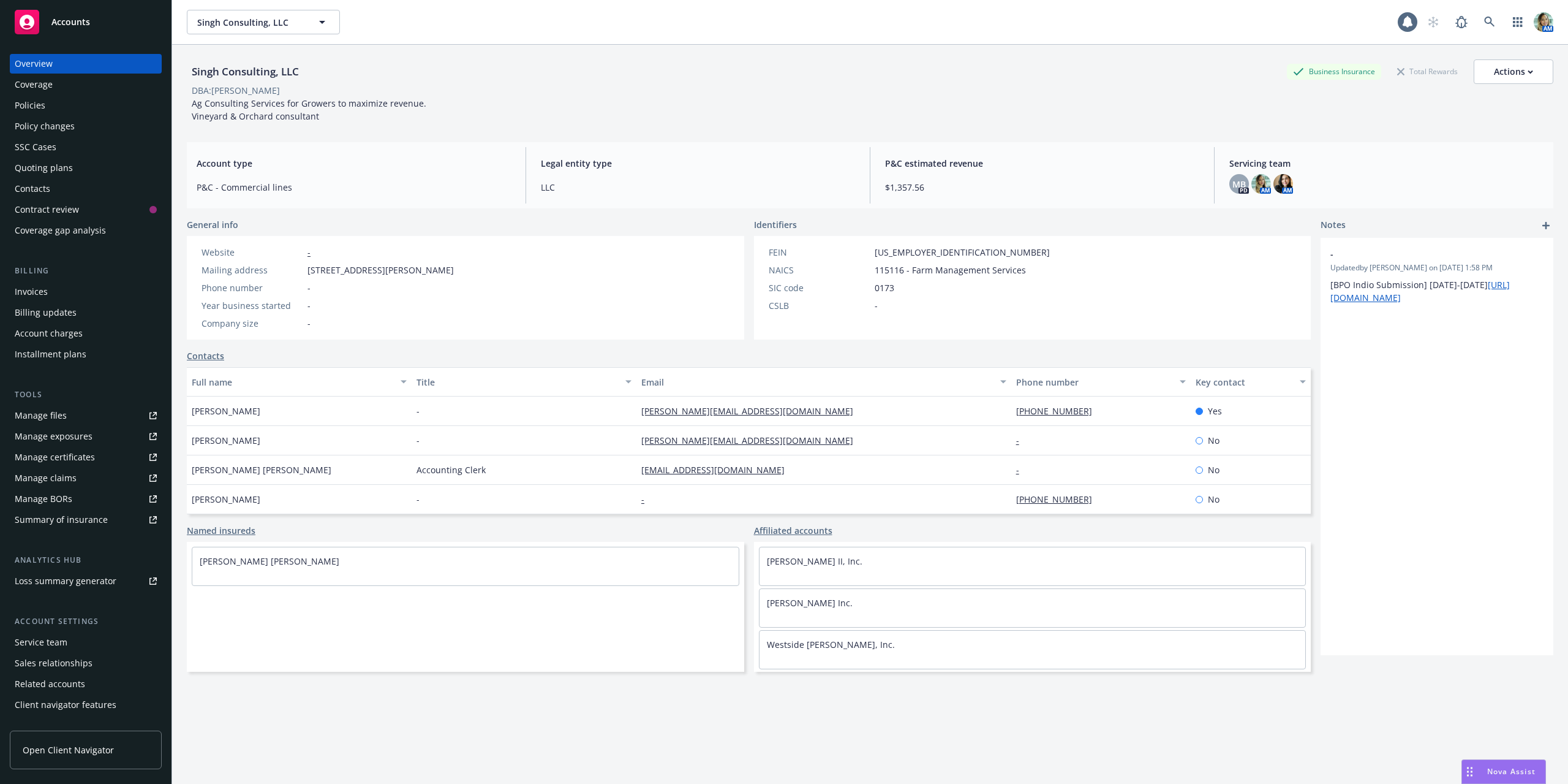
click at [36, 109] on div "Policies" at bounding box center [30, 106] width 31 height 20
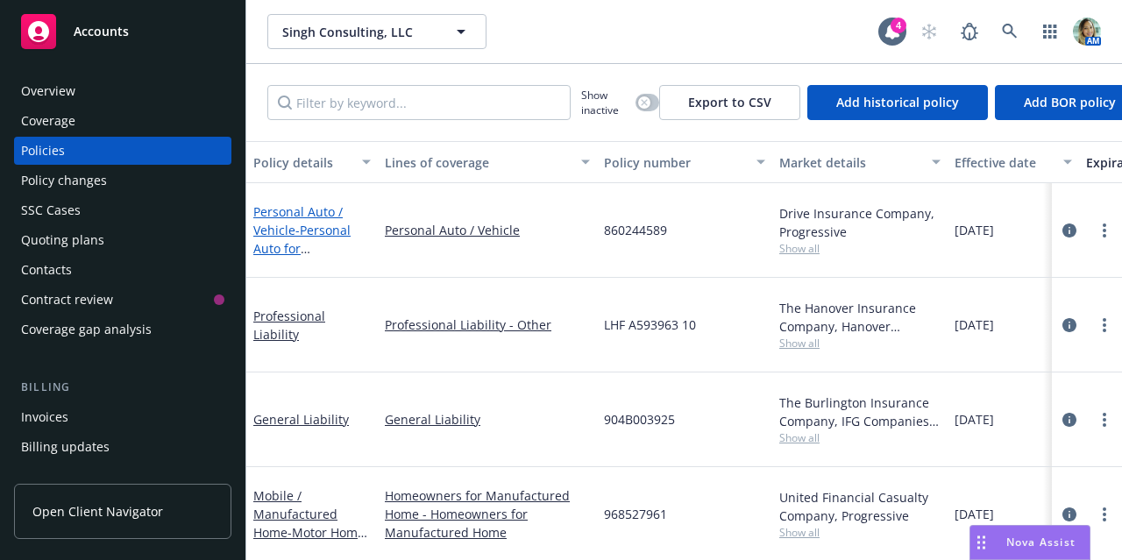
click at [317, 216] on link "Personal Auto / Vehicle - Personal Auto for Megan Statterlee Sran" at bounding box center [302, 239] width 98 height 72
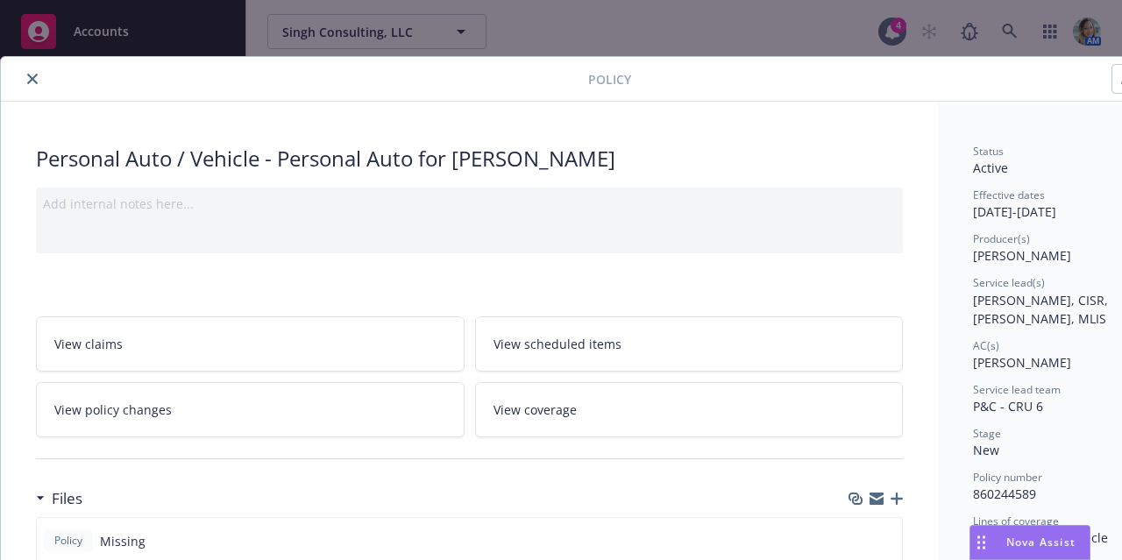
click at [34, 85] on button "close" at bounding box center [32, 78] width 21 height 21
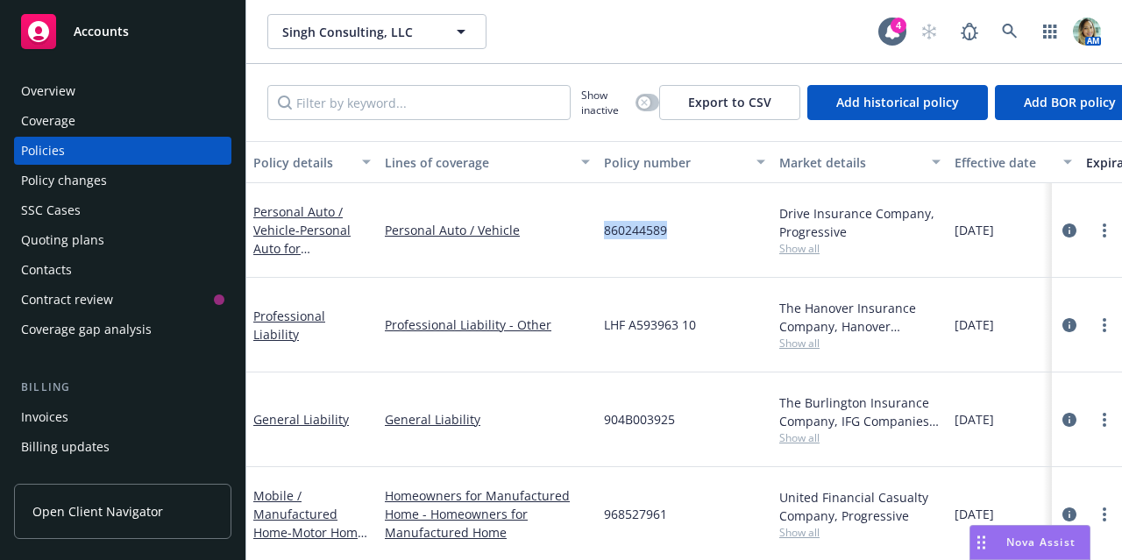
drag, startPoint x: 602, startPoint y: 232, endPoint x: 687, endPoint y: 241, distance: 85.4
click at [687, 241] on div "860244589" at bounding box center [684, 230] width 175 height 95
copy span "860244589"
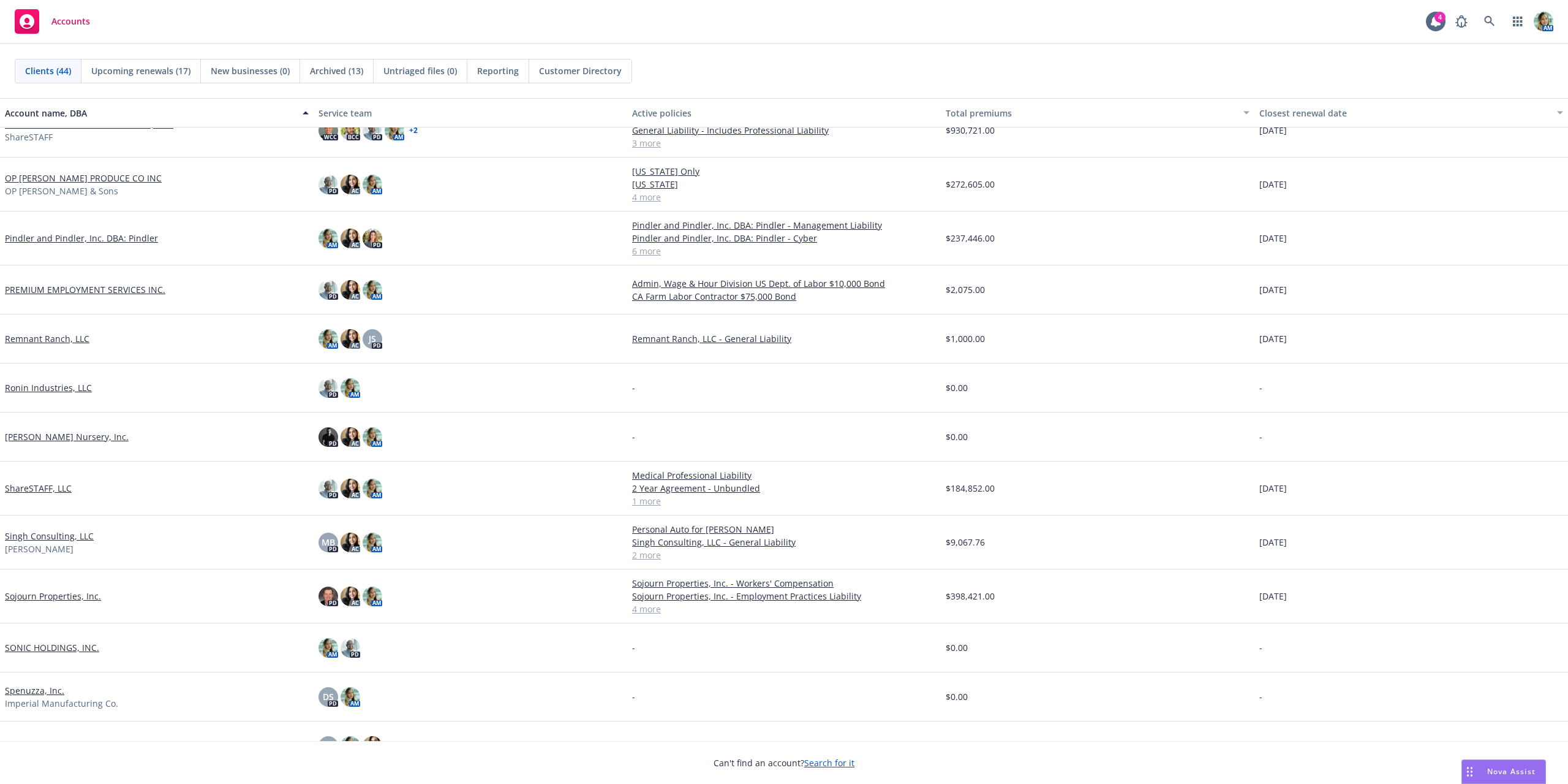
scroll to position [1027, 0]
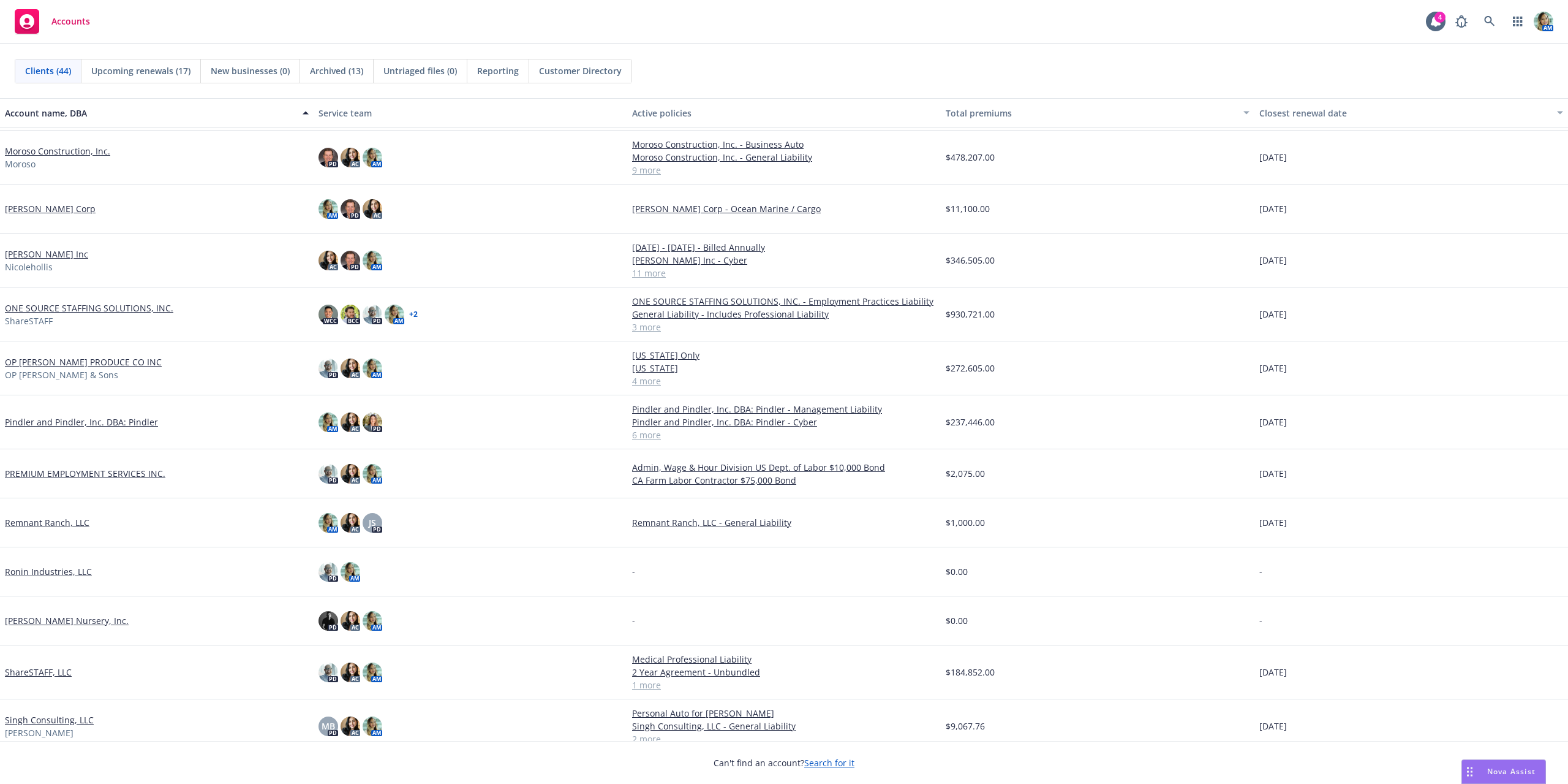
click at [42, 211] on link "Nicole Hollis Corp" at bounding box center [50, 208] width 91 height 13
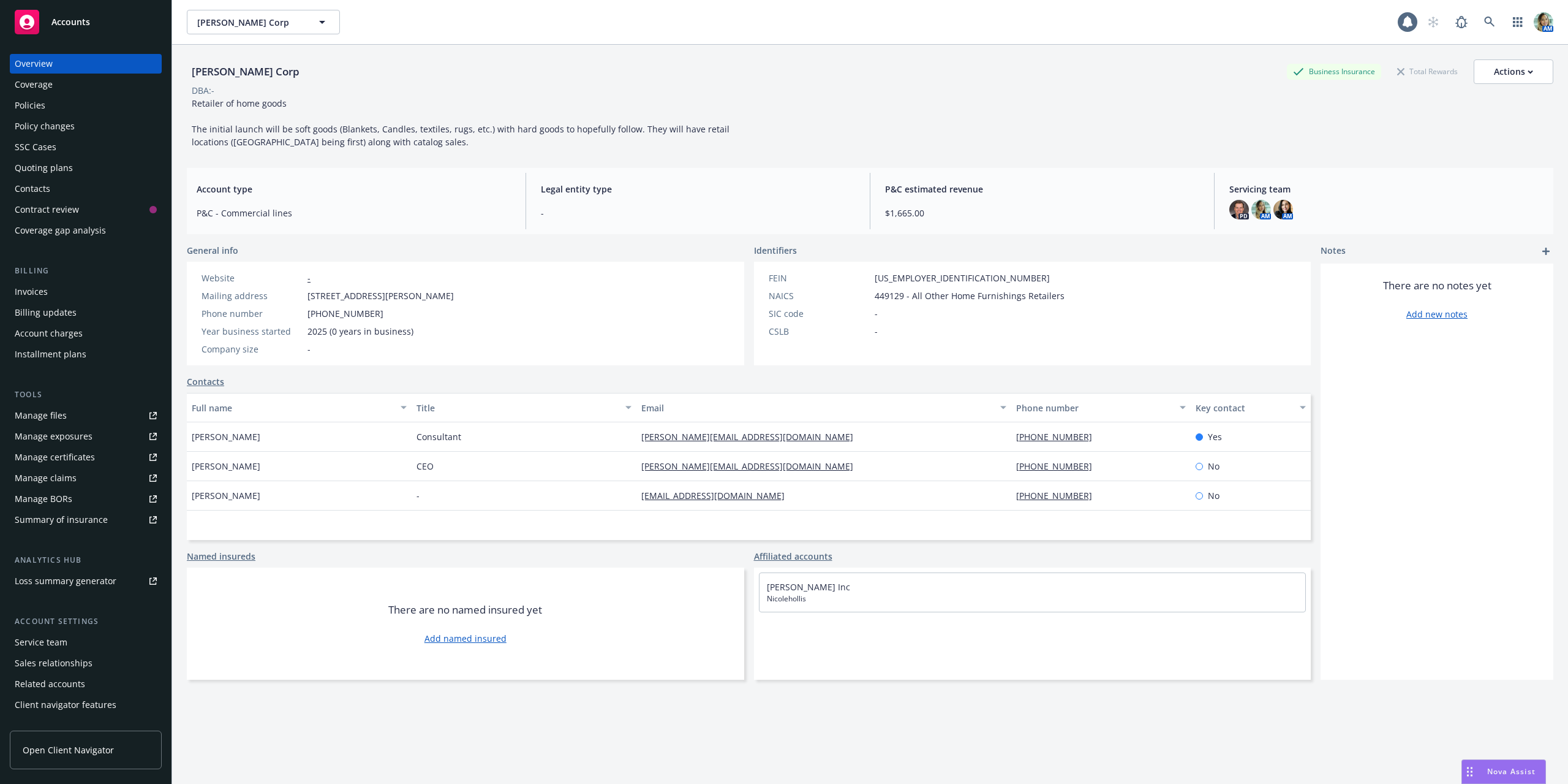
click at [43, 110] on div "Policies" at bounding box center [30, 106] width 31 height 20
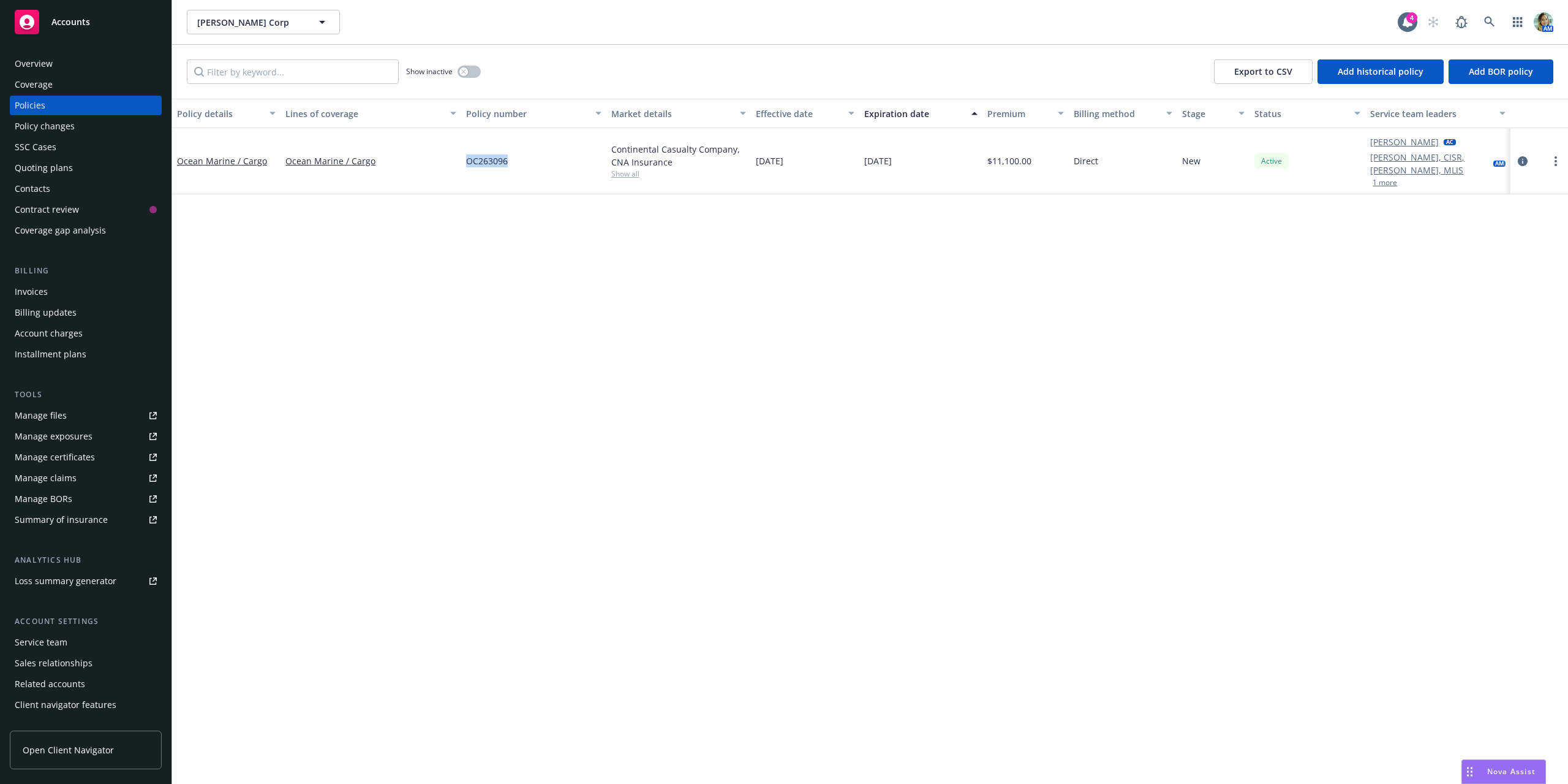
drag, startPoint x: 516, startPoint y: 156, endPoint x: 460, endPoint y: 155, distance: 56.0
click at [460, 155] on div "Ocean Marine / Cargo Ocean Marine / Cargo OC263096 Continental Casualty Company…" at bounding box center [870, 161] width 1396 height 66
copy div "OC263096"
